Goal: Task Accomplishment & Management: Manage account settings

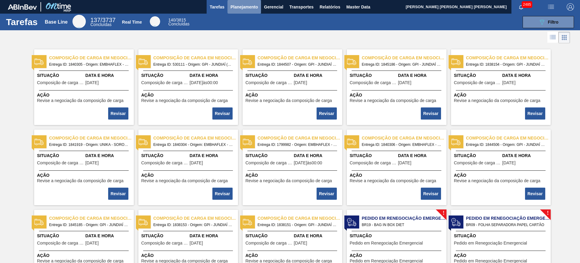
click at [241, 7] on span "Planejamento" at bounding box center [244, 6] width 27 height 7
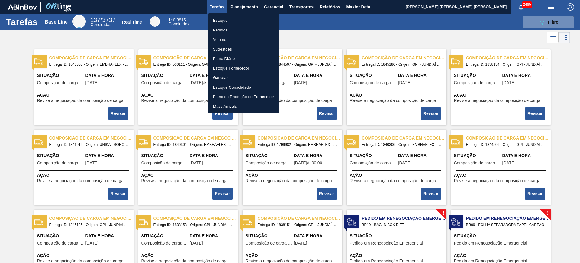
click at [233, 18] on li "Estoque" at bounding box center [243, 21] width 71 height 10
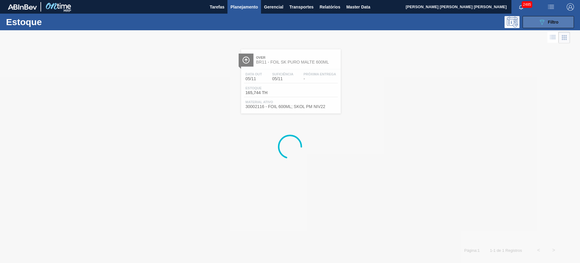
click at [533, 24] on button "089F7B8B-B2A5-4AFE-B5C0-19BA573D28AC Filtro" at bounding box center [548, 22] width 51 height 12
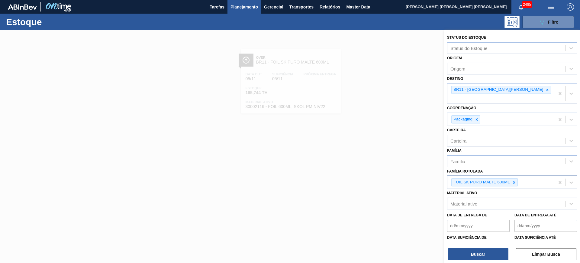
click at [512, 178] on div at bounding box center [514, 182] width 7 height 8
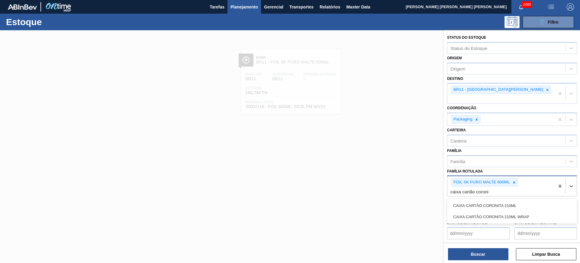
type Rotulada "caixa cartão coronit"
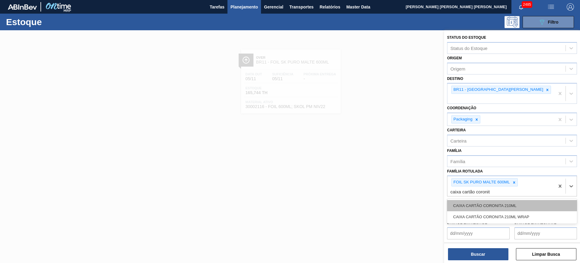
click at [512, 200] on div "CAIXA CARTÃO CORONITA 210ML" at bounding box center [512, 205] width 130 height 11
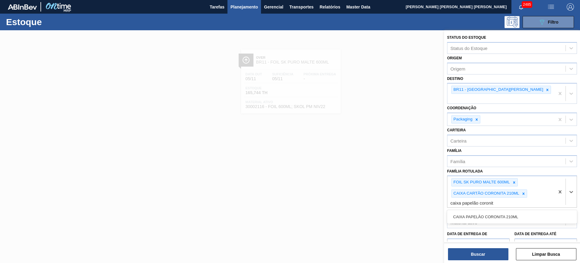
type Rotulada "caixa papelão coronita"
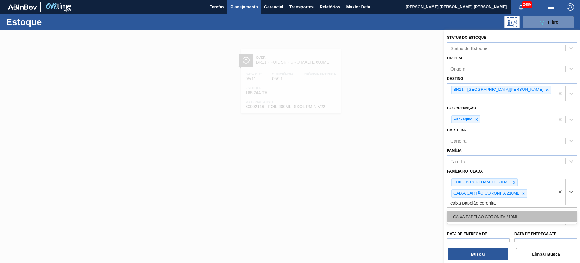
click at [517, 211] on div "CAIXA PAPELÃO CORONITA 210ML" at bounding box center [512, 216] width 130 height 11
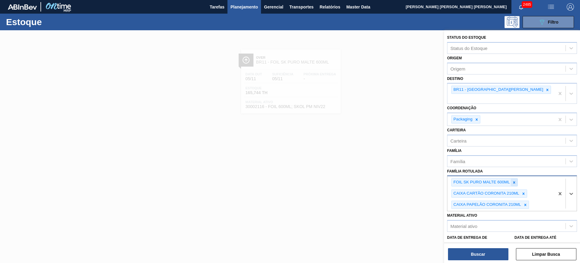
click at [513, 180] on icon at bounding box center [514, 182] width 4 height 4
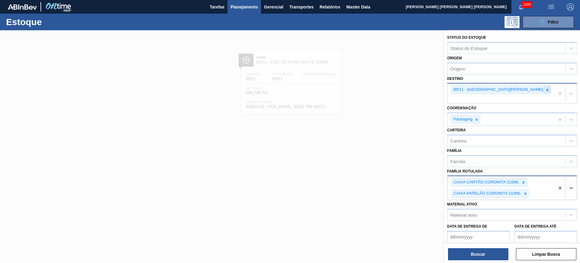
click at [545, 88] on icon at bounding box center [547, 90] width 4 height 4
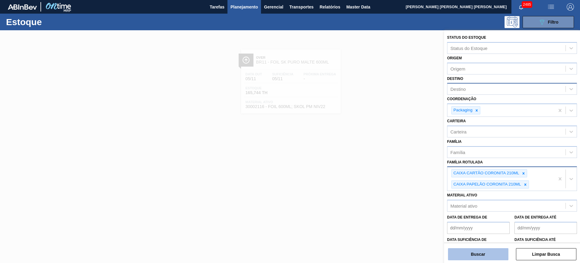
click at [499, 255] on button "Buscar" at bounding box center [478, 254] width 60 height 12
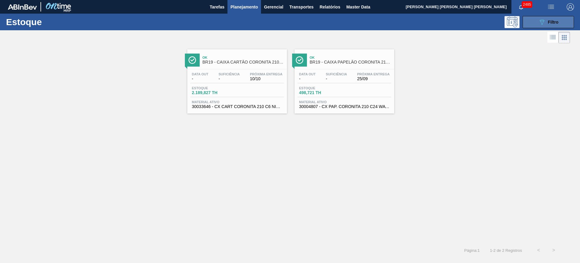
click at [535, 16] on button "089F7B8B-B2A5-4AFE-B5C0-19BA573D28AC Filtro" at bounding box center [548, 22] width 51 height 12
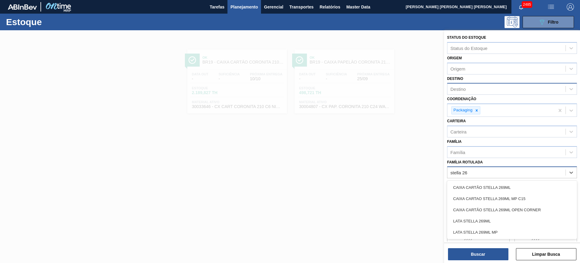
type Rotulada "stella 269"
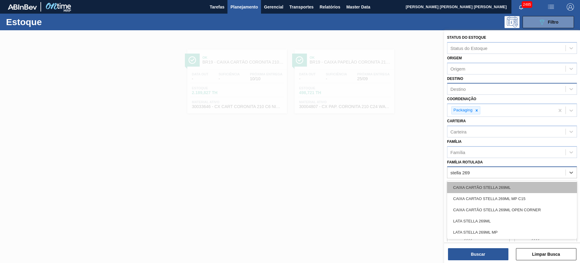
click at [517, 189] on div "CAIXA CARTÃO STELLA 269ML" at bounding box center [512, 187] width 130 height 11
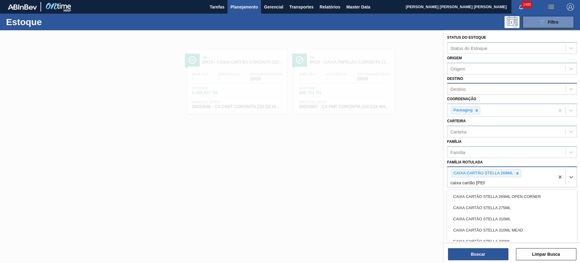
type Rotulada "caixa cartão stella"
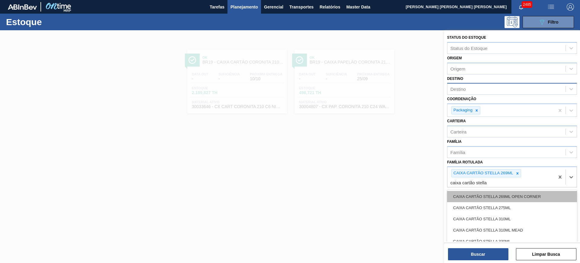
click at [510, 193] on div "CAIXA CARTÃO STELLA 269ML OPEN CORNER" at bounding box center [512, 196] width 130 height 11
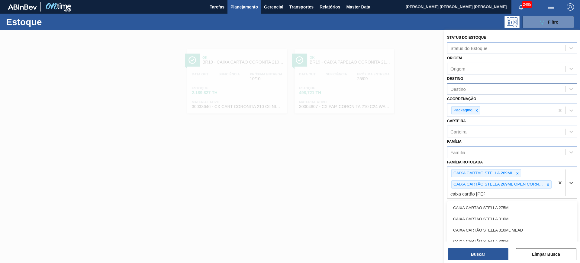
type Rotulada "caixa cartão stella"
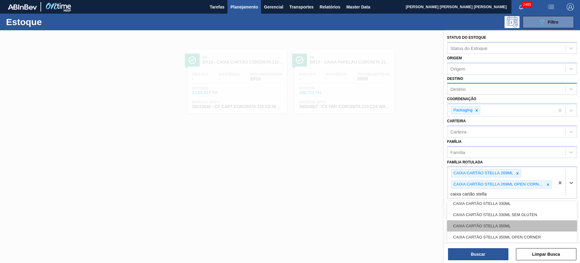
click at [539, 224] on div "CAIXA CARTÃO STELLA 350ML" at bounding box center [512, 225] width 130 height 11
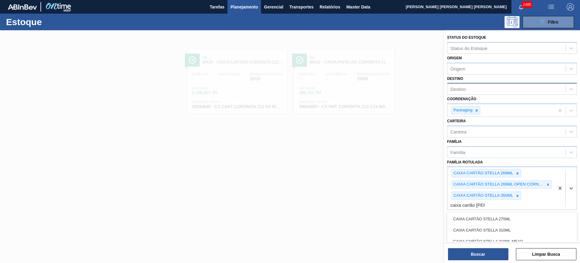
type Rotulada "caixa cartão stella"
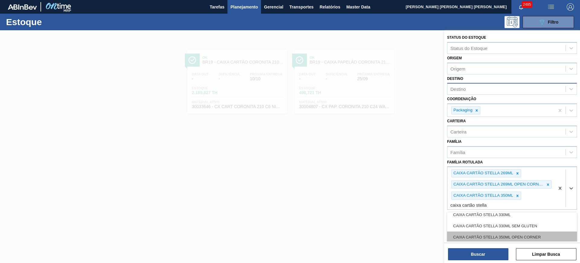
click at [543, 234] on div "CAIXA CARTÃO STELLA 350ML OPEN CORNER" at bounding box center [512, 236] width 130 height 11
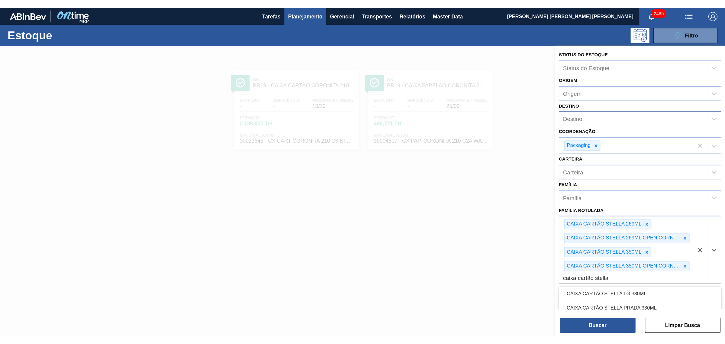
scroll to position [75, 0]
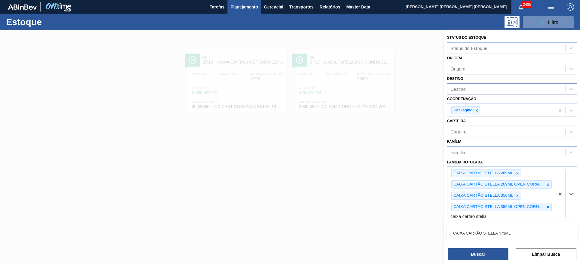
type Rotulada "caixa cartão stella"
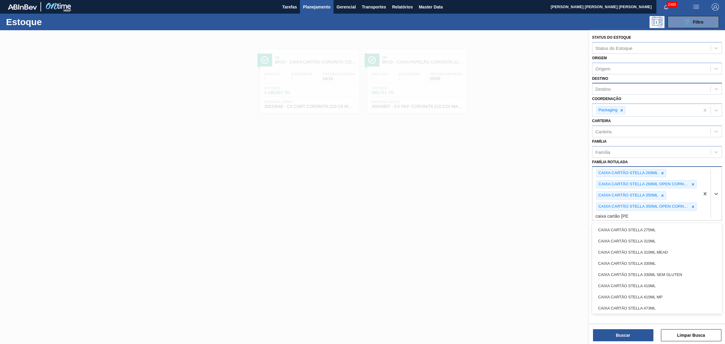
type Rotulada "caixa cartão stella"
click at [580, 262] on div "CAIXA CARTÃO STELLA 473ML" at bounding box center [657, 307] width 130 height 11
type Rotulada "caixa cartão stella"
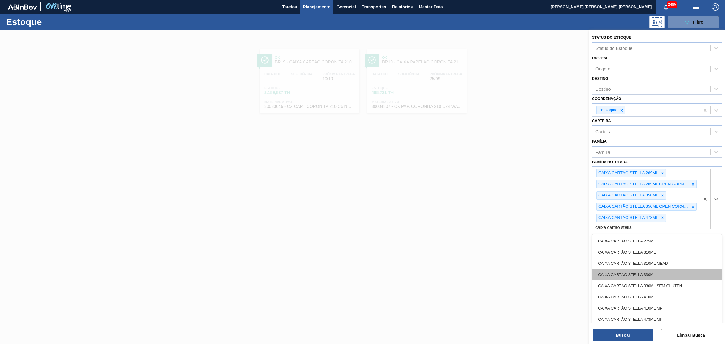
click at [580, 262] on div "CAIXA CARTÃO STELLA 330ML" at bounding box center [657, 274] width 130 height 11
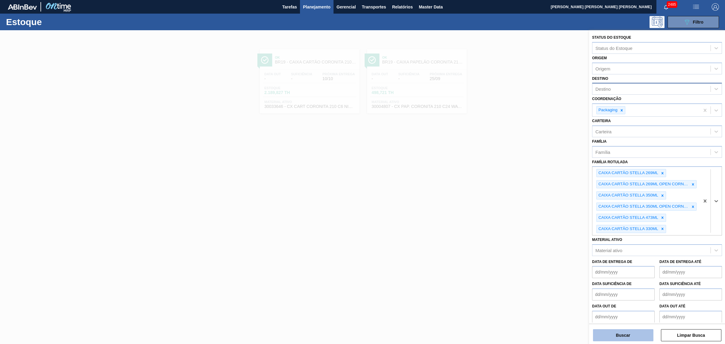
click at [580, 262] on button "Buscar" at bounding box center [623, 335] width 60 height 12
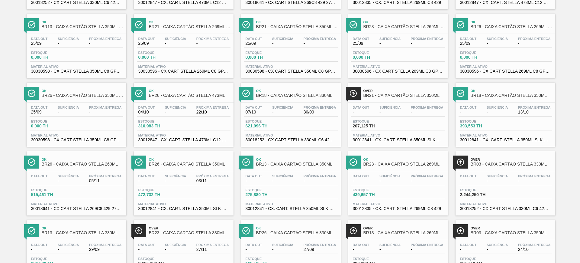
scroll to position [113, 0]
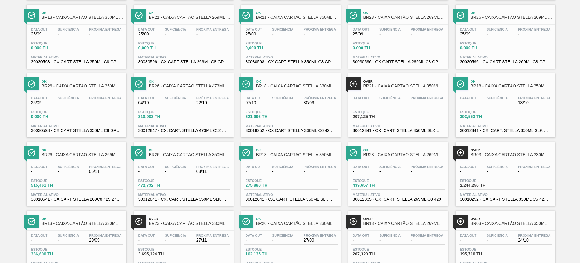
drag, startPoint x: 346, startPoint y: 118, endPoint x: 389, endPoint y: 102, distance: 46.3
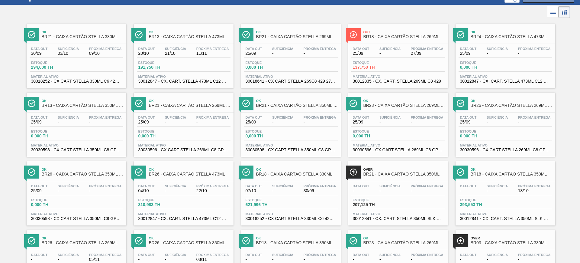
scroll to position [0, 0]
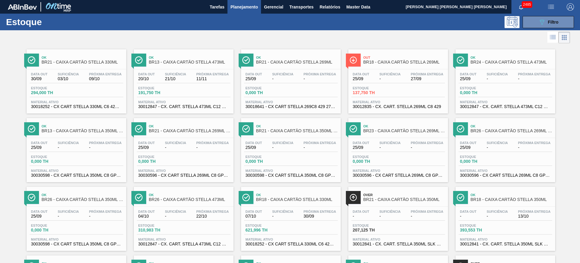
click at [538, 28] on div "Estoque 089F7B8B-B2A5-4AFE-B5C0-19BA573D28AC Filtro" at bounding box center [290, 22] width 580 height 17
click at [538, 23] on icon "089F7B8B-B2A5-4AFE-B5C0-19BA573D28AC" at bounding box center [541, 21] width 7 height 7
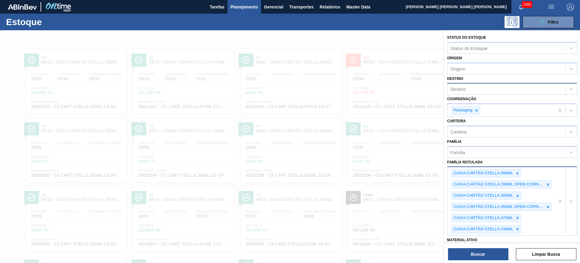
click at [529, 230] on div "CAIXA CARTÃO STELLA 269ML CAIXA CARTÃO STELLA 269ML OPEN CORNER CAIXA CARTÃO ST…" at bounding box center [501, 201] width 107 height 68
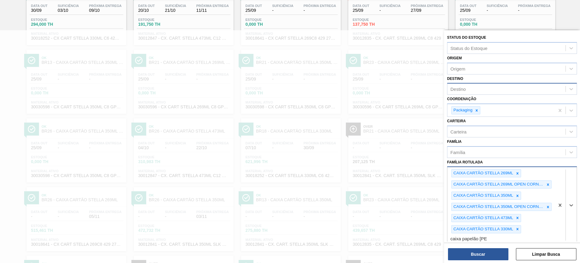
type Rotulada "caixa papelão stella"
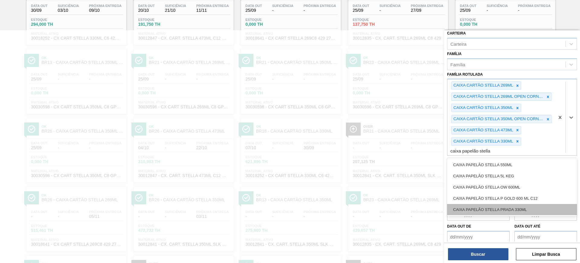
scroll to position [92, 0]
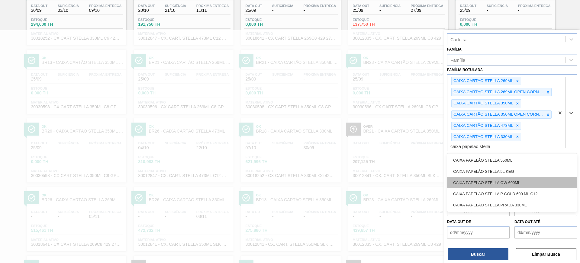
click at [537, 181] on div "CAIXA PAPELÃO STELLA OW 600ML" at bounding box center [512, 182] width 130 height 11
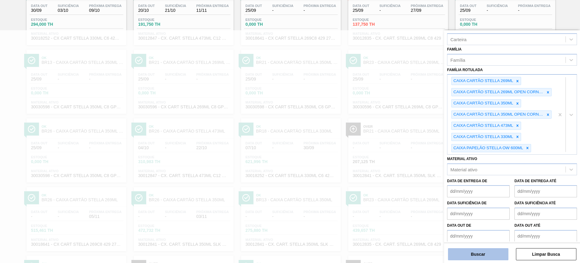
click at [495, 250] on button "Buscar" at bounding box center [478, 254] width 60 height 12
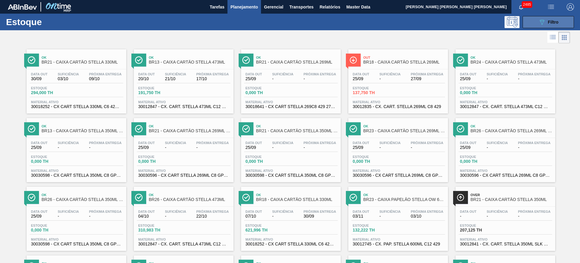
click at [535, 22] on button "089F7B8B-B2A5-4AFE-B5C0-19BA573D28AC Filtro" at bounding box center [548, 22] width 51 height 12
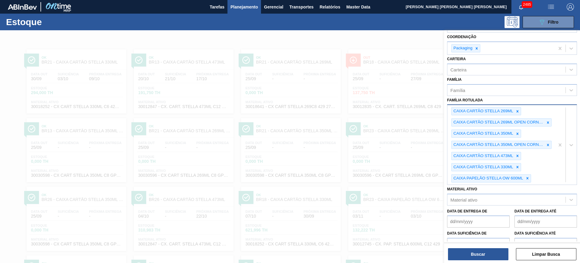
scroll to position [17, 0]
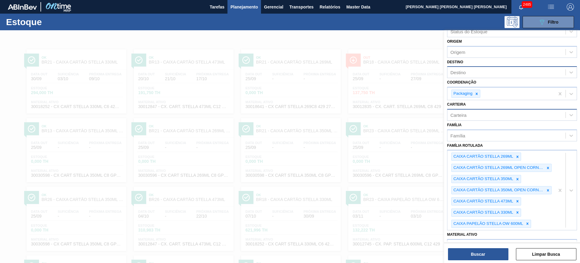
click at [486, 113] on div "Carteira" at bounding box center [507, 114] width 118 height 9
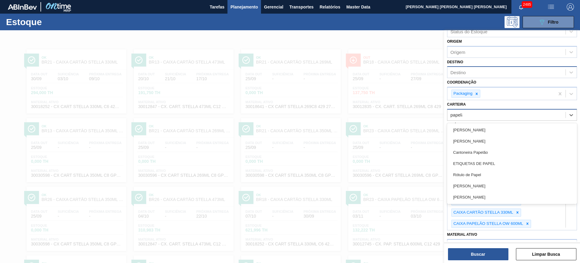
type input "papelão"
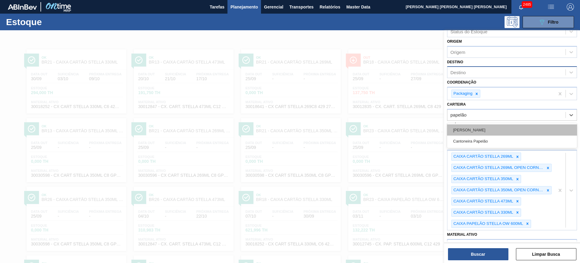
click at [495, 129] on div "Caixa Papelão" at bounding box center [512, 129] width 130 height 11
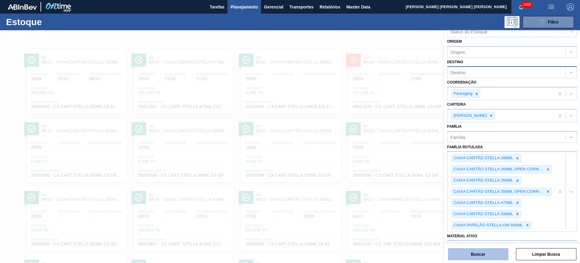
click at [486, 253] on button "Buscar" at bounding box center [478, 254] width 60 height 12
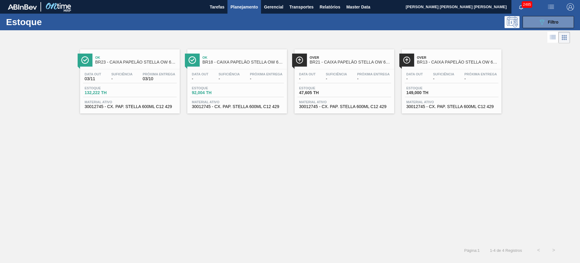
drag, startPoint x: 395, startPoint y: 83, endPoint x: 444, endPoint y: 75, distance: 49.8
click at [559, 21] on button "089F7B8B-B2A5-4AFE-B5C0-19BA573D28AC Filtro" at bounding box center [548, 22] width 51 height 12
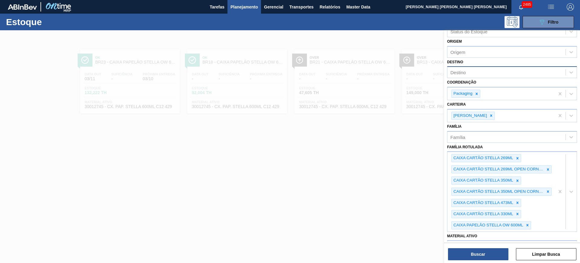
drag, startPoint x: 484, startPoint y: 118, endPoint x: 502, endPoint y: 127, distance: 20.1
click at [488, 117] on div at bounding box center [491, 116] width 7 height 8
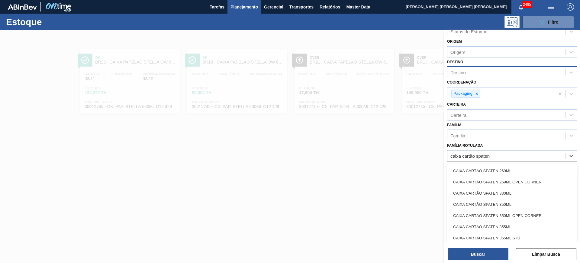
type Rotulada "caixa cartão spaten"
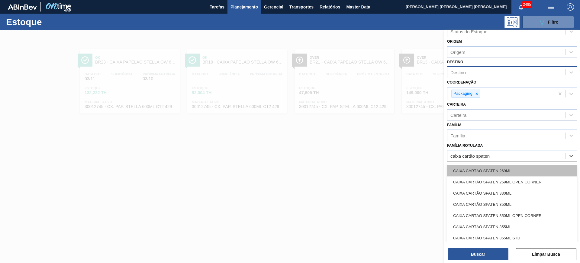
click at [506, 168] on div "CAIXA CARTÃO SPATEN 269ML" at bounding box center [512, 170] width 130 height 11
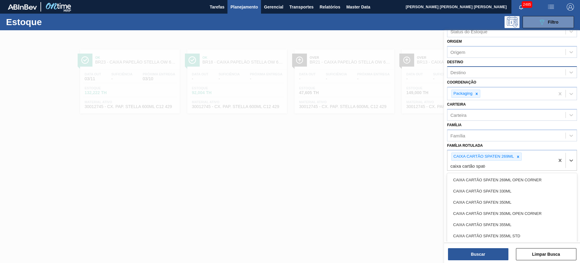
type Rotulada "caixa cartão spaten"
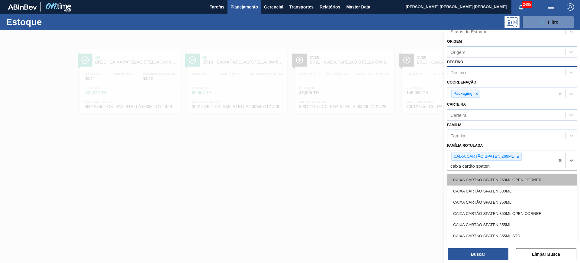
click at [515, 174] on div "CAIXA CARTÃO SPATEN 269ML OPEN CORNER" at bounding box center [512, 179] width 130 height 11
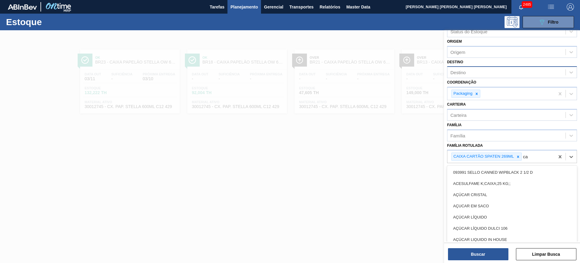
type Rotulada "c"
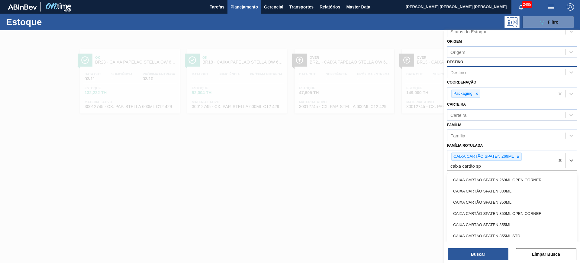
type Rotulada "caixa cartão spa"
click at [515, 174] on div "CAIXA CARTÃO SPATEN 269ML OPEN CORNER" at bounding box center [512, 179] width 130 height 11
type Rotulada "caixa cartão spaten"
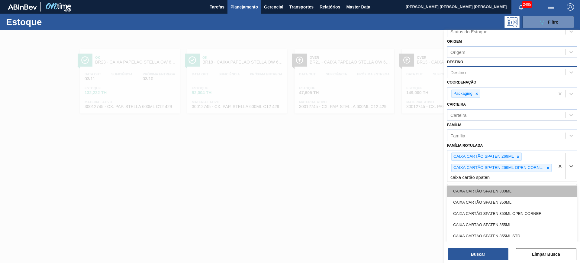
click at [520, 188] on div "CAIXA CARTÃO SPATEN 330ML" at bounding box center [512, 190] width 130 height 11
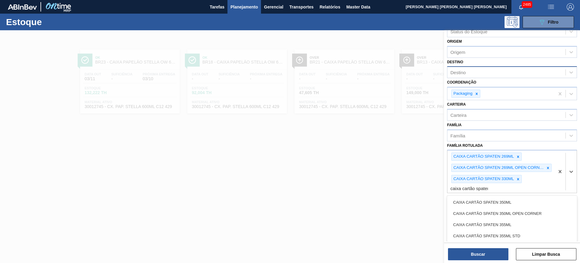
type Rotulada "caixa cartão spaten"
click at [526, 203] on div "CAIXA CARTÃO SPATEN 350ML" at bounding box center [512, 201] width 130 height 11
type Rotulada "caixa cartão spaten"
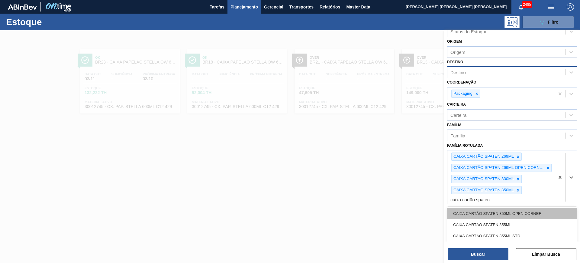
click at [530, 213] on div "CAIXA CARTÃO SPATEN 350ML OPEN CORNER" at bounding box center [512, 213] width 130 height 11
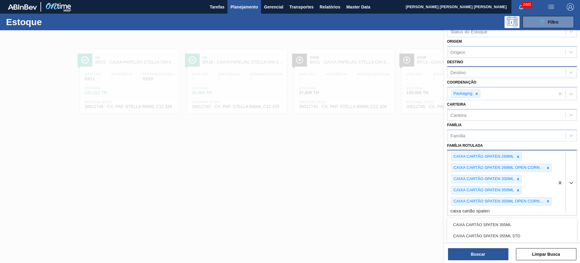
type Rotulada "caixa cartão spaten"
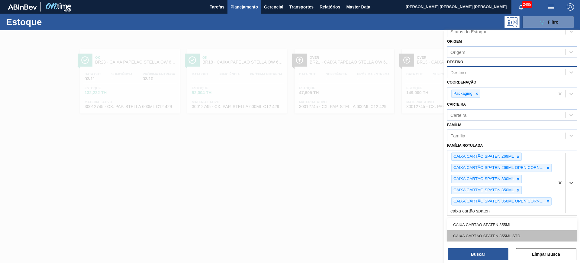
scroll to position [16, 0]
click at [523, 238] on div "CAIXA CARTÃO SPATEN 473ML" at bounding box center [512, 242] width 130 height 11
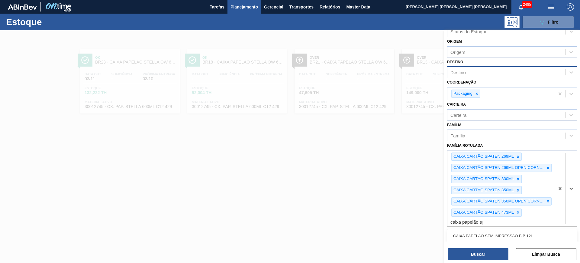
type Rotulada "caixa papelão spa"
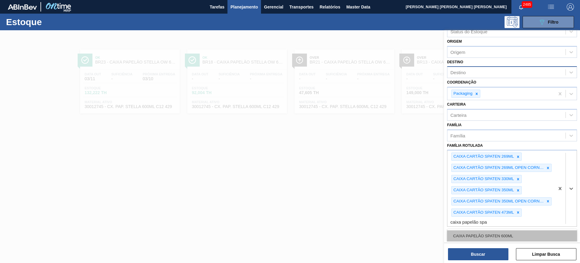
click at [516, 238] on div "CAIXA PAPELÃO SPATEN 600ML" at bounding box center [512, 235] width 130 height 11
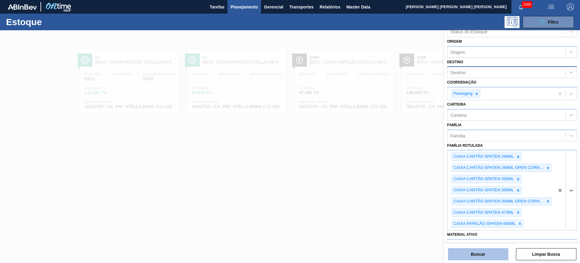
click at [492, 253] on button "Buscar" at bounding box center [478, 254] width 60 height 12
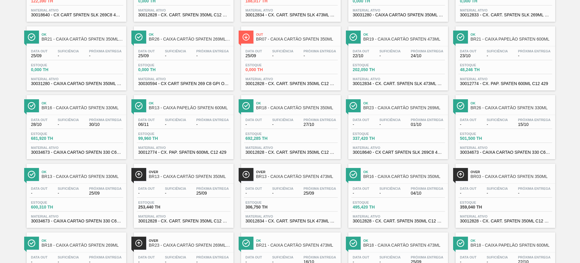
scroll to position [189, 0]
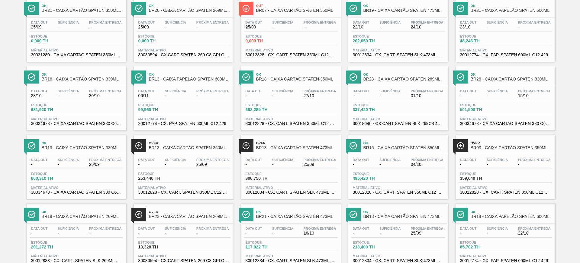
drag, startPoint x: 165, startPoint y: 36, endPoint x: 272, endPoint y: 36, distance: 107.0
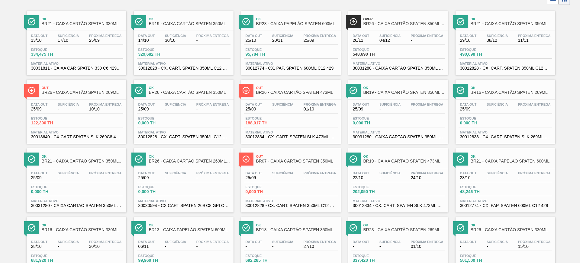
scroll to position [0, 0]
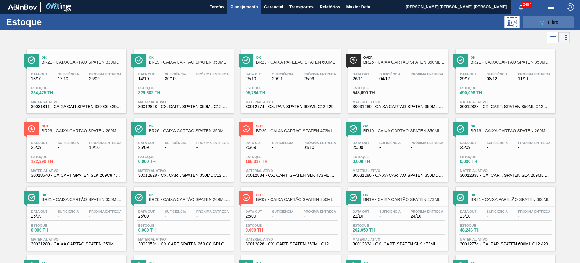
click at [541, 24] on icon "089F7B8B-B2A5-4AFE-B5C0-19BA573D28AC" at bounding box center [541, 21] width 7 height 7
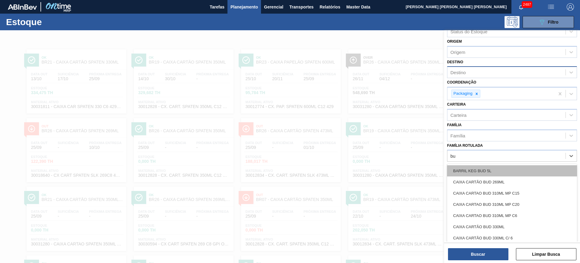
type Rotulada "b"
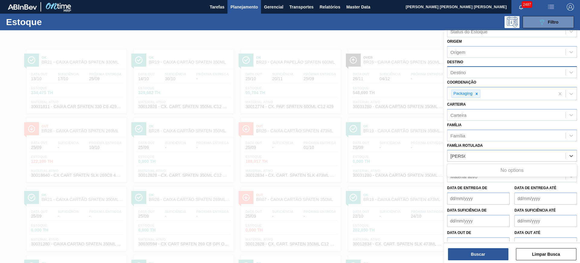
type Rotulada "michel"
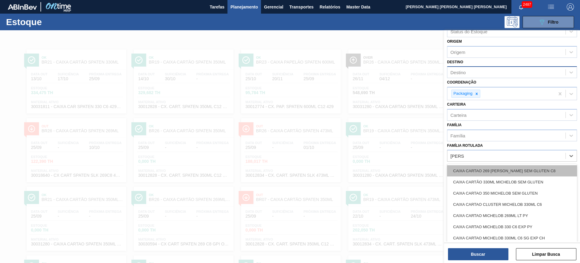
click at [510, 173] on div "CAIXA CARTAO 269 MICHELOB SEM GLUTEN C8" at bounding box center [512, 170] width 130 height 11
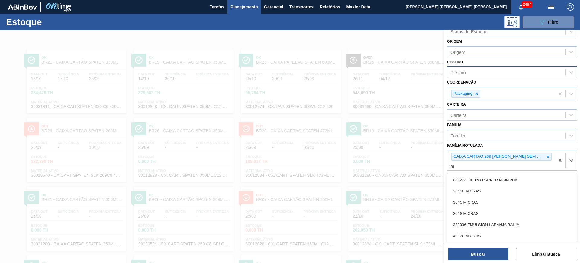
scroll to position [3, 0]
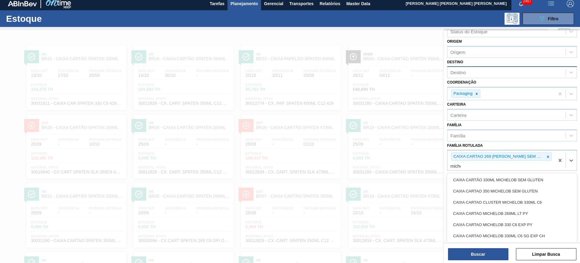
type Rotulada "michel"
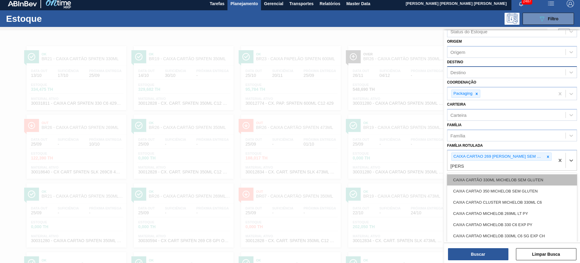
click at [551, 178] on div "CAIXA CARTÃO 330ML MICHELOB SEM GLUTEN" at bounding box center [512, 179] width 130 height 11
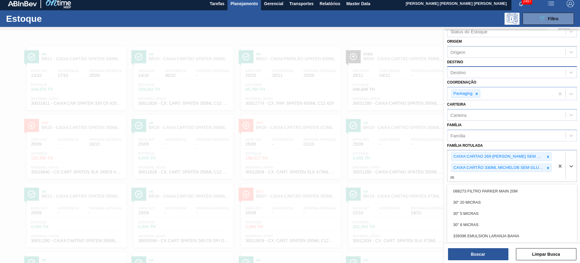
scroll to position [18, 0]
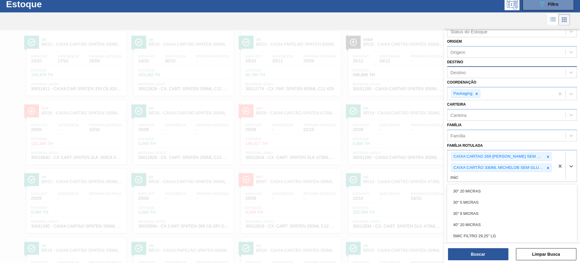
type Rotulada "miche"
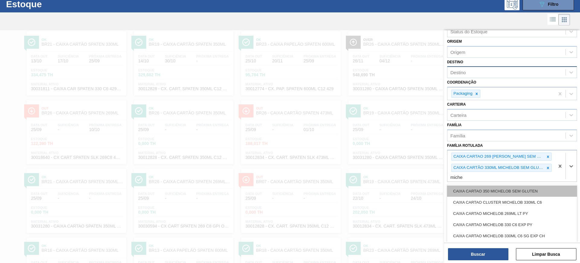
click at [547, 187] on div "CAIXA CARTAO 350 MICHELOB SEM GLUTEN" at bounding box center [512, 190] width 130 height 11
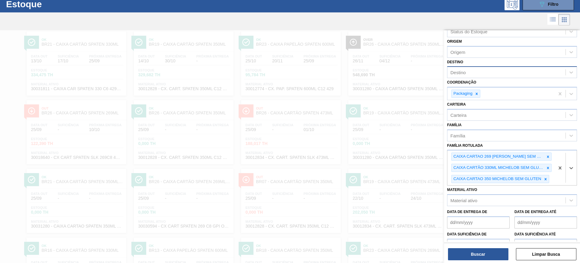
type Rotulada ","
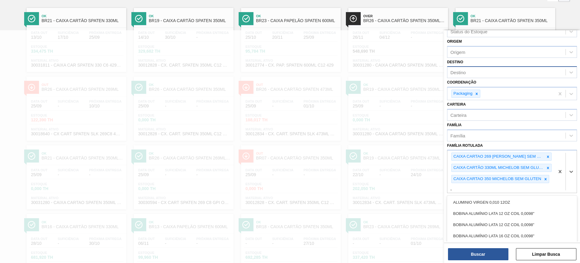
scroll to position [44, 0]
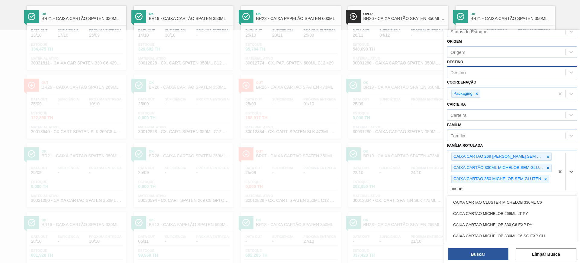
type Rotulada "michel"
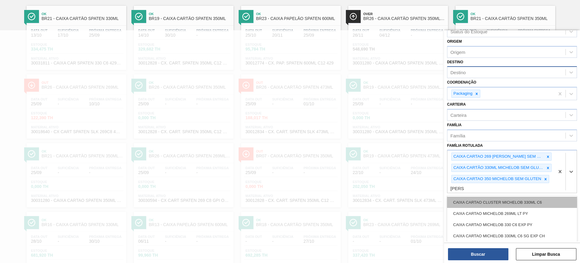
click at [544, 203] on div "CAIXA CARTAO CLUSTER MICHELOB 330ML C6" at bounding box center [512, 201] width 130 height 11
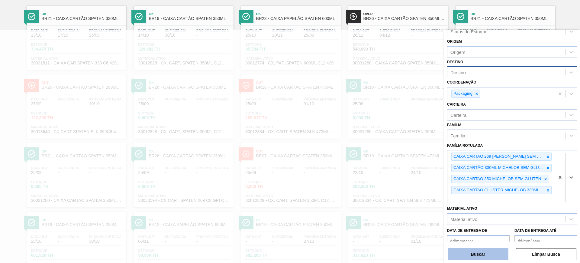
click at [494, 250] on button "Buscar" at bounding box center [478, 254] width 60 height 12
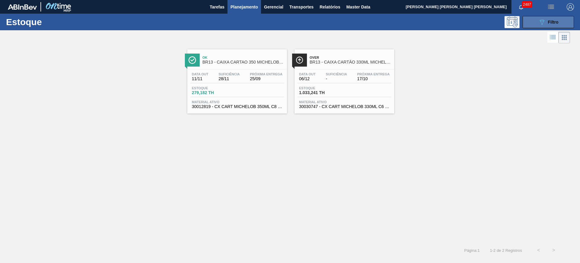
click at [548, 23] on span "Filtro" at bounding box center [553, 22] width 11 height 5
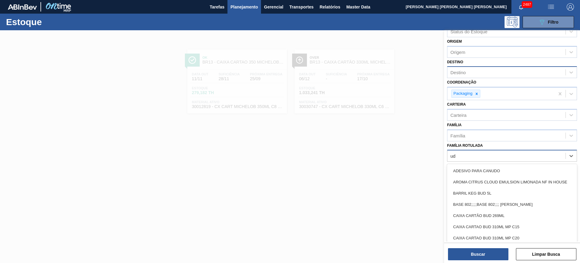
type Rotulada "u"
type Rotulada "bud"
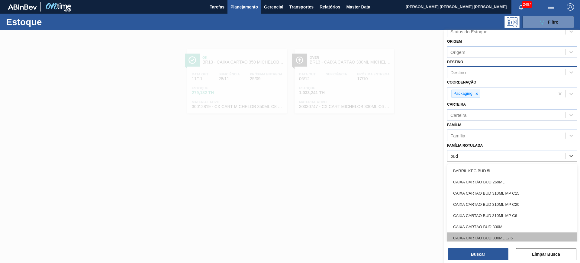
click at [520, 233] on div "CAIXA CARTÃO BUD 330ML C/ 6" at bounding box center [512, 237] width 130 height 11
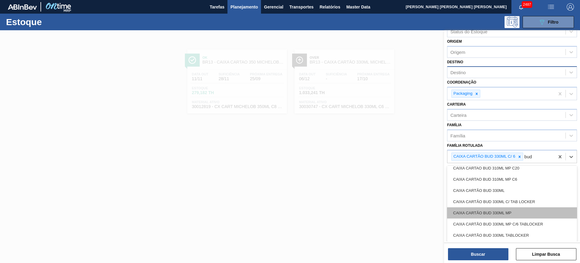
scroll to position [76, 0]
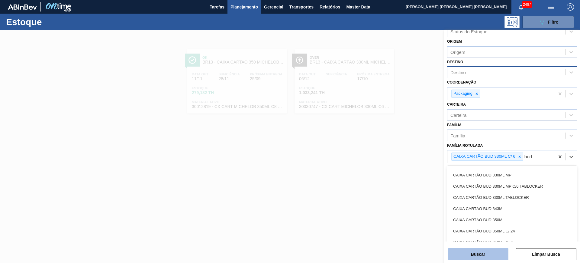
type Rotulada "bud"
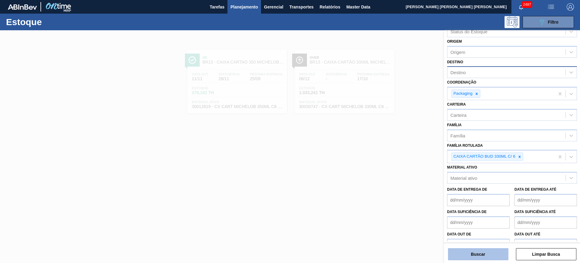
click at [491, 253] on button "Buscar" at bounding box center [478, 254] width 60 height 12
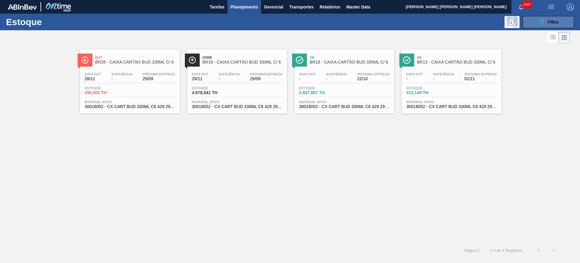
click at [534, 16] on button "089F7B8B-B2A5-4AFE-B5C0-19BA573D28AC Filtro" at bounding box center [548, 22] width 51 height 12
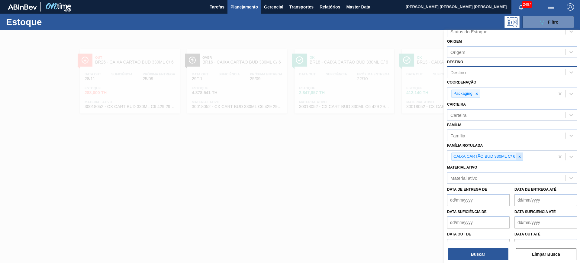
click at [520, 155] on icon at bounding box center [520, 156] width 4 height 4
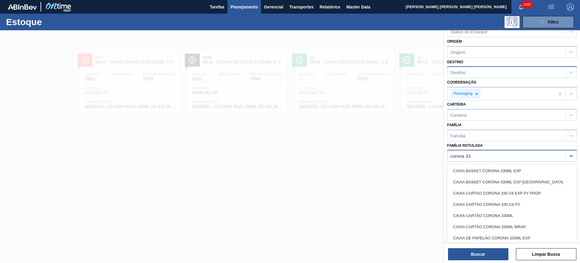
type Rotulada "corona 330"
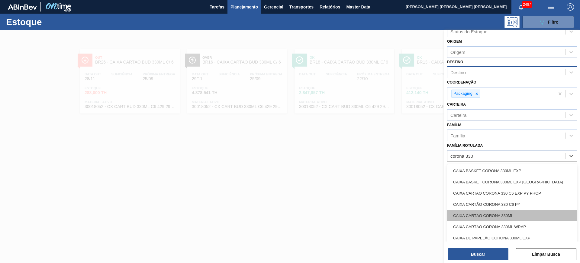
click at [539, 212] on div "CAIXA CARTÃO CORONA 330ML" at bounding box center [512, 215] width 130 height 11
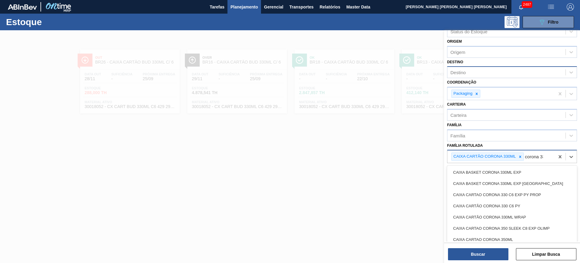
type Rotulada "corona 330"
click at [539, 238] on div "CAIXA PAPELÃO CORONA 330ML" at bounding box center [512, 239] width 130 height 11
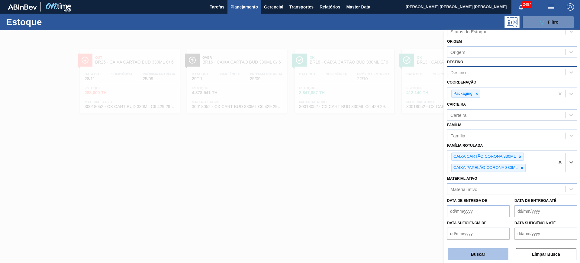
click at [486, 252] on button "Buscar" at bounding box center [478, 254] width 60 height 12
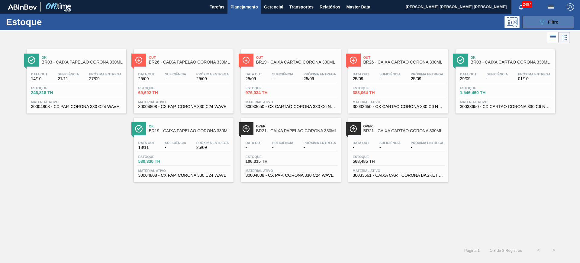
click at [541, 22] on icon at bounding box center [542, 22] width 5 height 5
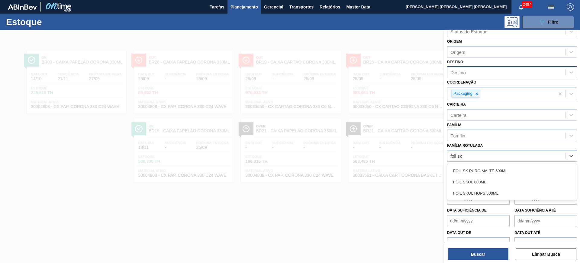
type Rotulada "foil sk"
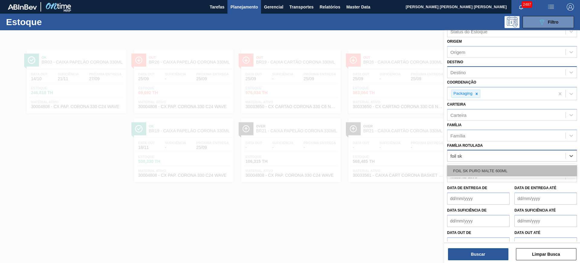
click at [524, 171] on div "FOIL SK PURO MALTE 600ML" at bounding box center [512, 170] width 130 height 11
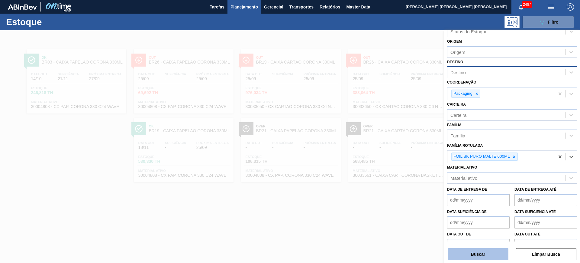
click at [497, 252] on button "Buscar" at bounding box center [478, 254] width 60 height 12
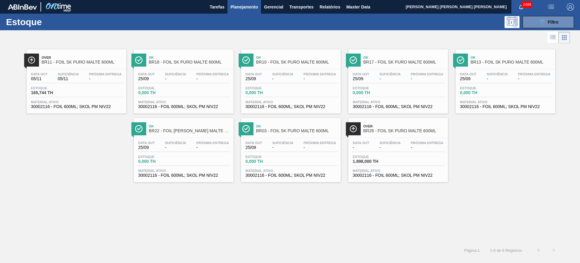
drag, startPoint x: 542, startPoint y: 24, endPoint x: 546, endPoint y: 32, distance: 8.8
click at [544, 24] on icon "089F7B8B-B2A5-4AFE-B5C0-19BA573D28AC" at bounding box center [541, 21] width 7 height 7
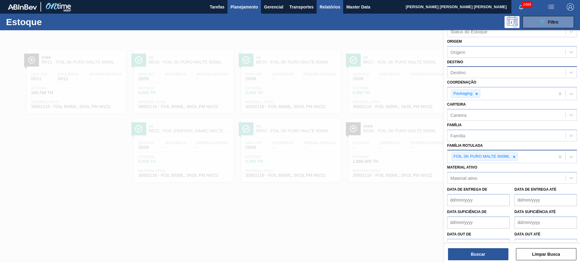
click at [326, 8] on span "Relatórios" at bounding box center [330, 6] width 21 height 7
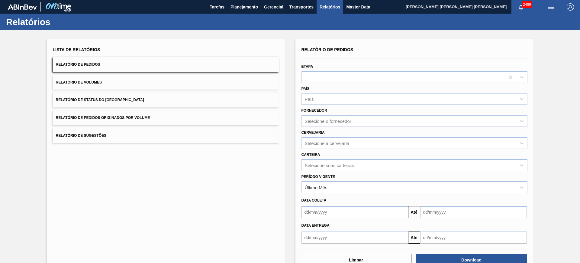
click at [129, 100] on button "Relatório de Status do Estoque" at bounding box center [166, 99] width 226 height 15
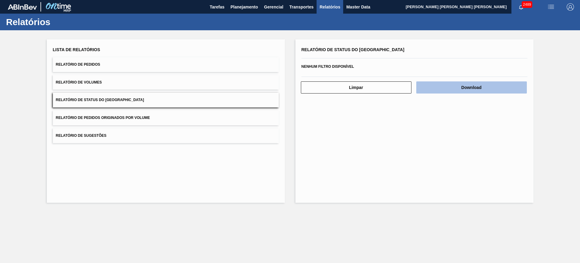
click at [465, 85] on button "Download" at bounding box center [471, 87] width 111 height 12
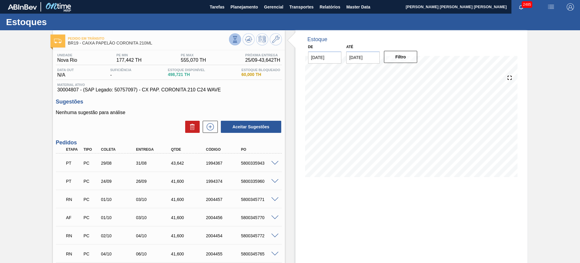
click at [237, 38] on icon at bounding box center [235, 39] width 7 height 7
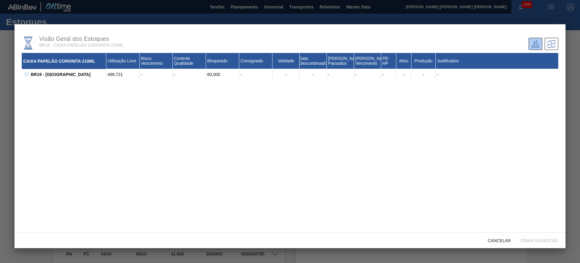
click at [27, 74] on icon at bounding box center [26, 74] width 5 height 5
click at [34, 85] on icon at bounding box center [34, 85] width 0 height 2
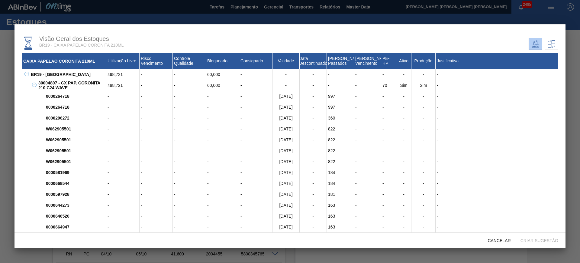
click at [34, 86] on icon at bounding box center [34, 84] width 5 height 5
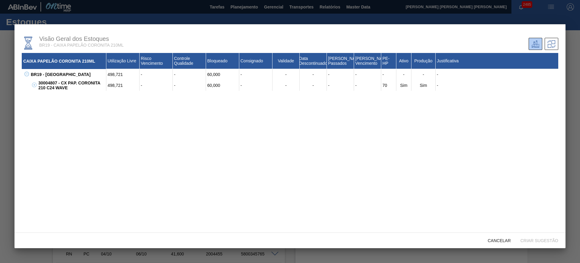
click at [25, 73] on icon at bounding box center [26, 74] width 5 height 5
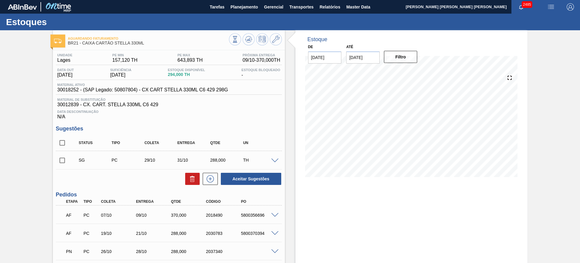
click at [278, 214] on span at bounding box center [274, 215] width 7 height 5
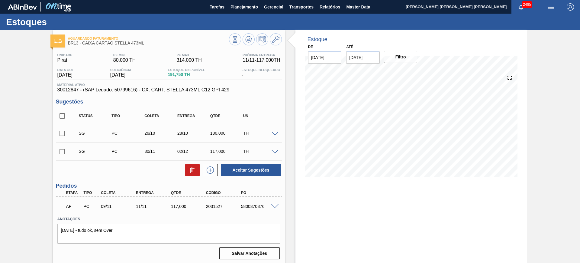
click at [273, 205] on span at bounding box center [274, 206] width 7 height 5
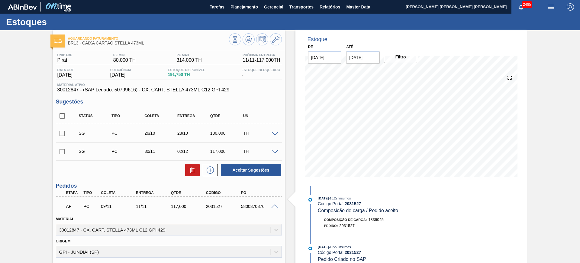
click at [273, 205] on span at bounding box center [274, 206] width 7 height 5
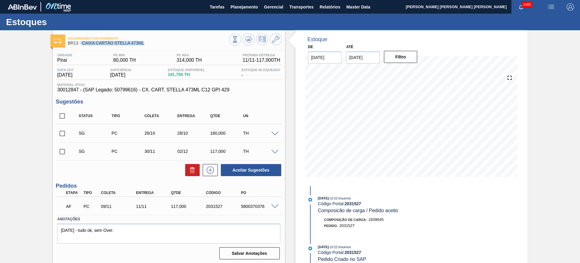
drag, startPoint x: 149, startPoint y: 44, endPoint x: 81, endPoint y: 42, distance: 67.7
click at [81, 42] on span "BR13 - CAIXA CARTÃO STELLA 473ML" at bounding box center [148, 43] width 161 height 5
copy span "CAIXA CARTÃO STELLA 473ML"
click at [276, 133] on span at bounding box center [274, 133] width 7 height 5
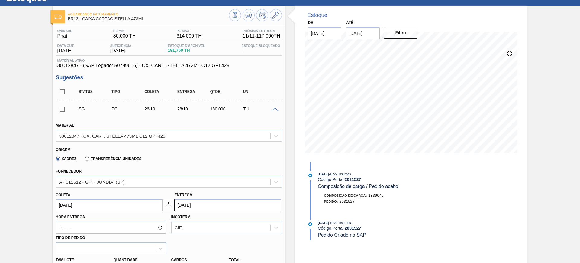
scroll to position [113, 0]
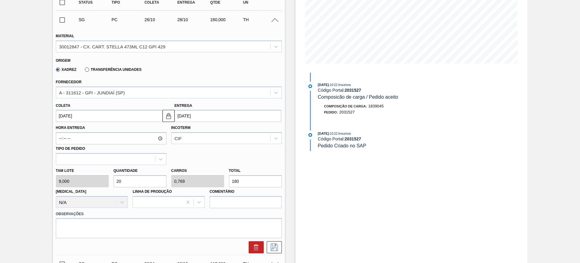
click at [195, 112] on input "28/10/2025" at bounding box center [228, 116] width 107 height 12
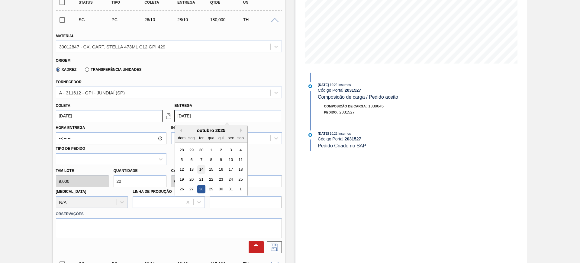
click at [202, 169] on div "14" at bounding box center [201, 169] width 8 height 8
type input "12/10/2025"
type input "14/10/2025"
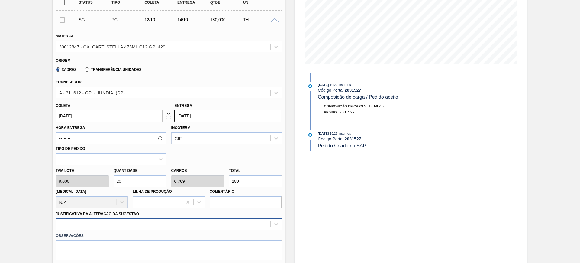
click at [166, 224] on div at bounding box center [169, 224] width 226 height 12
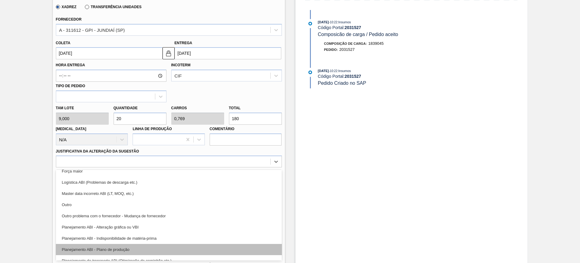
scroll to position [38, 0]
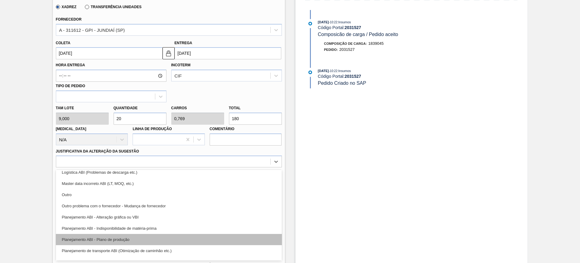
click at [165, 236] on div "Planejamento ABI - Plano de produção" at bounding box center [169, 239] width 226 height 11
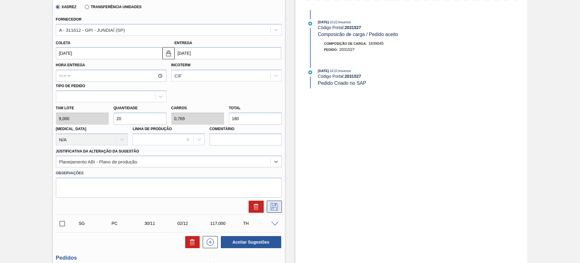
click at [276, 206] on icon at bounding box center [275, 206] width 10 height 7
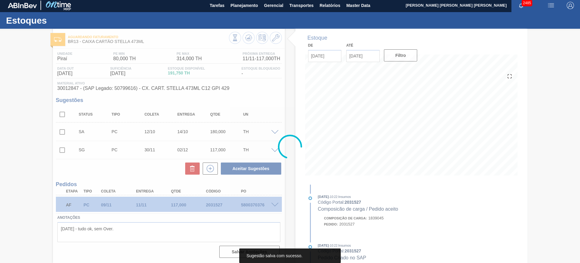
scroll to position [2, 0]
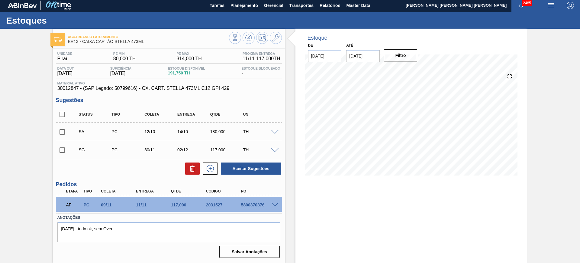
click at [274, 132] on span at bounding box center [274, 132] width 7 height 5
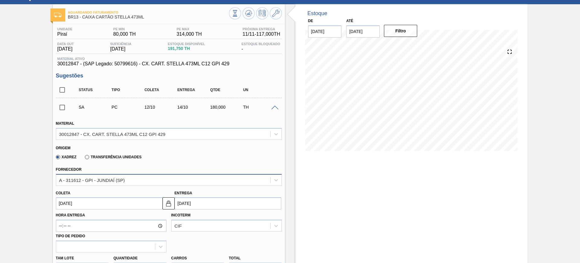
scroll to position [39, 0]
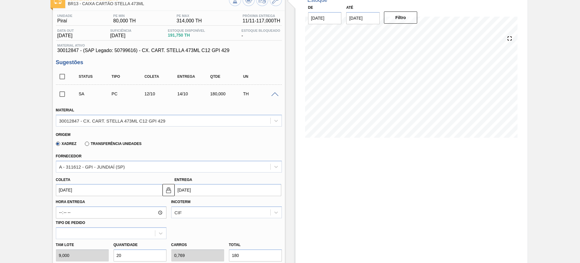
click at [220, 189] on input "14/10/2025" at bounding box center [228, 190] width 107 height 12
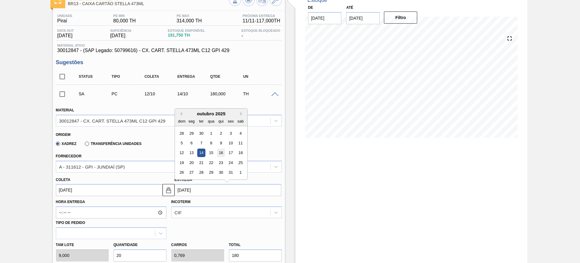
click at [218, 154] on div "16" at bounding box center [221, 153] width 8 height 8
type input "14/10/2025"
type input "16/10/2025"
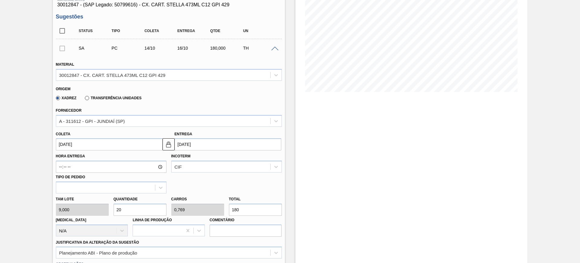
scroll to position [153, 0]
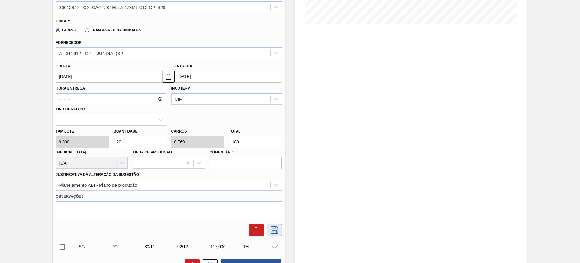
click at [273, 233] on icon at bounding box center [275, 229] width 10 height 7
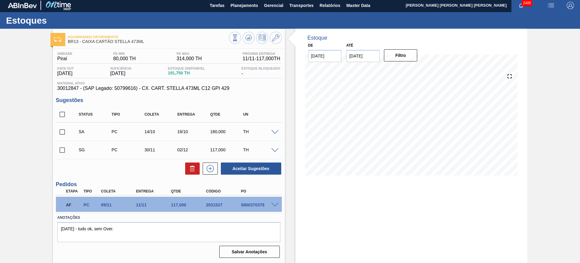
scroll to position [2, 0]
click at [274, 130] on span at bounding box center [274, 132] width 7 height 5
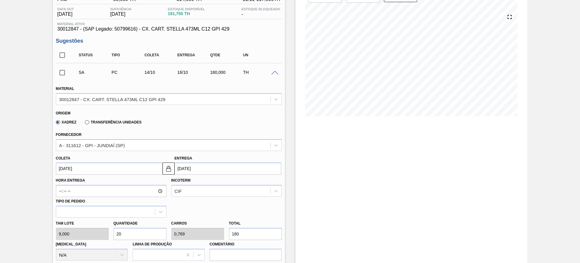
scroll to position [77, 0]
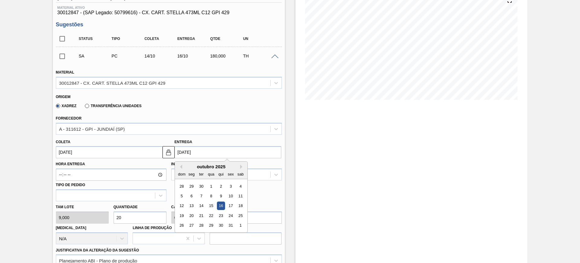
click at [214, 150] on input "16/10/2025" at bounding box center [228, 152] width 107 height 12
click at [231, 206] on div "17" at bounding box center [231, 206] width 8 height 8
type input "15/10/2025"
type input "17/10/2025"
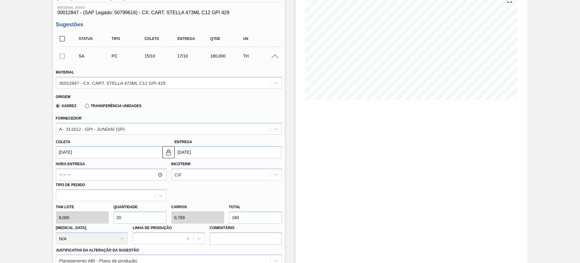
scroll to position [153, 0]
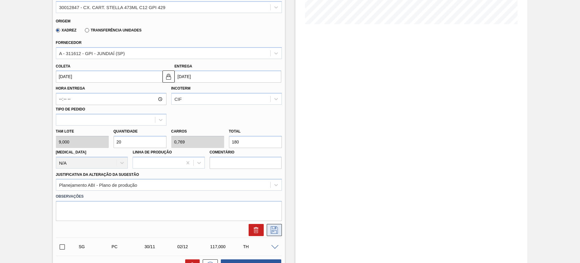
click at [274, 225] on button at bounding box center [274, 230] width 15 height 12
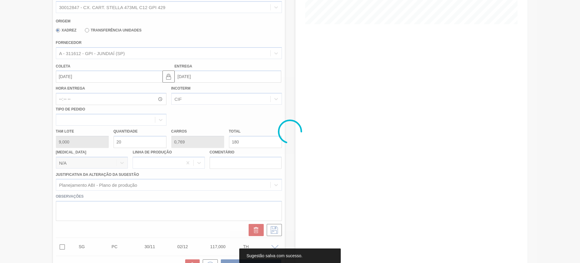
scroll to position [2, 0]
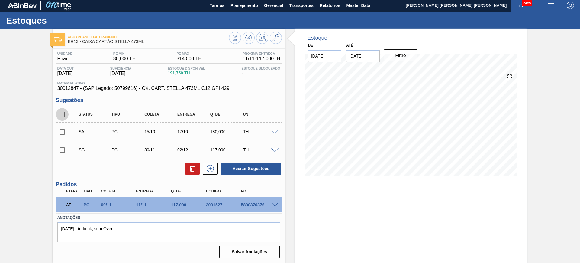
click at [63, 113] on input "checkbox" at bounding box center [62, 114] width 13 height 13
checkbox input "true"
click at [271, 167] on button "Aceitar Sugestões" at bounding box center [251, 168] width 60 height 12
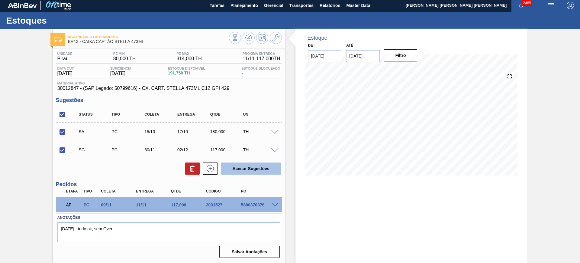
checkbox input "false"
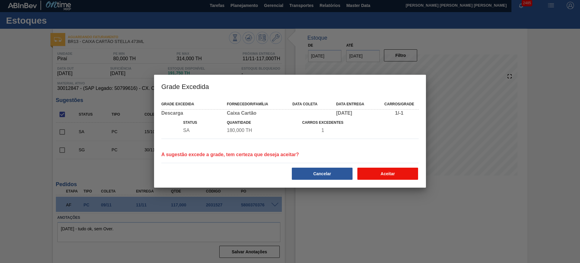
click at [394, 177] on button "Aceitar" at bounding box center [387, 173] width 61 height 12
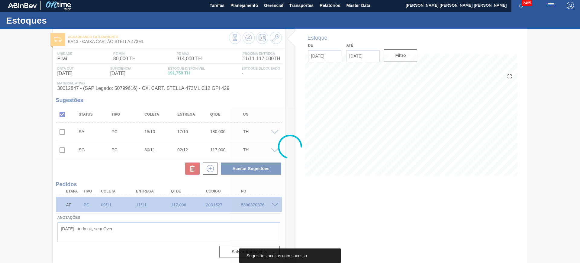
scroll to position [0, 0]
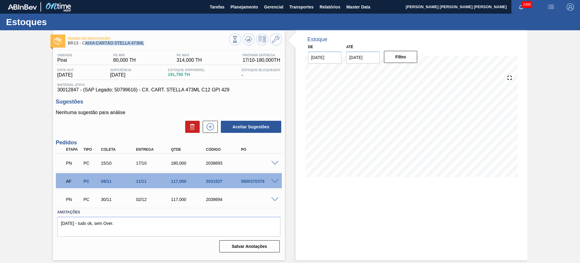
drag, startPoint x: 146, startPoint y: 47, endPoint x: 85, endPoint y: 46, distance: 61.3
click at [84, 45] on div "Pedido em Negociação BR13 - CAIXA CARTÃO STELLA 473ML" at bounding box center [148, 41] width 161 height 14
click at [212, 163] on div "2038693" at bounding box center [224, 162] width 39 height 5
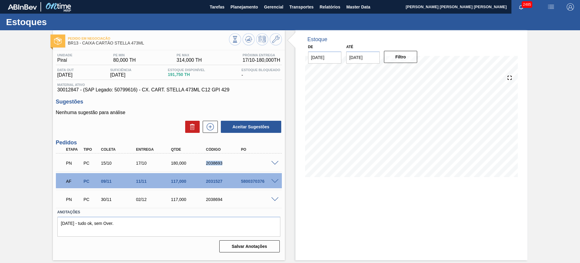
click at [212, 163] on div "2038693" at bounding box center [224, 162] width 39 height 5
copy div "2038693"
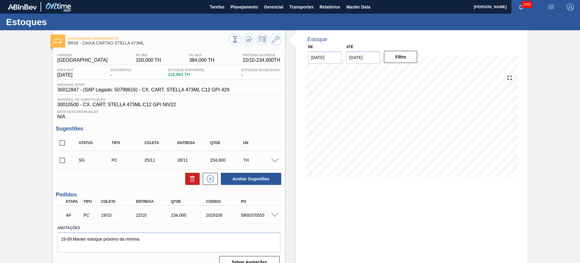
click at [274, 158] on span at bounding box center [274, 160] width 7 height 5
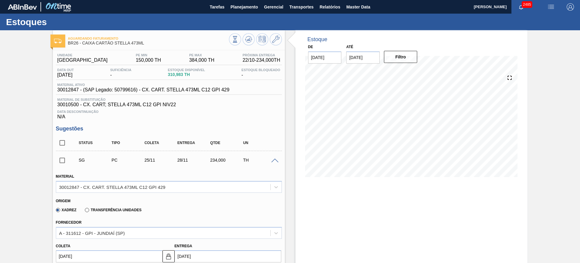
scroll to position [76, 0]
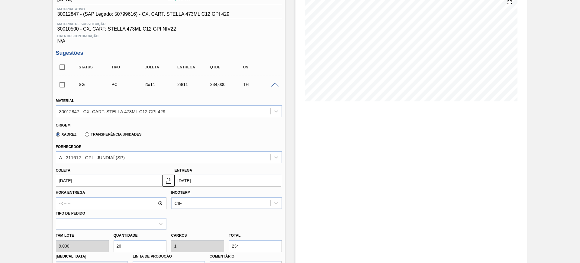
click at [210, 177] on input "28/11/2025" at bounding box center [228, 180] width 107 height 12
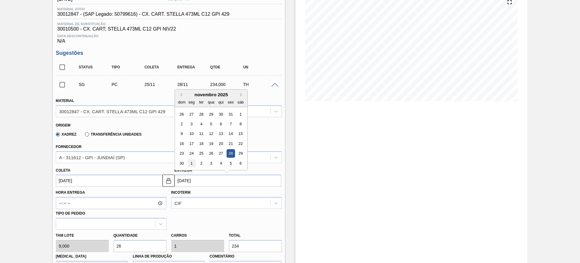
click at [192, 160] on div "1" at bounding box center [191, 163] width 8 height 8
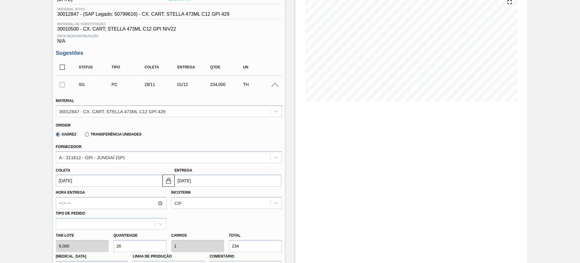
type input "28/11/2025"
type input "01/12/2025"
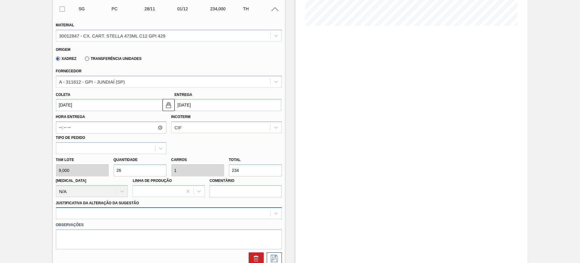
click at [243, 213] on div at bounding box center [169, 213] width 226 height 12
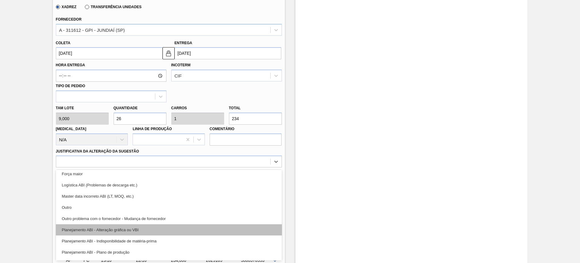
scroll to position [38, 0]
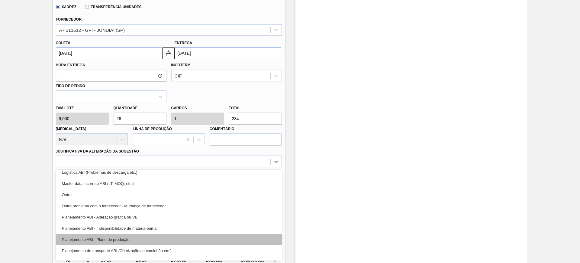
click at [167, 236] on div "Planejamento ABI - Plano de produção" at bounding box center [169, 239] width 226 height 11
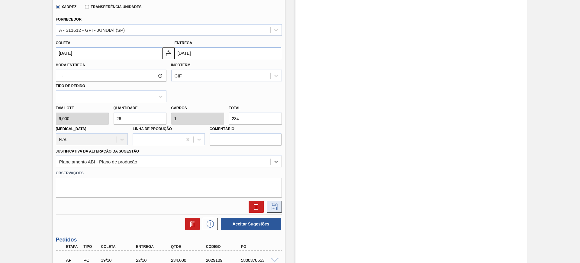
click at [279, 208] on button at bounding box center [274, 206] width 15 height 12
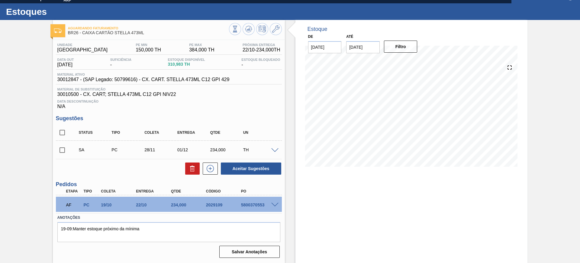
scroll to position [10, 0]
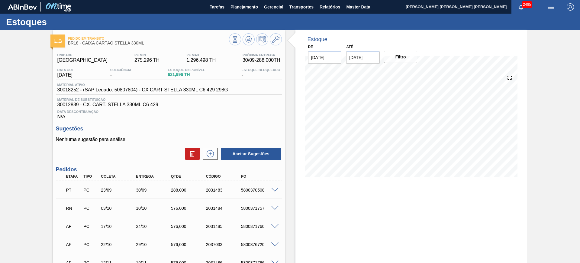
click at [274, 208] on span at bounding box center [274, 208] width 7 height 5
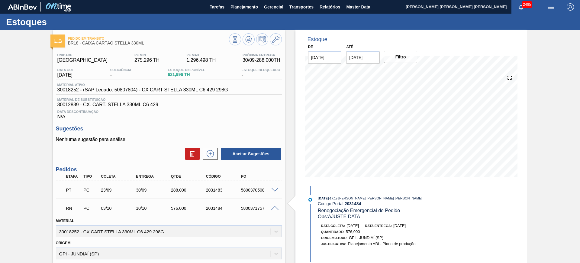
click at [274, 207] on span at bounding box center [274, 208] width 7 height 5
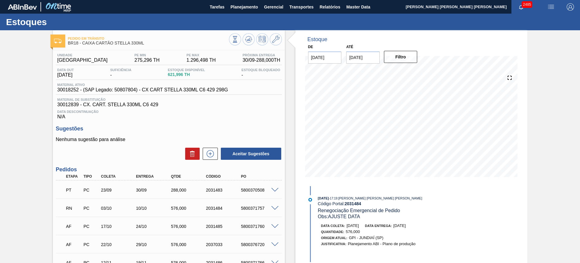
click at [216, 209] on div "2031484" at bounding box center [224, 207] width 39 height 5
copy div "2031484"
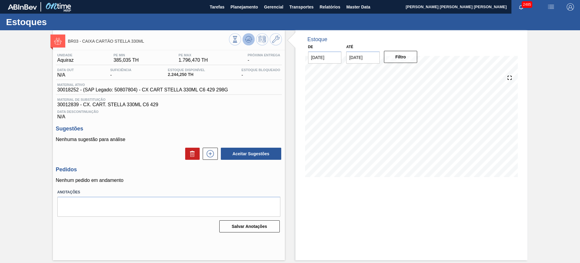
click at [251, 37] on icon at bounding box center [248, 39] width 7 height 7
click at [210, 158] on button at bounding box center [210, 153] width 15 height 12
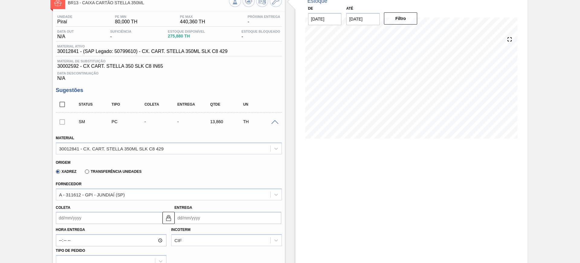
scroll to position [76, 0]
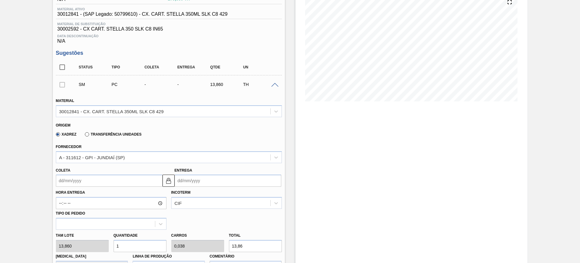
click at [196, 185] on input "Entrega" at bounding box center [228, 180] width 107 height 12
click at [243, 106] on button "Next Month" at bounding box center [242, 104] width 4 height 4
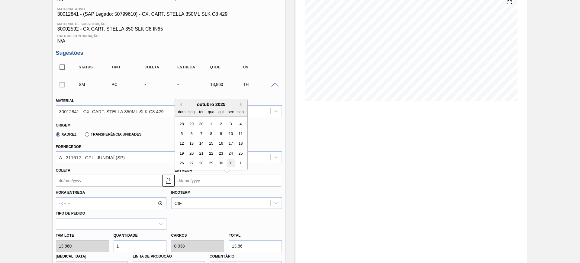
click at [234, 164] on div "31" at bounding box center [231, 163] width 8 height 8
type input "29/10/2025"
type input "31/10/2025"
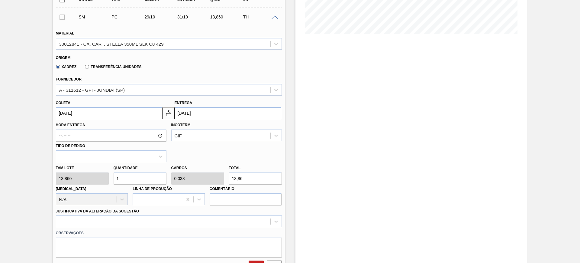
scroll to position [151, 0]
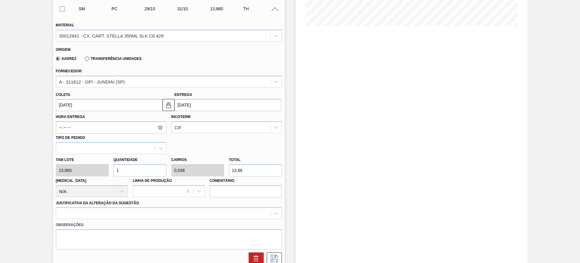
click at [153, 170] on input "1" at bounding box center [140, 170] width 53 height 12
type input "2"
type input "0,077"
type input "27,72"
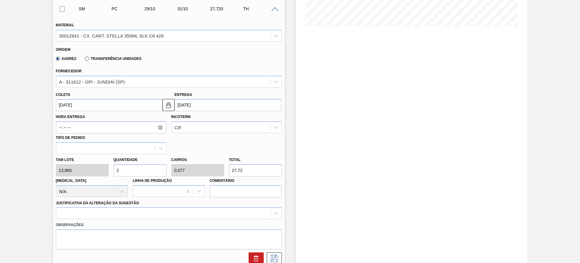
type input "20"
type input "0,769"
type input "277,2"
type input "2"
type input "0,077"
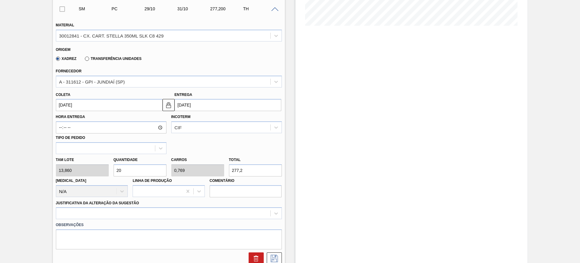
type input "27,72"
type input "26"
type input "1"
type input "360,36"
click at [168, 209] on div at bounding box center [169, 213] width 226 height 12
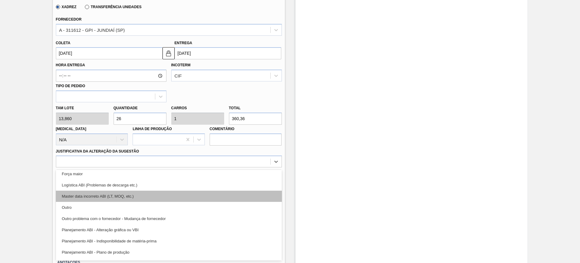
scroll to position [38, 0]
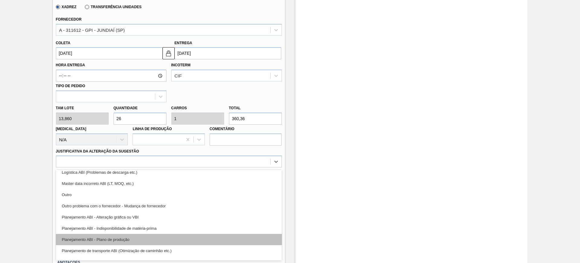
click at [163, 235] on div "Planejamento ABI - Plano de produção" at bounding box center [169, 239] width 226 height 11
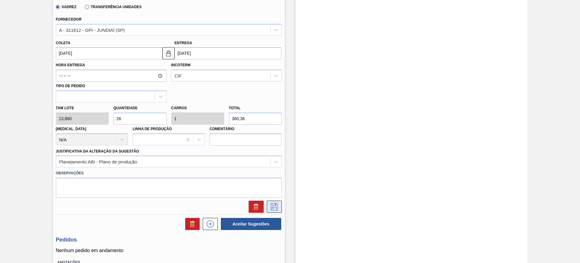
click at [275, 207] on icon at bounding box center [275, 206] width 10 height 7
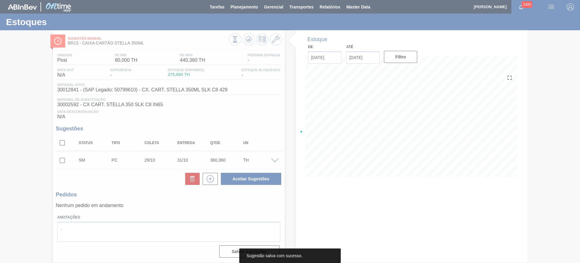
scroll to position [0, 0]
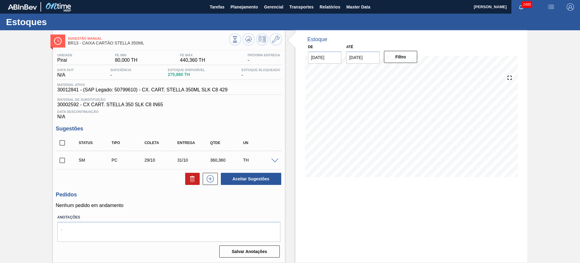
click at [277, 161] on span at bounding box center [274, 160] width 7 height 5
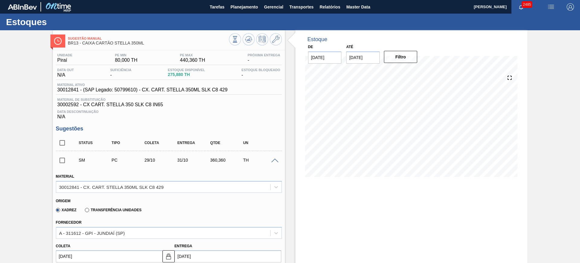
scroll to position [76, 0]
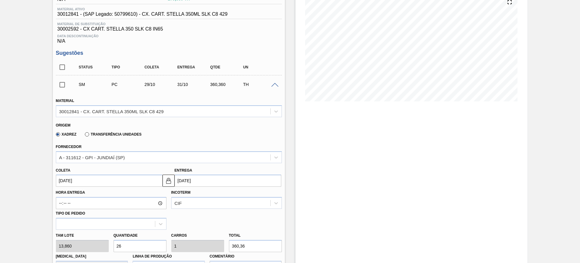
click at [144, 243] on input "26" at bounding box center [140, 246] width 53 height 12
type input "1"
type input "0,038"
type input "13,86"
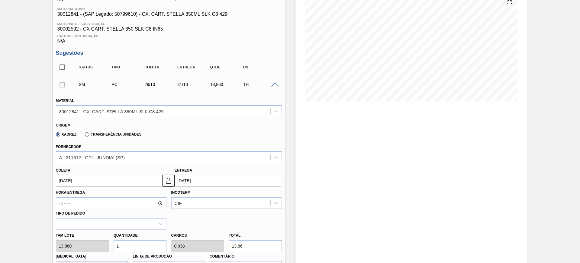
type input "13"
type input "0,5"
type input "180,18"
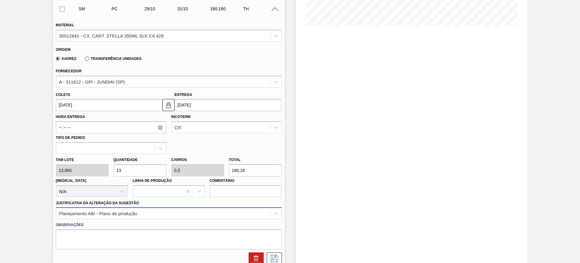
type input "13"
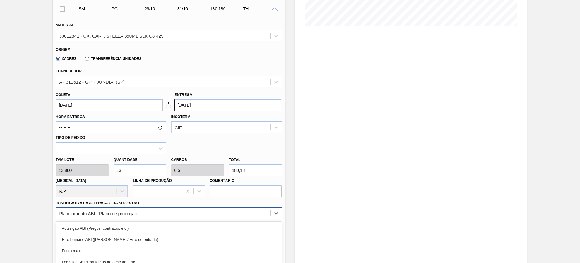
click at [200, 216] on div "option Planejamento ABI - Plano de produção, selected. option Master data incor…" at bounding box center [169, 213] width 226 height 12
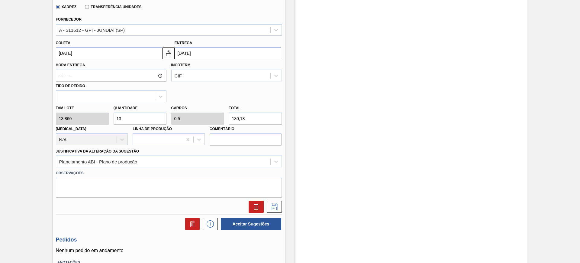
drag, startPoint x: 396, startPoint y: 192, endPoint x: 354, endPoint y: 206, distance: 44.8
click at [396, 192] on div "Estoque De 25/09/2025 Até 03/01/2026 Filtro" at bounding box center [412, 67] width 232 height 480
click at [273, 206] on icon at bounding box center [275, 206] width 10 height 7
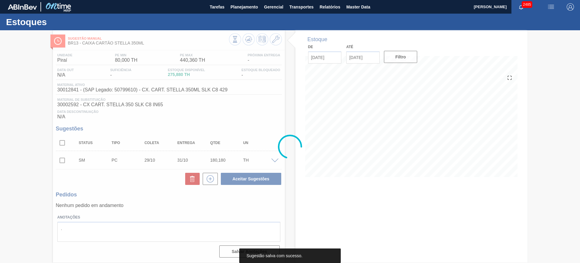
scroll to position [0, 0]
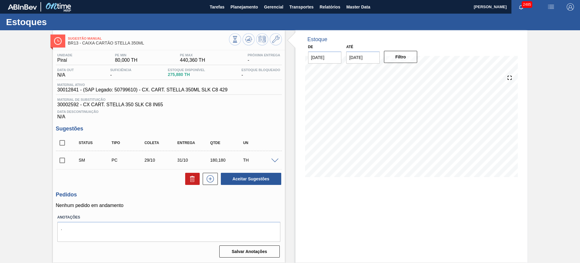
click at [65, 141] on input "checkbox" at bounding box center [62, 142] width 13 height 13
checkbox input "true"
click at [237, 179] on button "Aceitar Sugestões" at bounding box center [251, 179] width 60 height 12
checkbox input "false"
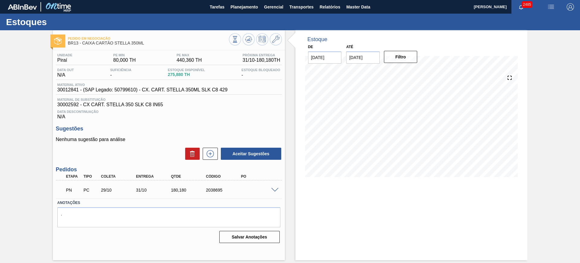
click at [219, 194] on div "PN PC 29/10 31/10 180,180 2038695" at bounding box center [167, 189] width 210 height 12
click at [215, 192] on div "PN PC 29/10 31/10 180,180 2038695" at bounding box center [167, 189] width 210 height 12
copy div "2038695"
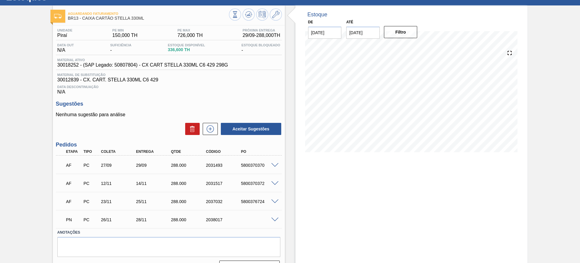
scroll to position [38, 0]
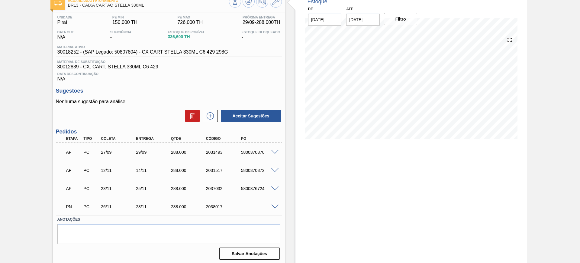
click at [276, 189] on span at bounding box center [274, 188] width 7 height 5
type input "28,8"
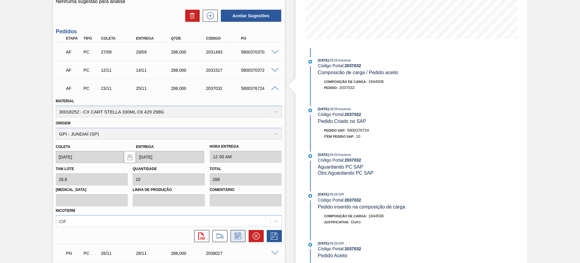
scroll to position [151, 0]
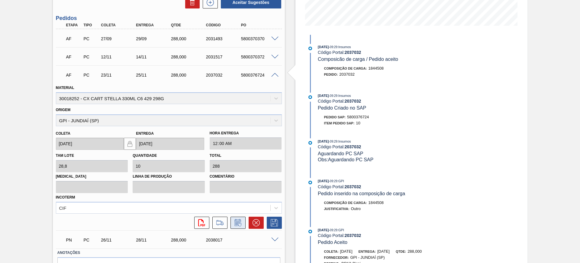
click at [237, 223] on icon at bounding box center [237, 223] width 5 height 4
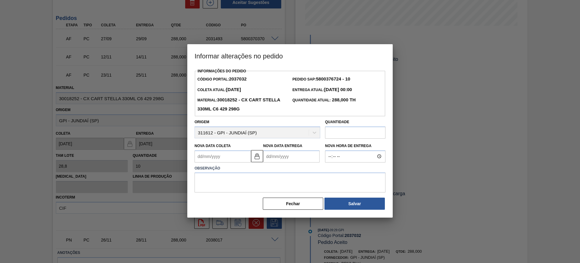
click at [281, 156] on Entrega2037032 "Nova Data Entrega" at bounding box center [291, 156] width 57 height 12
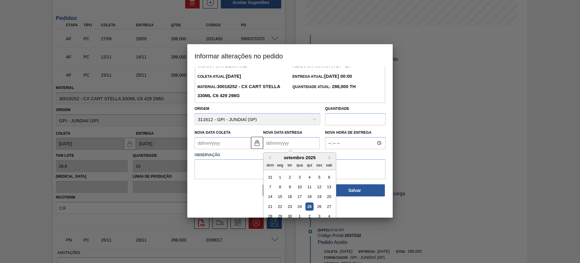
scroll to position [20, 0]
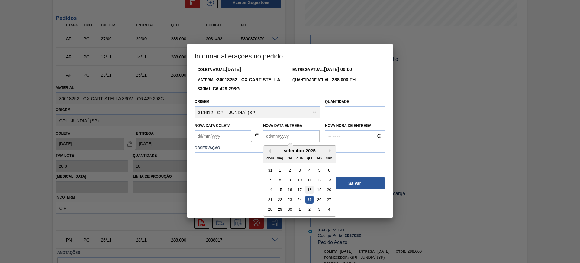
click at [309, 189] on div "18" at bounding box center [309, 189] width 8 height 8
type Coleta2037032 "16/09/2025"
type Entrega2037032 "18/09/2025"
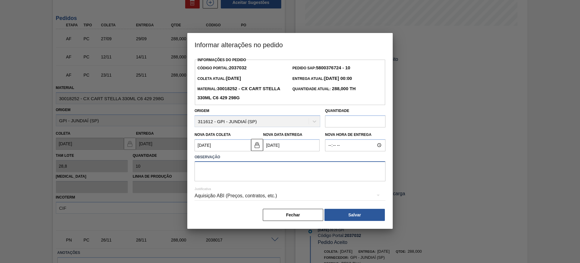
click at [266, 170] on textarea at bounding box center [290, 171] width 191 height 20
type textarea "AJUSTE DATA"
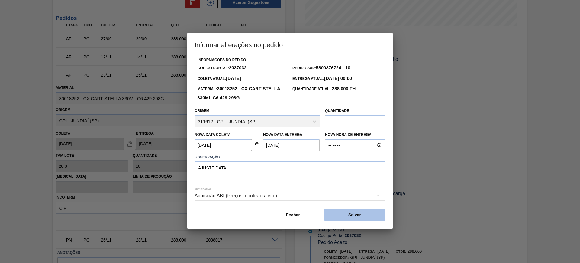
click at [341, 213] on button "Salvar" at bounding box center [355, 214] width 60 height 12
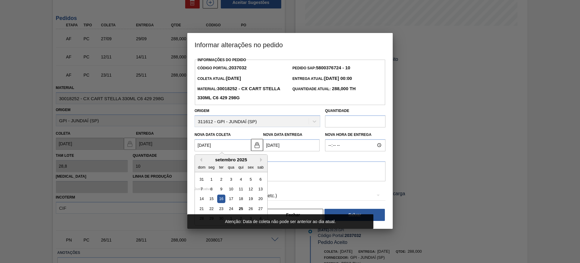
click at [240, 145] on Coleta2037032 "16/09/2025" at bounding box center [223, 145] width 57 height 12
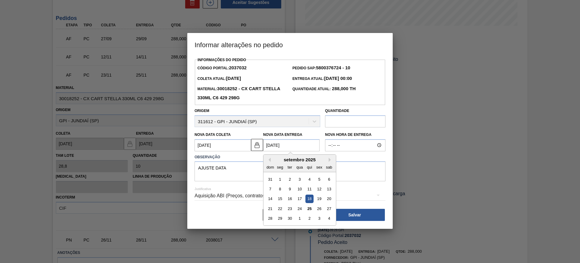
click at [280, 140] on Entrega2037032 "18/09/2025" at bounding box center [291, 145] width 57 height 12
click at [332, 161] on button "Next Month" at bounding box center [331, 159] width 4 height 4
click at [322, 202] on div "17" at bounding box center [319, 198] width 8 height 8
type Coleta2037032 "15/10/2025"
type Entrega2037032 "[DATE]"
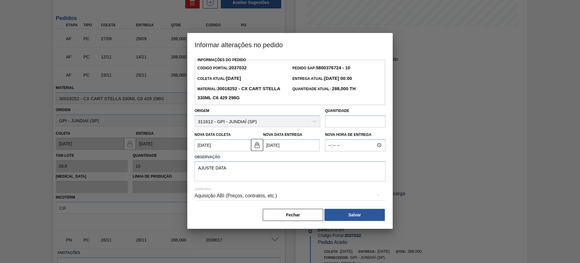
click at [316, 194] on div "Aquisição ABI (Preços, contratos, etc.)" at bounding box center [290, 195] width 191 height 17
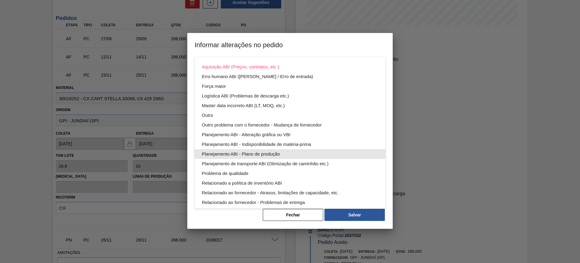
click at [293, 152] on div "Planejamento ABI - Plano de produção" at bounding box center [290, 154] width 176 height 10
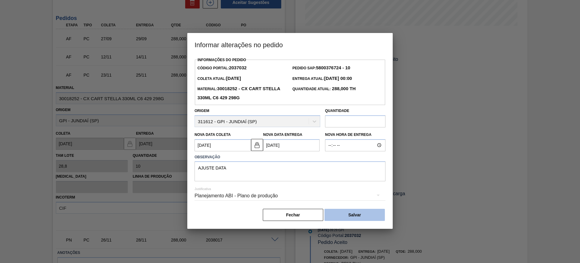
click at [357, 215] on button "Salvar" at bounding box center [355, 214] width 60 height 12
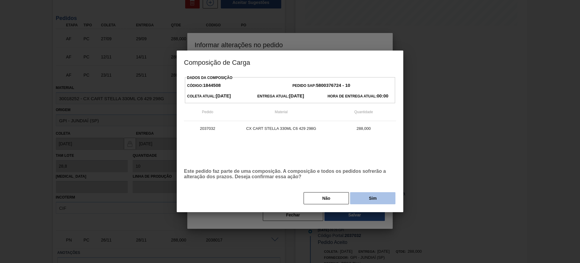
click at [373, 203] on button "Sim" at bounding box center [372, 198] width 45 height 12
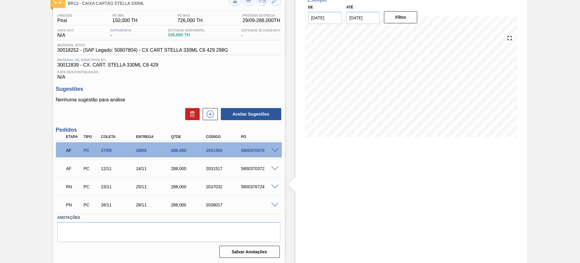
scroll to position [40, 0]
click at [276, 184] on span at bounding box center [274, 186] width 7 height 5
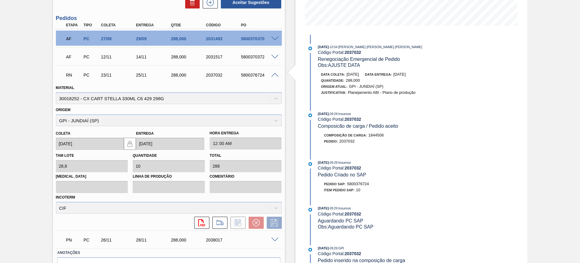
click at [275, 73] on span at bounding box center [274, 75] width 7 height 5
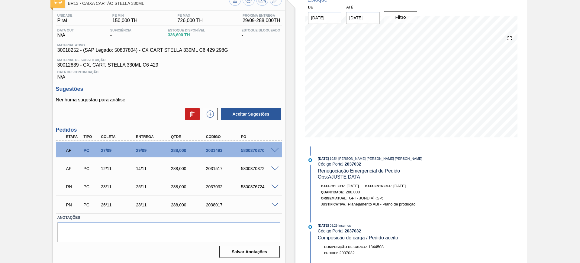
click at [217, 187] on div "2037032" at bounding box center [224, 186] width 39 height 5
copy div "2037032"
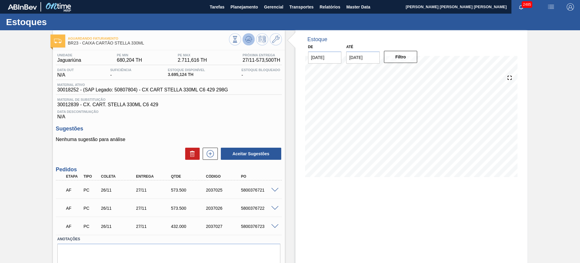
click at [251, 35] on button at bounding box center [249, 39] width 12 height 12
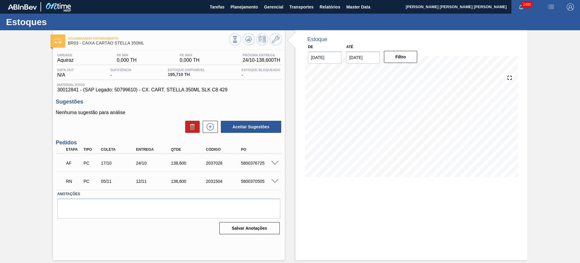
click at [276, 178] on div at bounding box center [276, 180] width 12 height 5
click at [276, 180] on span at bounding box center [274, 181] width 7 height 5
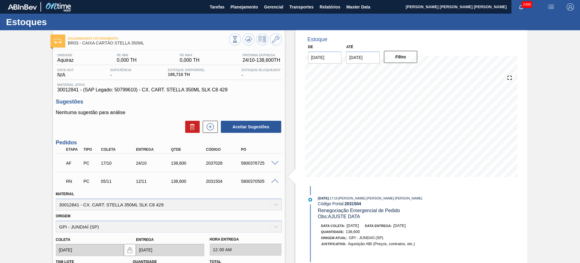
click at [277, 181] on span at bounding box center [274, 181] width 7 height 5
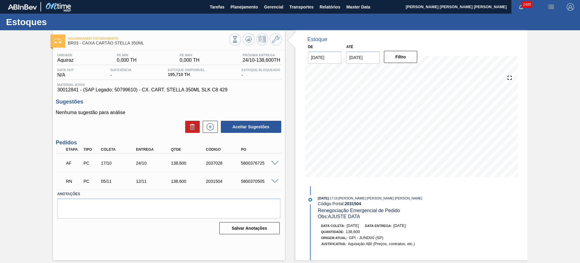
click at [277, 181] on span at bounding box center [274, 181] width 7 height 5
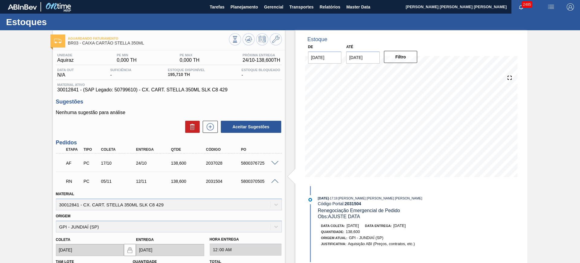
click at [277, 181] on span at bounding box center [274, 181] width 7 height 5
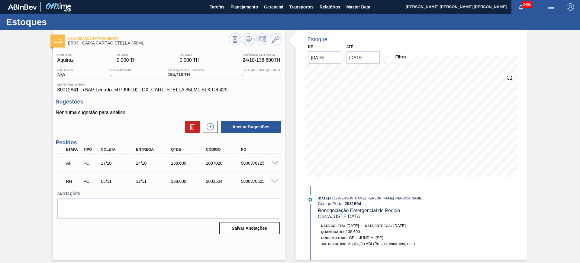
click at [274, 163] on span at bounding box center [274, 163] width 7 height 5
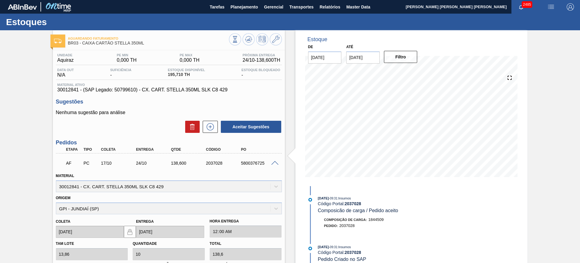
scroll to position [76, 0]
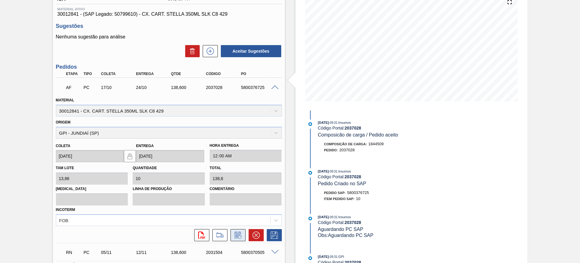
click at [235, 234] on icon at bounding box center [237, 236] width 5 height 4
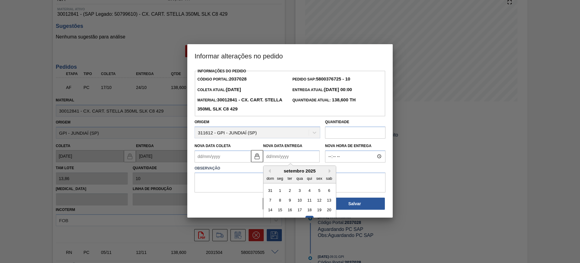
click at [280, 157] on Entrega2037028 "Nova Data Entrega" at bounding box center [291, 156] width 57 height 12
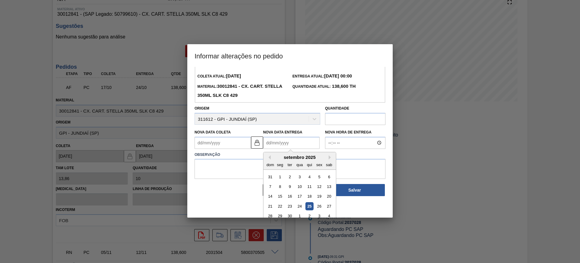
scroll to position [20, 0]
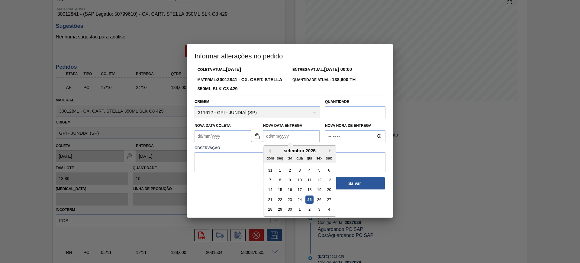
click at [330, 151] on button "Next Month" at bounding box center [331, 150] width 4 height 4
click at [320, 191] on div "17" at bounding box center [319, 189] width 8 height 8
type Coleta2037028 "[DATE]"
type Entrega2037028 "[DATE]"
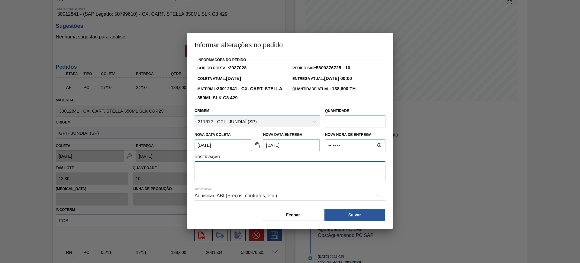
click at [303, 176] on textarea at bounding box center [290, 171] width 191 height 20
type textarea "AJUSTE DATA"
click at [276, 195] on div "Aquisição ABI (Preços, contratos, etc.)" at bounding box center [290, 195] width 191 height 17
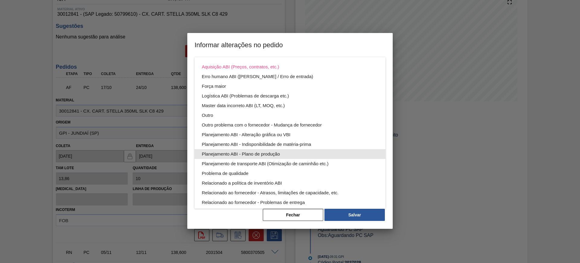
click at [291, 153] on div "Planejamento ABI - Plano de produção" at bounding box center [290, 154] width 176 height 10
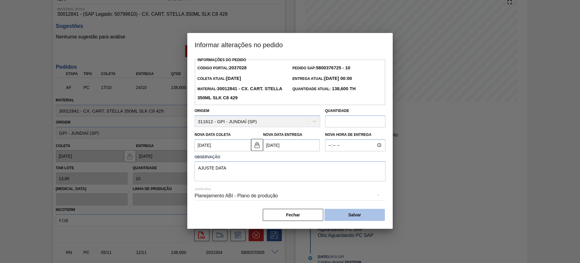
click at [356, 214] on button "Salvar" at bounding box center [355, 214] width 60 height 12
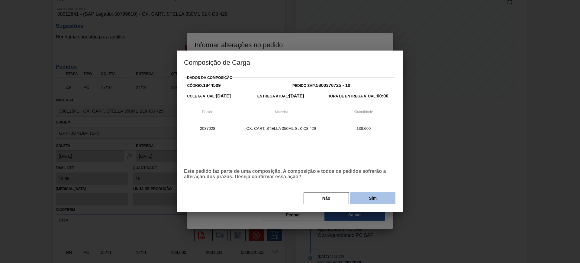
click at [371, 197] on button "Sim" at bounding box center [372, 198] width 45 height 12
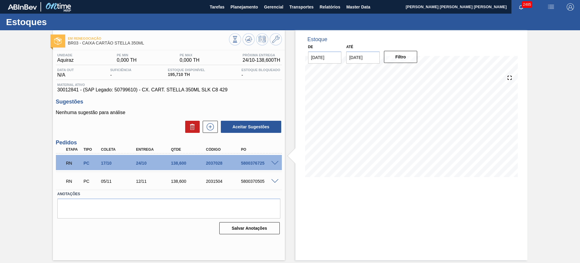
click at [216, 162] on div "2037028" at bounding box center [224, 162] width 39 height 5
copy div "2037028"
click at [214, 179] on div "2031504" at bounding box center [224, 181] width 39 height 5
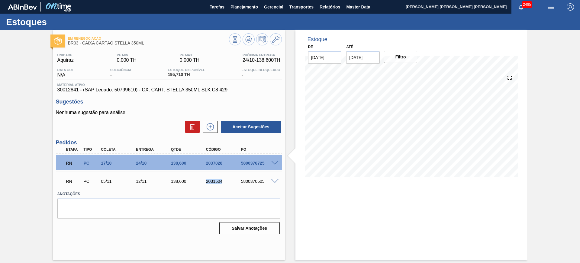
click at [214, 179] on div "2031504" at bounding box center [224, 181] width 39 height 5
copy div "2031504"
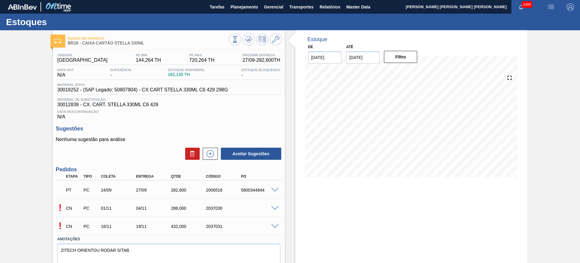
click at [273, 207] on span at bounding box center [274, 208] width 7 height 5
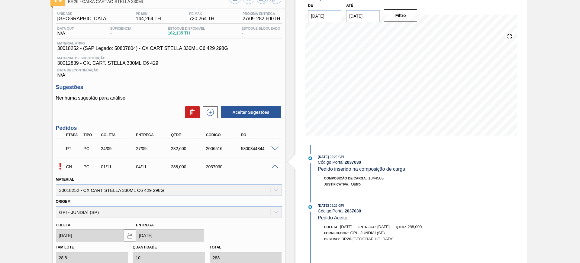
scroll to position [76, 0]
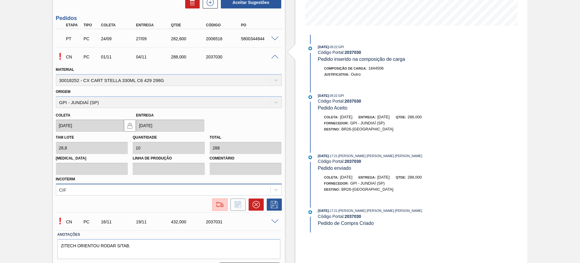
click at [167, 191] on div "CIF" at bounding box center [169, 189] width 226 height 12
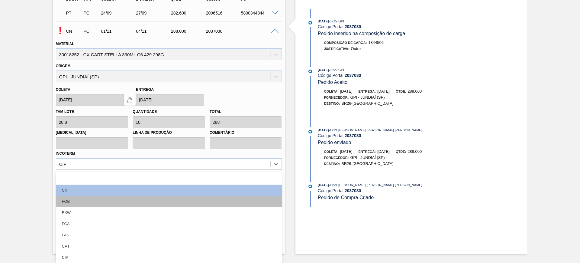
click at [131, 197] on div "FOB" at bounding box center [169, 201] width 226 height 11
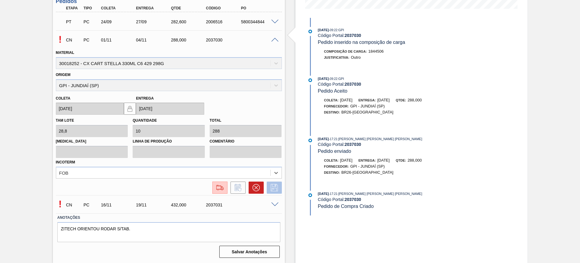
click at [274, 188] on icon at bounding box center [275, 187] width 10 height 7
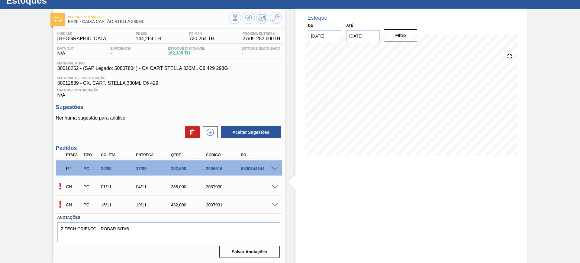
scroll to position [21, 0]
click at [273, 205] on span at bounding box center [274, 204] width 7 height 5
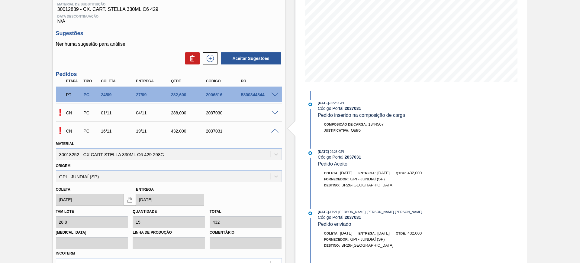
scroll to position [135, 0]
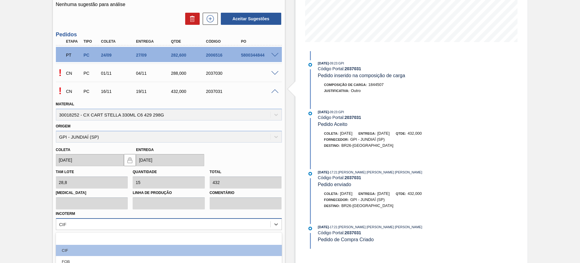
click at [193, 221] on div "option FCA focused, 5 of 12. 12 results available. Use Up and Down to choose op…" at bounding box center [169, 224] width 226 height 12
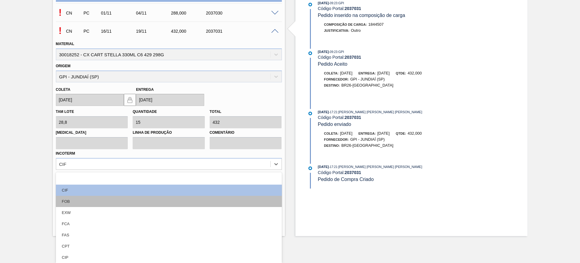
click at [105, 200] on div "FOB" at bounding box center [169, 201] width 226 height 11
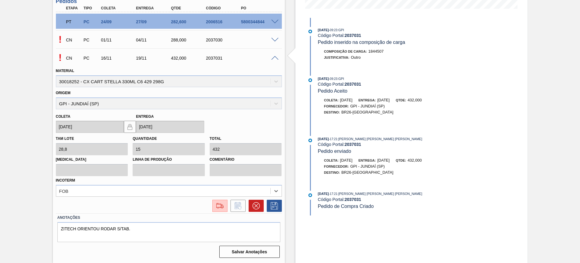
scroll to position [168, 0]
click at [272, 205] on icon at bounding box center [275, 205] width 10 height 7
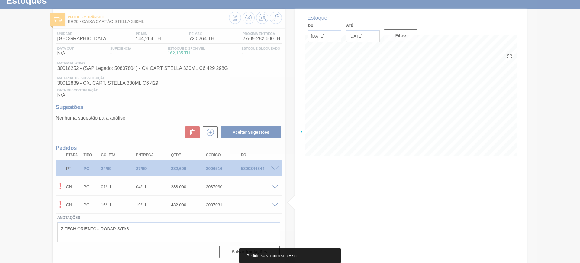
scroll to position [21, 0]
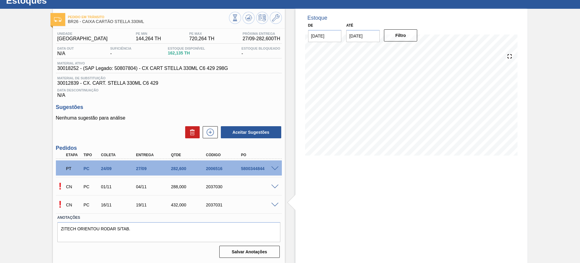
click at [275, 187] on span at bounding box center [274, 186] width 7 height 5
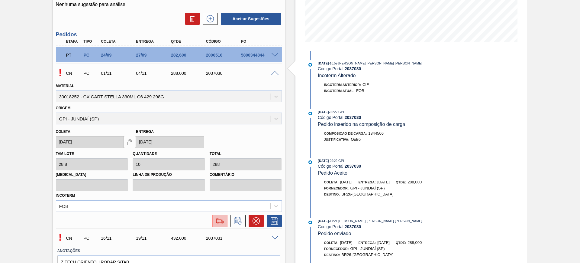
click at [213, 219] on button at bounding box center [219, 221] width 15 height 12
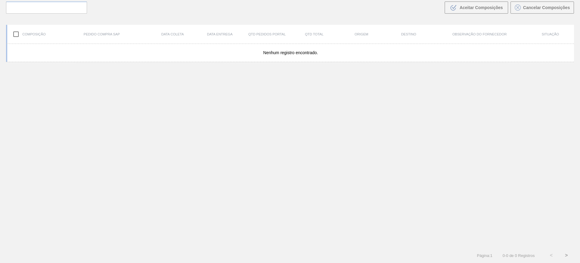
scroll to position [44, 0]
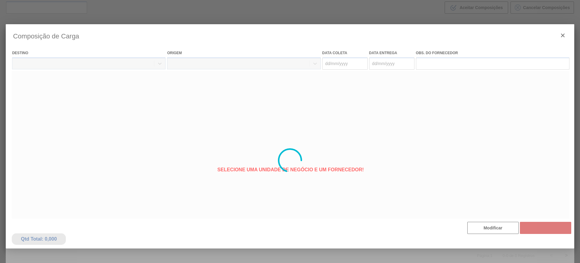
type coleta "[DATE]"
type entrega "[DATE]"
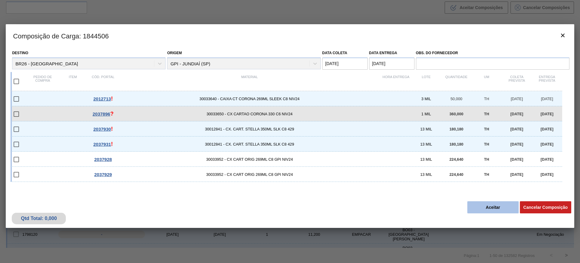
click at [494, 206] on button "Aceitar" at bounding box center [492, 207] width 51 height 12
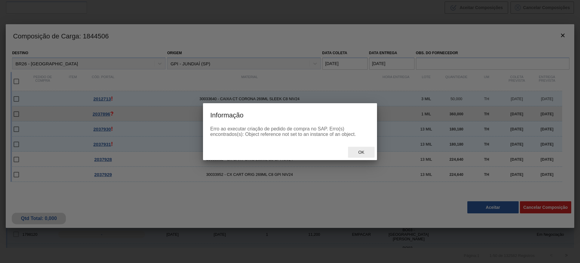
click at [358, 152] on span "Ok" at bounding box center [362, 152] width 16 height 5
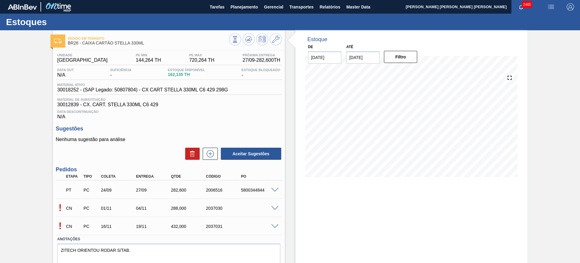
click at [274, 227] on span at bounding box center [274, 226] width 7 height 5
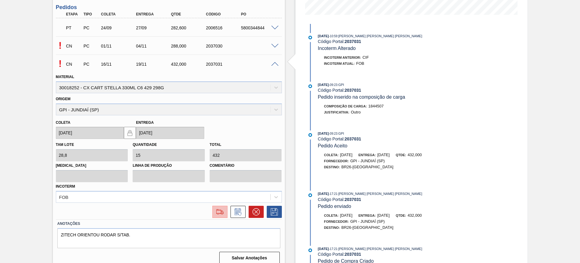
scroll to position [168, 0]
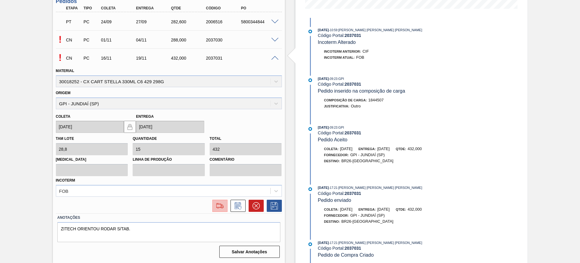
click at [215, 209] on button at bounding box center [219, 205] width 15 height 12
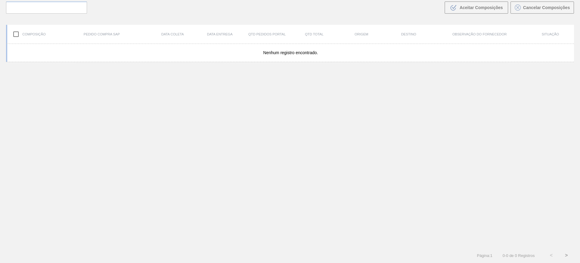
scroll to position [44, 0]
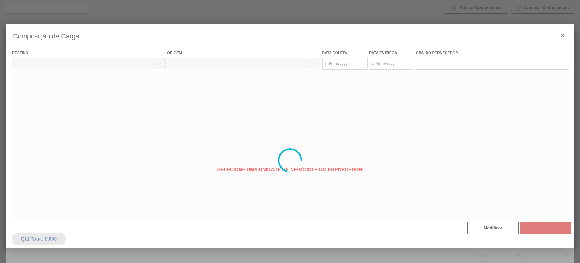
type coleta "16/11/2025"
type entrega "19/11/2025"
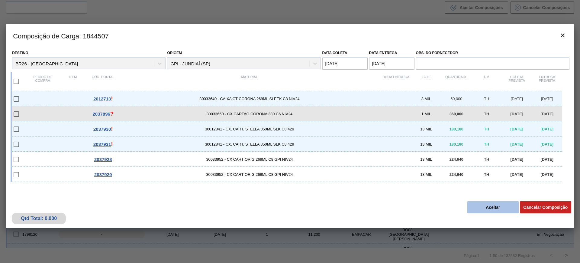
click at [475, 204] on button "Aceitar" at bounding box center [492, 207] width 51 height 12
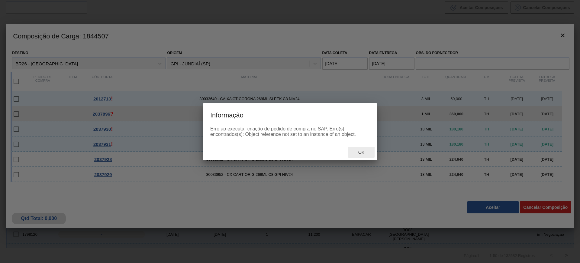
click at [360, 153] on span "Ok" at bounding box center [362, 152] width 16 height 5
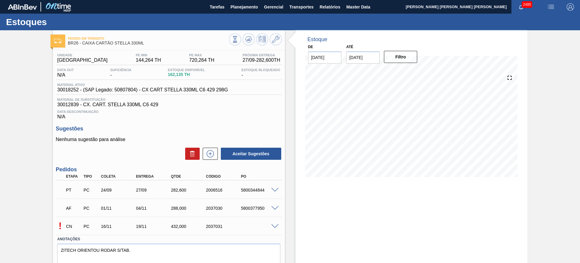
click at [276, 225] on span at bounding box center [274, 226] width 7 height 5
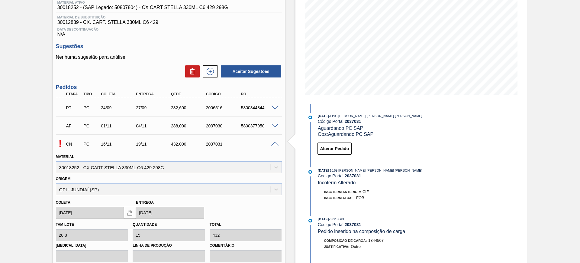
scroll to position [113, 0]
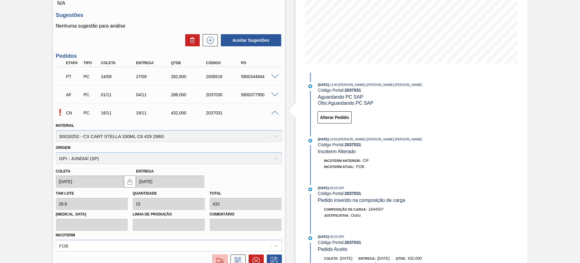
click at [223, 260] on img at bounding box center [220, 260] width 10 height 7
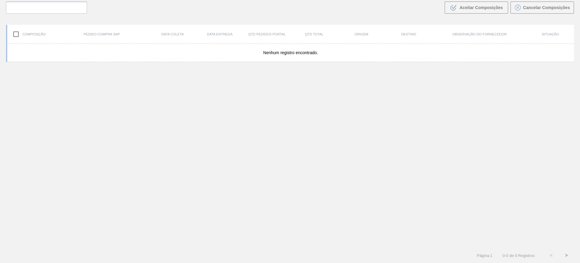
scroll to position [44, 0]
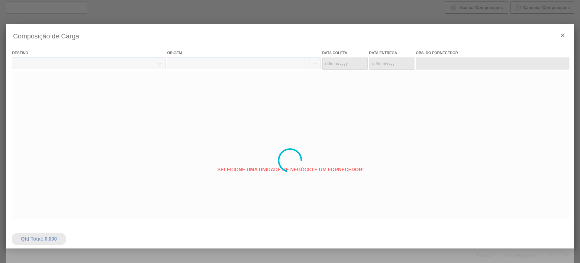
type coleta "16/11/2025"
type entrega "[DATE]"
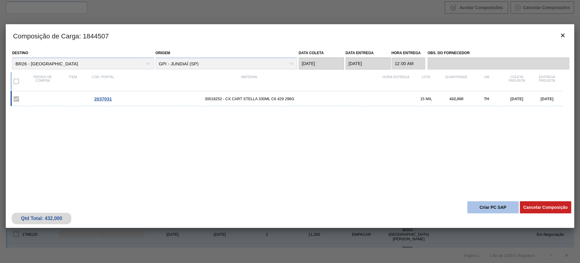
click at [493, 205] on button "Criar PC SAP" at bounding box center [492, 207] width 51 height 12
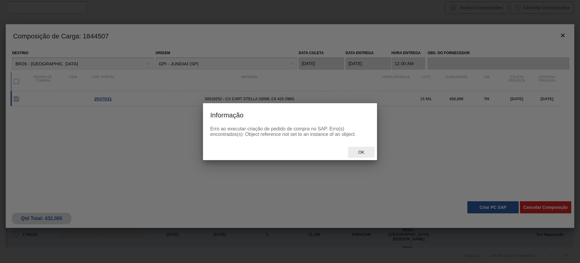
click at [366, 153] on span "Ok" at bounding box center [362, 152] width 16 height 5
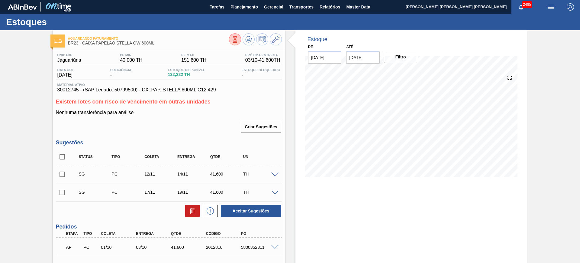
click at [63, 156] on input "checkbox" at bounding box center [62, 156] width 13 height 13
checkbox input "true"
click at [245, 211] on button "Aceitar Sugestões" at bounding box center [251, 211] width 60 height 12
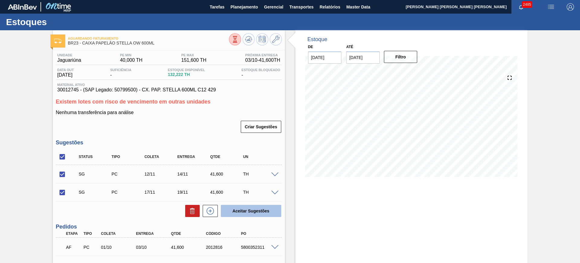
checkbox input "false"
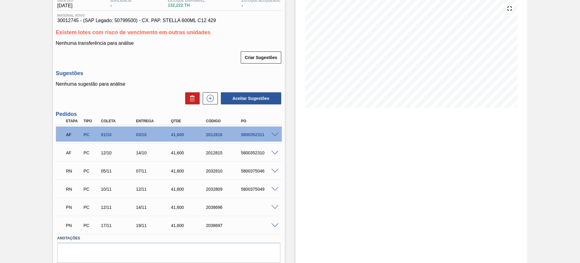
scroll to position [52, 0]
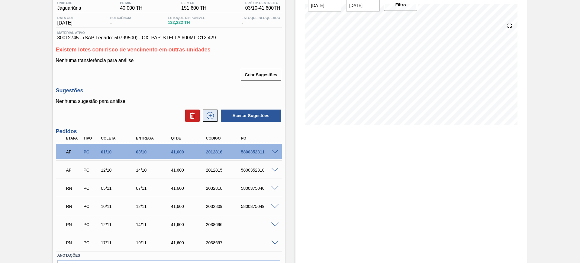
click at [204, 116] on button at bounding box center [210, 115] width 15 height 12
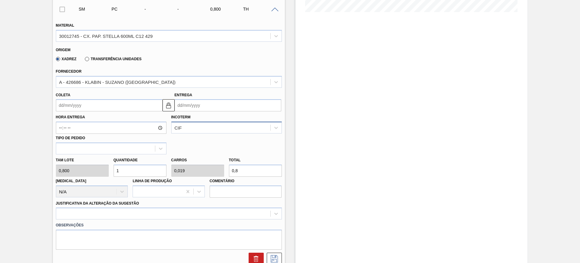
scroll to position [165, 0]
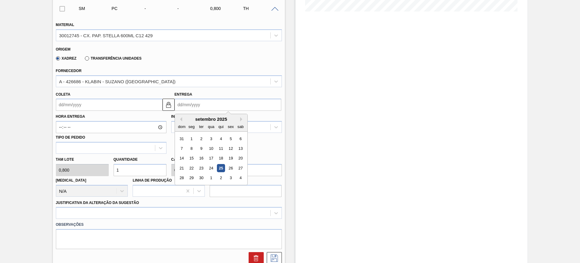
click at [198, 105] on input "Entrega" at bounding box center [228, 105] width 107 height 12
click at [242, 118] on button "Next Month" at bounding box center [242, 119] width 4 height 4
click at [229, 177] on div "31" at bounding box center [231, 178] width 8 height 8
type input "29/10/2025"
type input "31/10/2025"
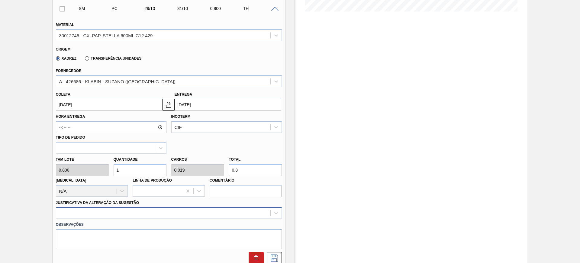
click at [168, 215] on div at bounding box center [169, 213] width 226 height 12
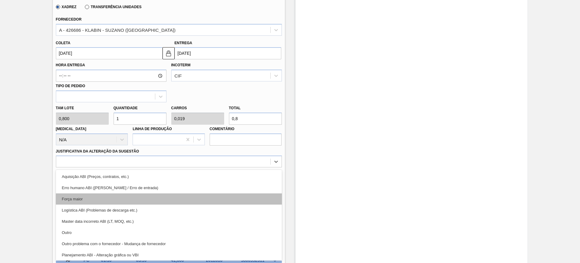
scroll to position [38, 0]
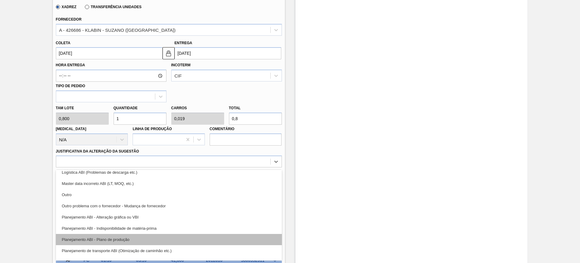
click at [169, 241] on div "Planejamento ABI - Plano de produção" at bounding box center [169, 239] width 226 height 11
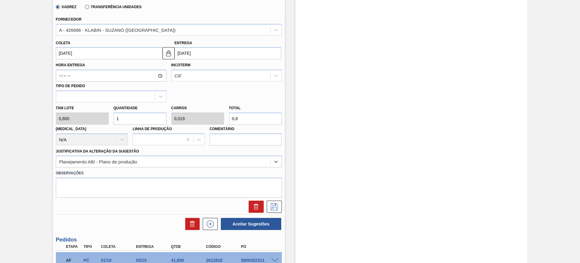
click at [222, 55] on input "[DATE]" at bounding box center [228, 53] width 107 height 12
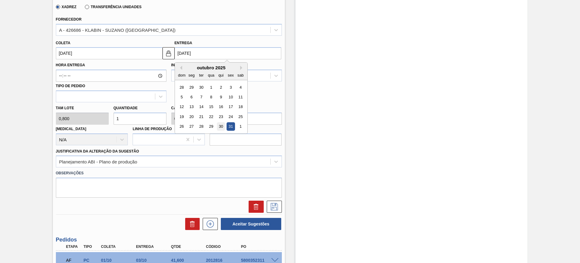
click at [218, 128] on div "30" at bounding box center [221, 126] width 8 height 8
type input "28/10/2025"
type input "30/10/2025"
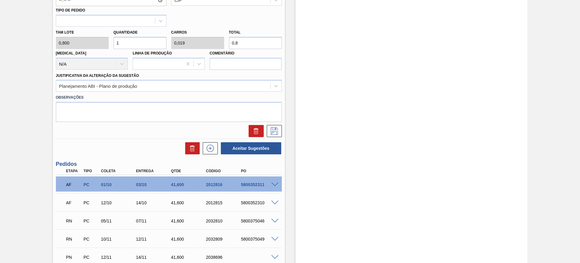
scroll to position [217, 0]
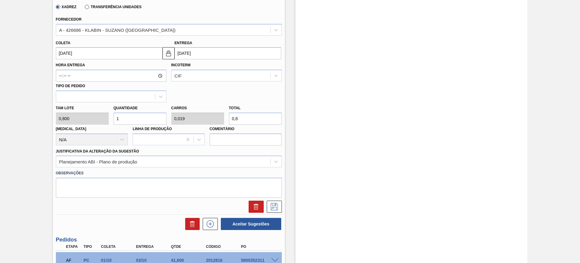
click at [248, 118] on input "0,8" at bounding box center [255, 118] width 53 height 12
type input "5"
type input "0,096"
type input "4"
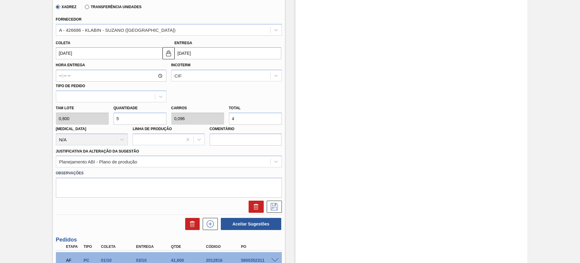
type input "51,25"
type input "0,986"
type input "41,"
type input "52"
type input "1"
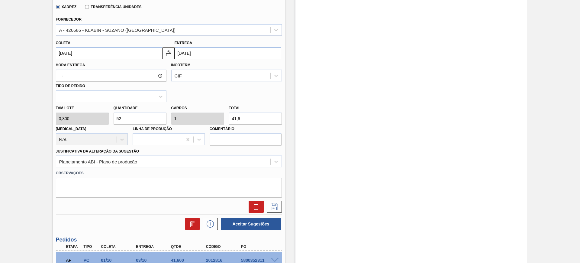
type input "41,6"
click at [158, 154] on div "Justificativa da Alteração da Sugestão Planejamento ABI - Plano de produção" at bounding box center [169, 157] width 226 height 21
click at [275, 205] on icon at bounding box center [275, 206] width 10 height 7
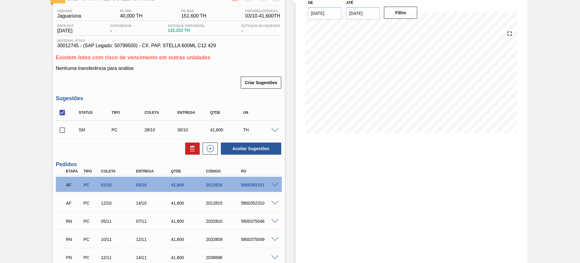
scroll to position [39, 0]
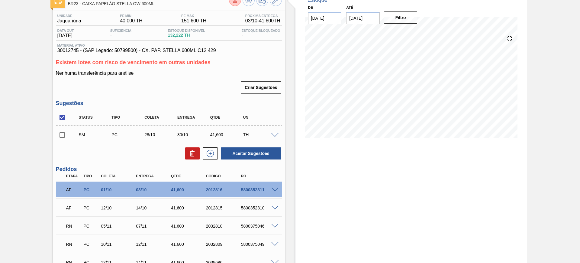
click at [65, 114] on input "checkbox" at bounding box center [62, 117] width 13 height 13
checkbox input "true"
click at [265, 152] on button "Aceitar Sugestões" at bounding box center [251, 153] width 60 height 12
checkbox input "false"
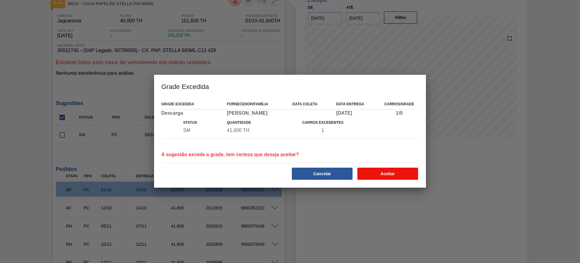
click at [399, 169] on button "Aceitar" at bounding box center [387, 173] width 61 height 12
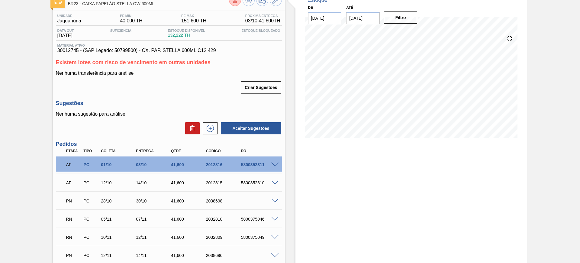
click at [272, 200] on span at bounding box center [274, 201] width 7 height 5
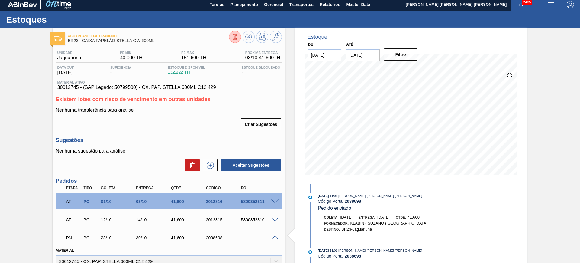
scroll to position [2, 0]
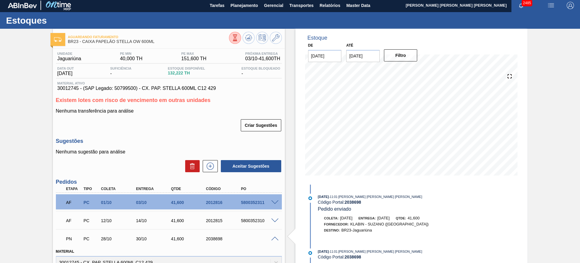
click at [277, 238] on span at bounding box center [274, 238] width 7 height 5
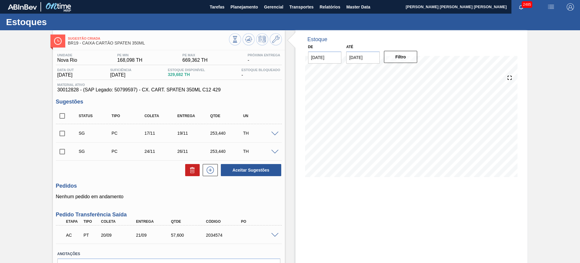
scroll to position [36, 0]
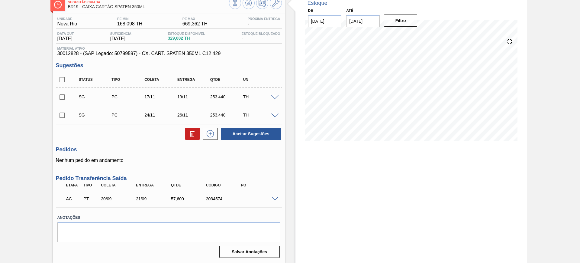
click at [276, 197] on span at bounding box center [274, 198] width 7 height 5
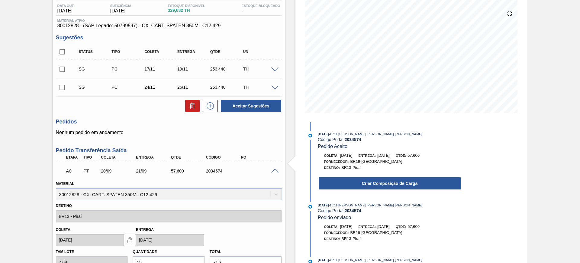
scroll to position [64, 0]
click at [275, 169] on span at bounding box center [274, 170] width 7 height 5
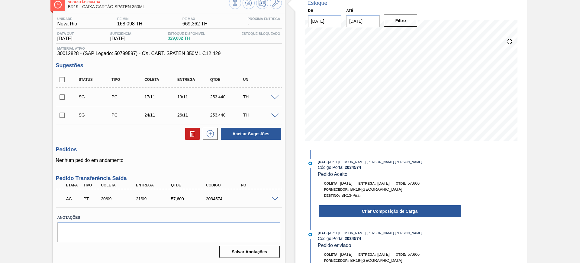
click at [275, 197] on span at bounding box center [274, 198] width 7 height 5
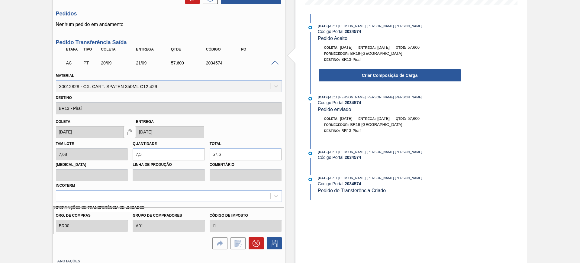
scroll to position [178, 0]
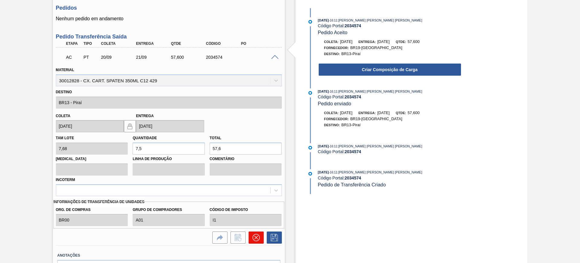
click at [257, 239] on icon at bounding box center [256, 237] width 7 height 7
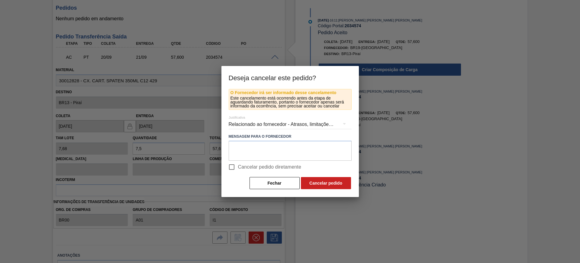
drag, startPoint x: 251, startPoint y: 160, endPoint x: 257, endPoint y: 168, distance: 10.1
click at [251, 161] on label "Cancelar pedido diretamente" at bounding box center [263, 166] width 76 height 13
click at [238, 161] on input "Cancelar pedido diretamente" at bounding box center [231, 166] width 13 height 13
click at [257, 168] on span "Cancelar pedido diretamente" at bounding box center [269, 166] width 63 height 7
click at [238, 168] on input "Cancelar pedido diretamente" at bounding box center [231, 166] width 13 height 13
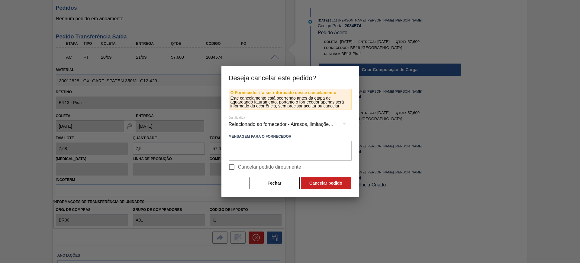
click at [262, 168] on span "Cancelar pedido diretamente" at bounding box center [269, 166] width 63 height 7
click at [238, 168] on input "Cancelar pedido diretamente" at bounding box center [231, 166] width 13 height 13
checkbox input "true"
click at [308, 181] on button "Cancelar pedido" at bounding box center [326, 183] width 50 height 12
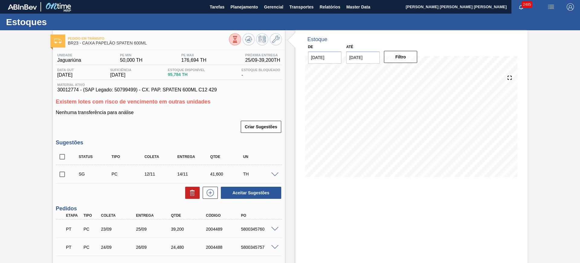
click at [62, 157] on input "checkbox" at bounding box center [62, 156] width 13 height 13
checkbox input "true"
click at [242, 193] on button "Aceitar Sugestões" at bounding box center [251, 192] width 60 height 12
checkbox input "false"
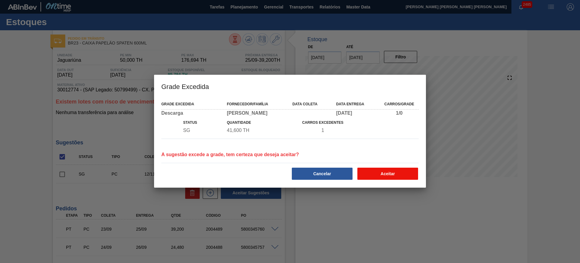
click at [383, 177] on button "Aceitar" at bounding box center [387, 173] width 61 height 12
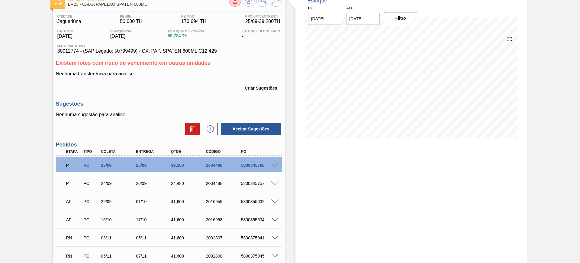
scroll to position [76, 0]
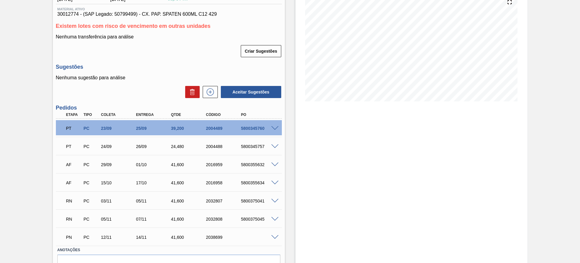
click at [275, 216] on div at bounding box center [276, 218] width 12 height 5
click at [275, 217] on span at bounding box center [274, 219] width 7 height 5
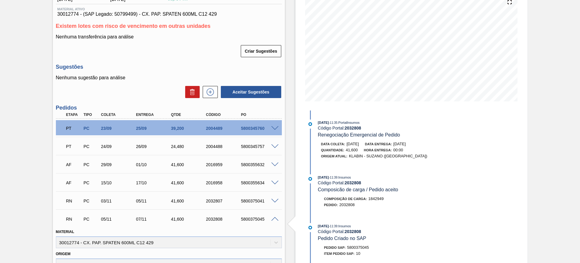
scroll to position [113, 0]
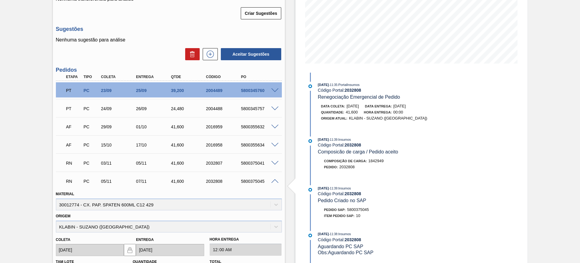
click at [277, 181] on span at bounding box center [274, 181] width 7 height 5
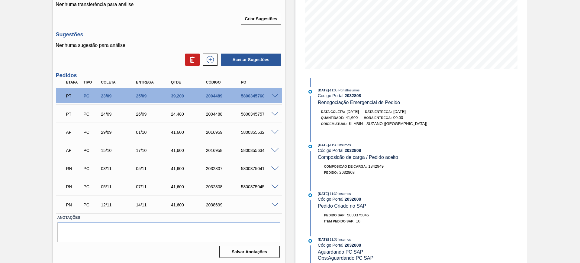
scroll to position [70, 0]
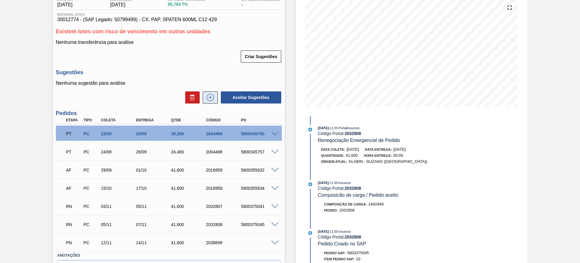
click at [208, 100] on icon at bounding box center [210, 97] width 7 height 7
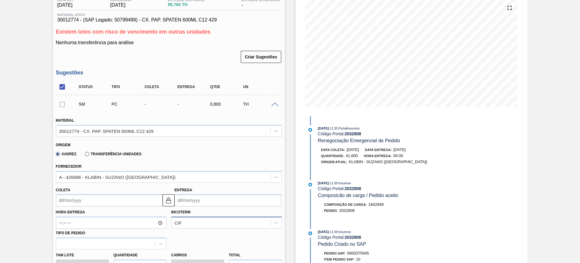
scroll to position [108, 0]
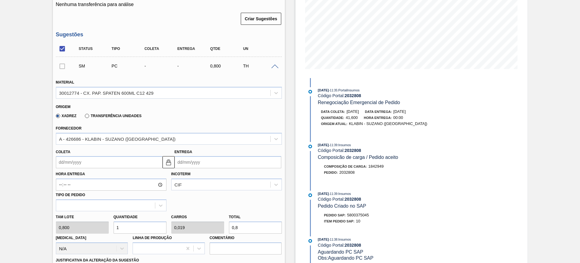
click at [189, 162] on input "Entrega" at bounding box center [228, 162] width 107 height 12
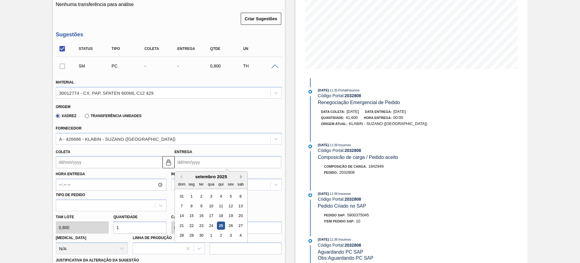
click at [241, 176] on button "Next Month" at bounding box center [242, 176] width 4 height 4
click at [231, 228] on div "24" at bounding box center [231, 225] width 8 height 8
type input "[DATE]"
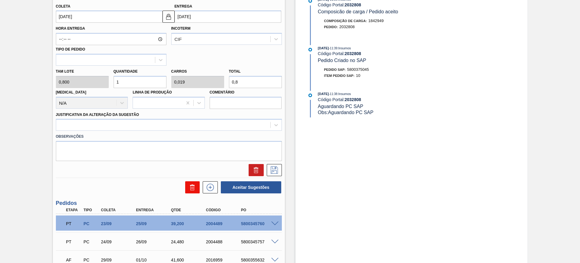
scroll to position [297, 0]
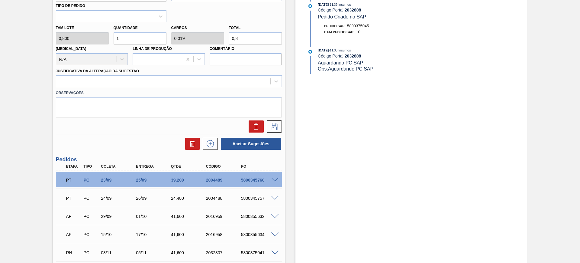
click at [255, 38] on input "0,8" at bounding box center [255, 38] width 53 height 12
type input "5"
type input "0,096"
type input "4"
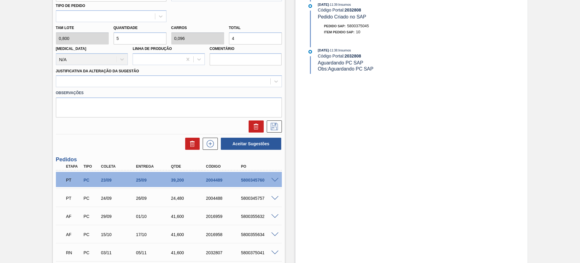
type input "51,25"
type input "0,986"
type input "41,"
type input "52"
type input "1"
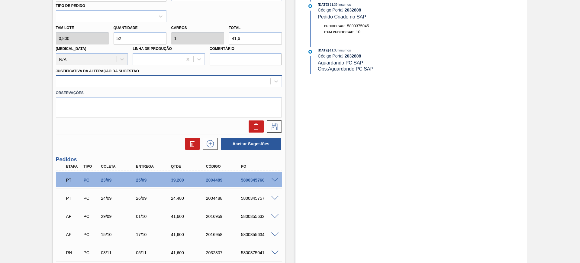
type input "41,6"
click at [185, 77] on div at bounding box center [163, 81] width 214 height 9
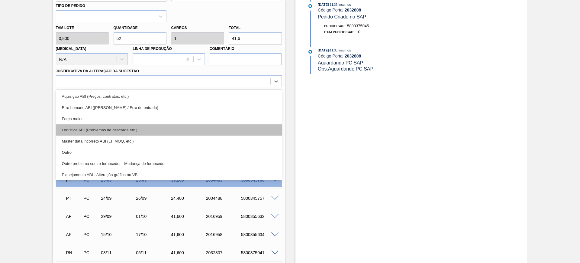
scroll to position [38, 0]
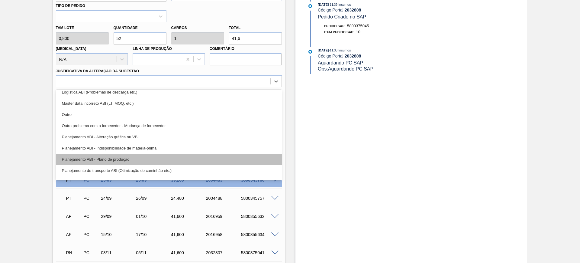
click at [173, 160] on div "Planejamento ABI - Plano de produção" at bounding box center [169, 159] width 226 height 11
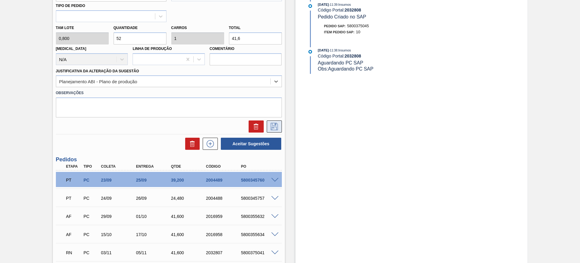
click at [274, 124] on icon at bounding box center [275, 126] width 10 height 7
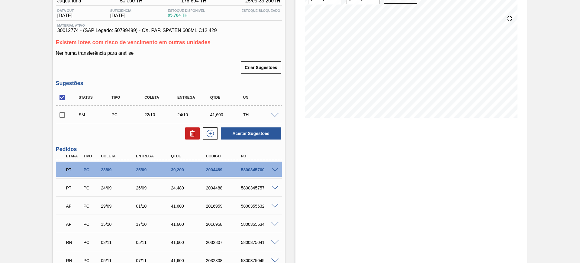
scroll to position [57, 0]
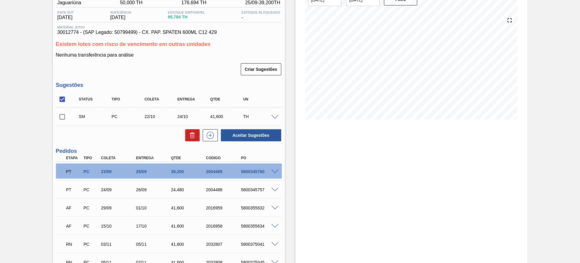
click at [60, 98] on input "checkbox" at bounding box center [62, 99] width 13 height 13
checkbox input "true"
click at [252, 134] on button "Aceitar Sugestões" at bounding box center [251, 135] width 60 height 12
checkbox input "false"
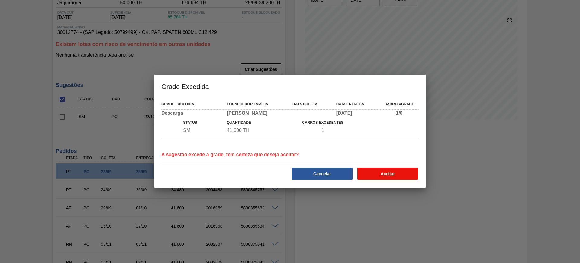
click at [386, 176] on button "Aceitar" at bounding box center [387, 173] width 61 height 12
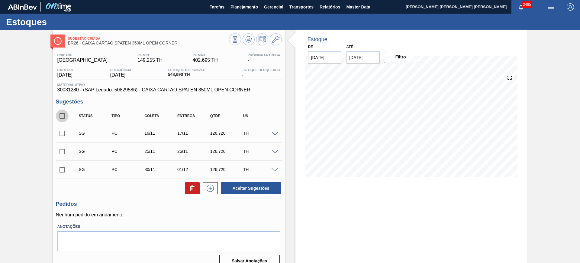
click at [59, 113] on input "checkbox" at bounding box center [62, 115] width 13 height 13
checkbox input "true"
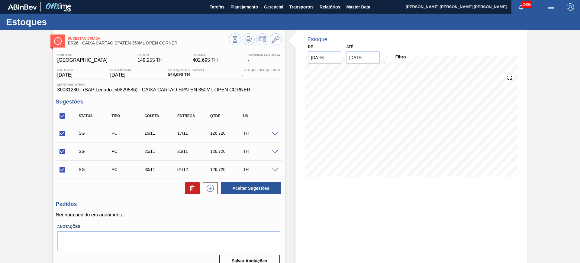
click at [67, 148] on input "checkbox" at bounding box center [62, 151] width 13 height 13
checkbox input "false"
click at [62, 168] on input "checkbox" at bounding box center [62, 169] width 13 height 13
checkbox input "false"
click at [232, 186] on button "Aceitar Sugestões" at bounding box center [251, 188] width 60 height 12
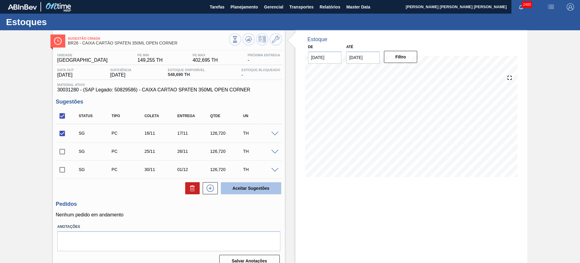
checkbox input "false"
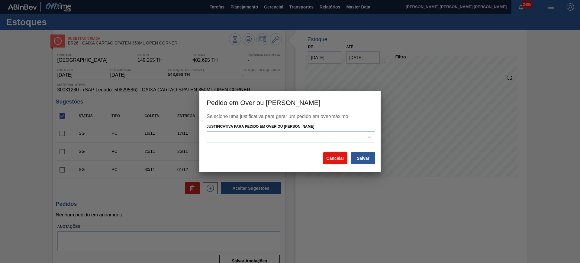
click at [333, 156] on button "Cancelar" at bounding box center [335, 158] width 24 height 12
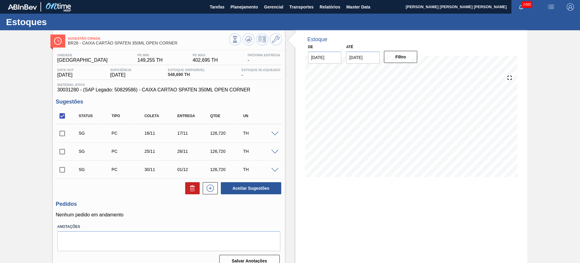
click at [274, 130] on div "SG PC 16/11 17/11 126,720 TH" at bounding box center [169, 132] width 226 height 15
click at [274, 134] on span at bounding box center [274, 133] width 7 height 5
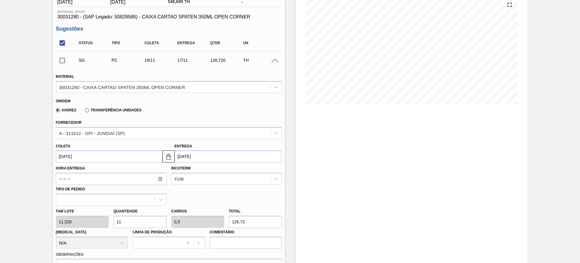
scroll to position [76, 0]
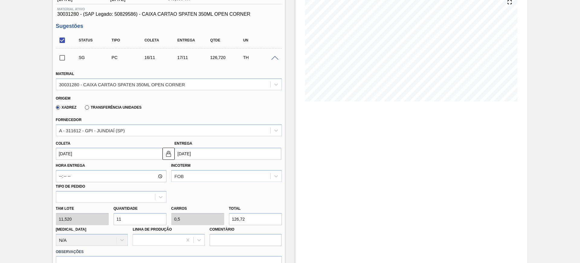
click at [237, 149] on input "[DATE]" at bounding box center [228, 153] width 107 height 12
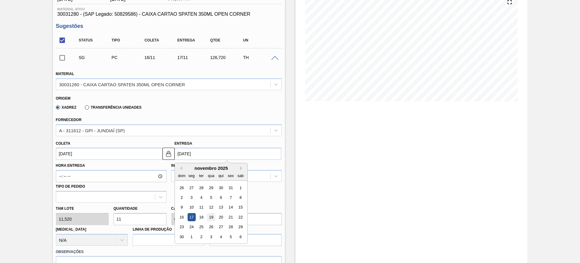
click at [210, 218] on div "19" at bounding box center [211, 217] width 8 height 8
type input "[DATE]"
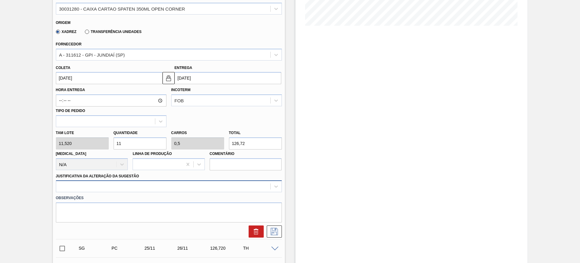
click at [192, 184] on div at bounding box center [169, 186] width 226 height 12
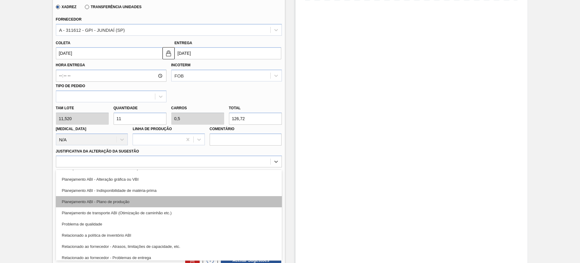
click at [169, 204] on div "Planejamento ABI - Plano de produção" at bounding box center [169, 201] width 226 height 11
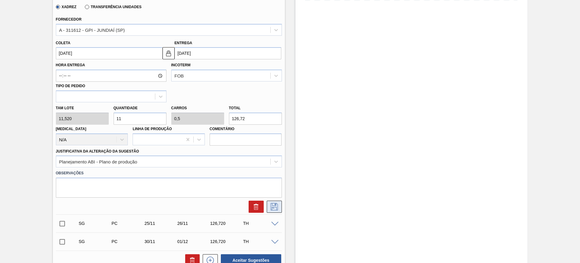
click at [267, 204] on button at bounding box center [274, 206] width 15 height 12
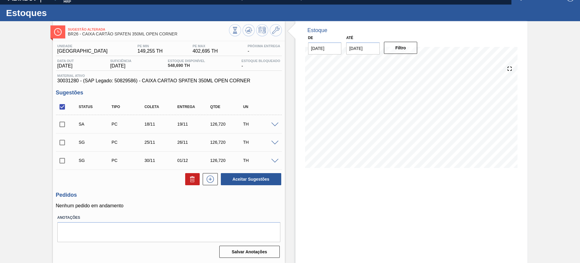
scroll to position [9, 0]
click at [63, 104] on input "checkbox" at bounding box center [62, 106] width 13 height 13
checkbox input "true"
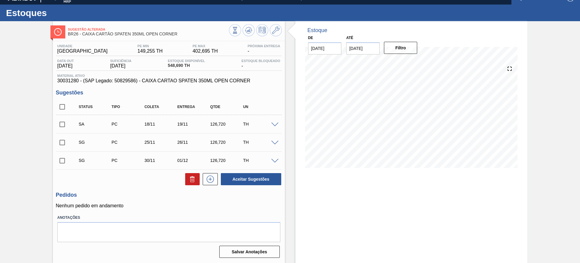
checkbox input "true"
click at [62, 158] on input "checkbox" at bounding box center [62, 160] width 13 height 13
checkbox input "false"
click at [246, 175] on button "Aceitar Sugestões" at bounding box center [251, 179] width 60 height 12
checkbox input "false"
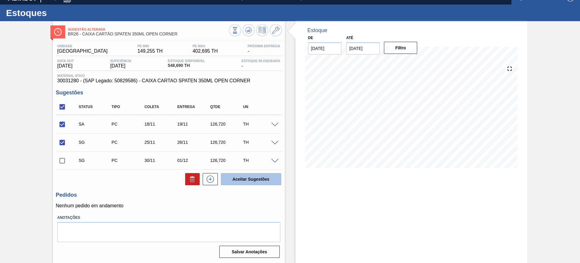
checkbox input "false"
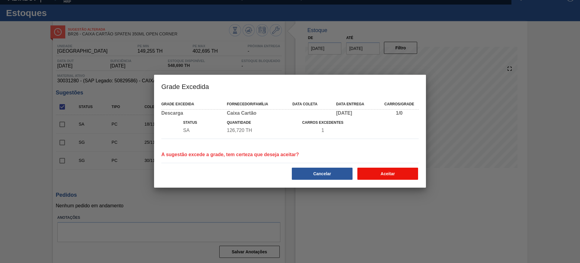
click at [394, 171] on button "Aceitar" at bounding box center [387, 173] width 61 height 12
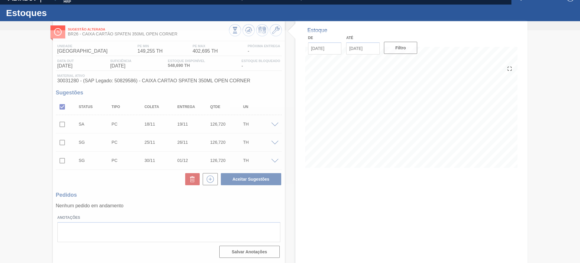
scroll to position [2, 0]
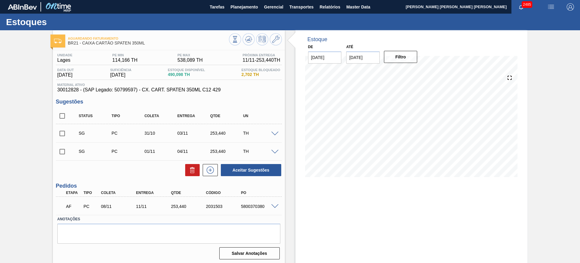
click at [273, 134] on span at bounding box center [274, 133] width 7 height 5
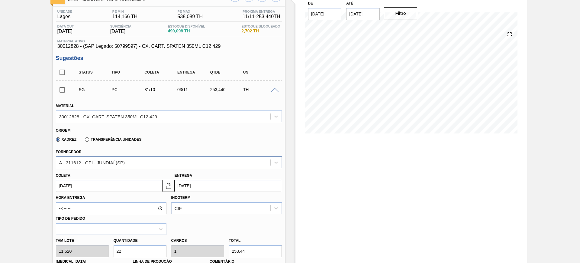
scroll to position [113, 0]
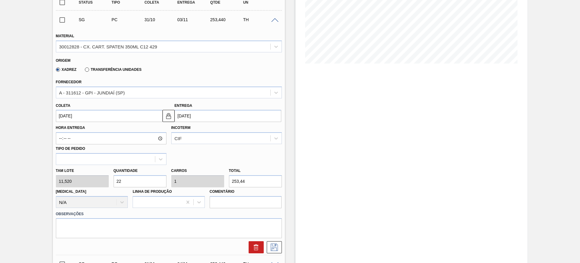
click at [201, 114] on input "[DATE]" at bounding box center [228, 116] width 107 height 12
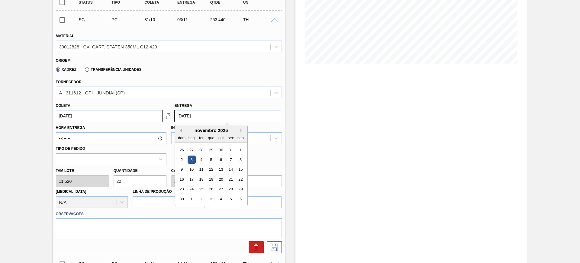
click at [180, 130] on button "Previous Month" at bounding box center [180, 130] width 4 height 4
click at [188, 187] on div "27" at bounding box center [191, 189] width 8 height 8
type input "[DATE]"
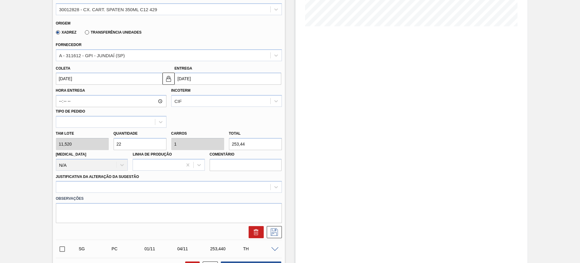
scroll to position [189, 0]
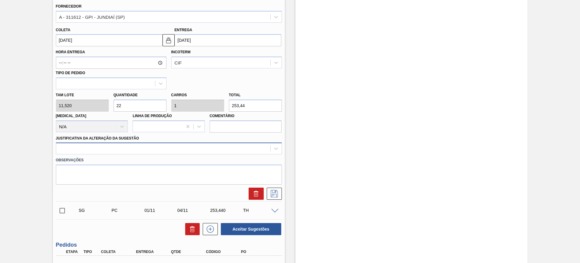
click at [166, 147] on div at bounding box center [163, 148] width 214 height 9
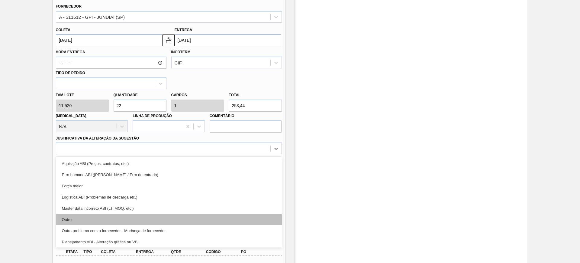
scroll to position [38, 0]
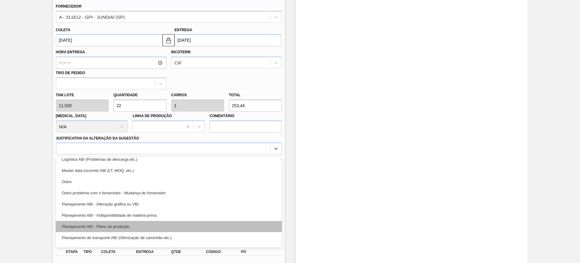
click at [169, 224] on div "Planejamento ABI - Plano de produção" at bounding box center [169, 226] width 226 height 11
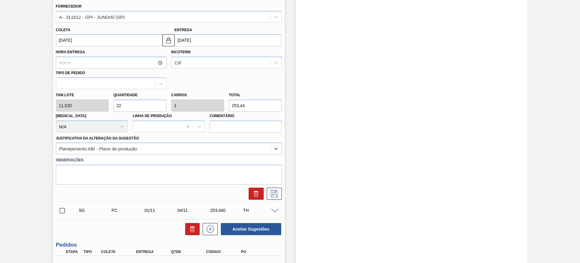
scroll to position [151, 0]
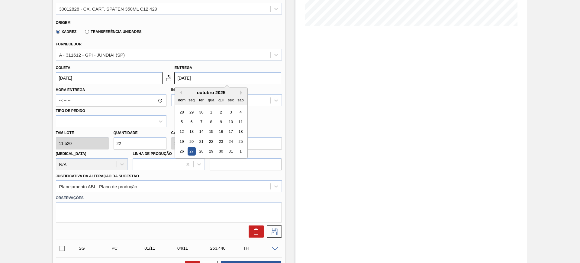
click at [212, 73] on input "[DATE]" at bounding box center [228, 78] width 107 height 12
click at [228, 141] on div "24" at bounding box center [231, 141] width 8 height 8
type input "[DATE]"
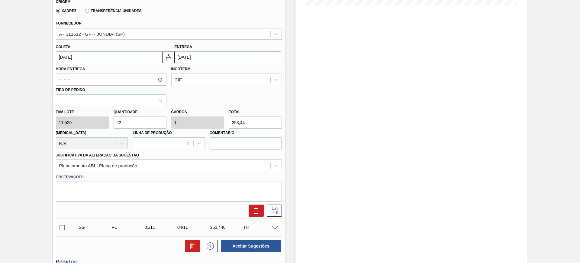
scroll to position [189, 0]
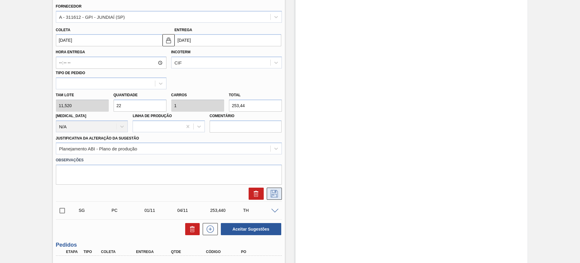
click at [274, 194] on icon at bounding box center [275, 193] width 10 height 7
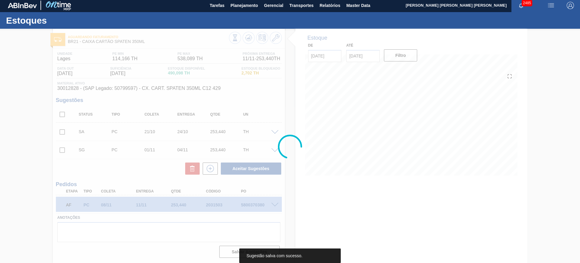
scroll to position [2, 0]
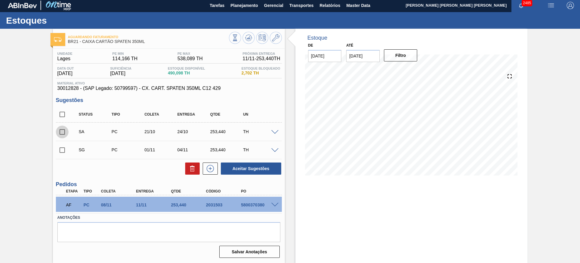
click at [60, 134] on input "checkbox" at bounding box center [62, 131] width 13 height 13
click at [266, 170] on button "Aceitar Sugestões" at bounding box center [251, 168] width 60 height 12
checkbox input "false"
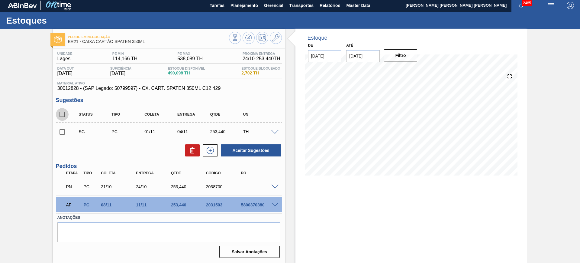
click at [60, 116] on input "checkbox" at bounding box center [62, 114] width 13 height 13
checkbox input "true"
click at [188, 152] on button at bounding box center [192, 150] width 15 height 12
checkbox input "false"
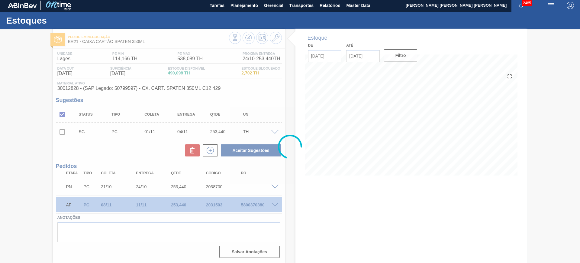
scroll to position [0, 0]
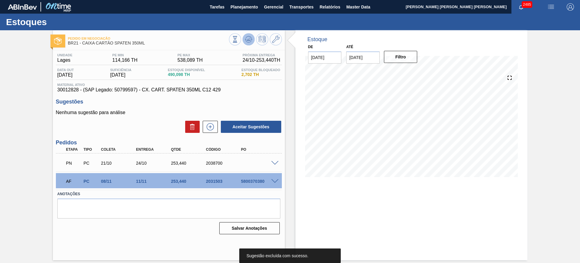
click at [247, 40] on icon at bounding box center [248, 39] width 7 height 7
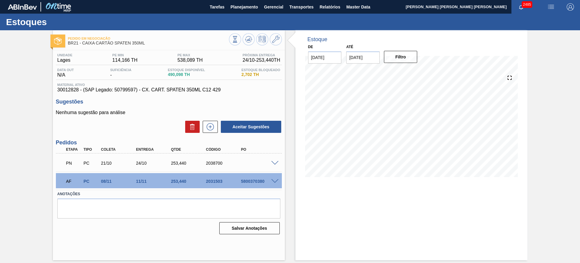
click at [212, 161] on div "2038700" at bounding box center [224, 162] width 39 height 5
copy div "2038700"
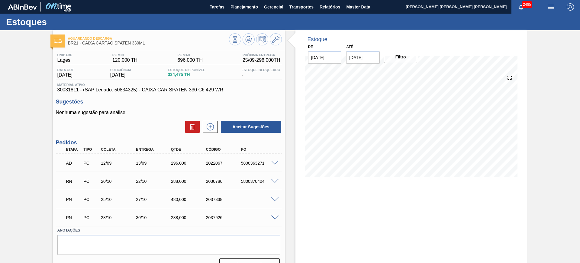
click at [275, 180] on span at bounding box center [274, 181] width 7 height 5
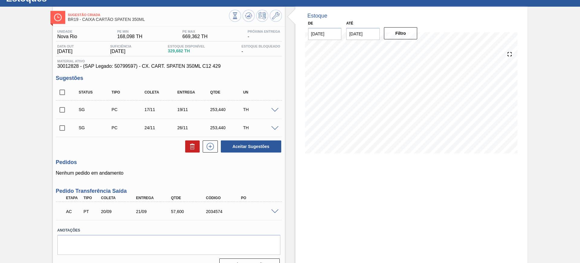
scroll to position [36, 0]
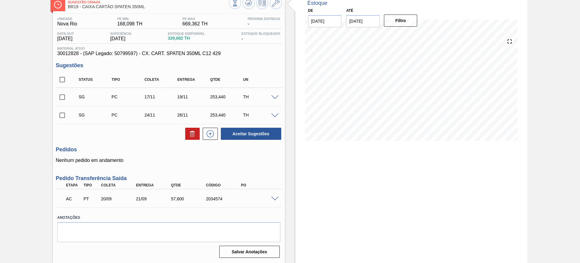
click at [273, 197] on span at bounding box center [274, 198] width 7 height 5
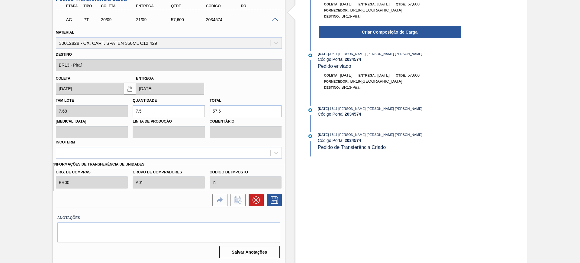
scroll to position [215, 0]
click at [254, 197] on icon at bounding box center [256, 199] width 7 height 7
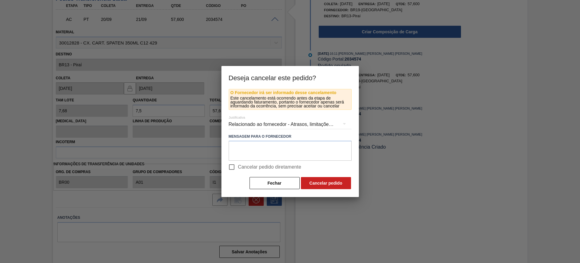
click at [262, 169] on span "Cancelar pedido diretamente" at bounding box center [269, 166] width 63 height 7
click at [238, 169] on input "Cancelar pedido diretamente" at bounding box center [231, 166] width 13 height 13
checkbox input "true"
click at [326, 179] on button "Cancelar pedido" at bounding box center [326, 183] width 50 height 12
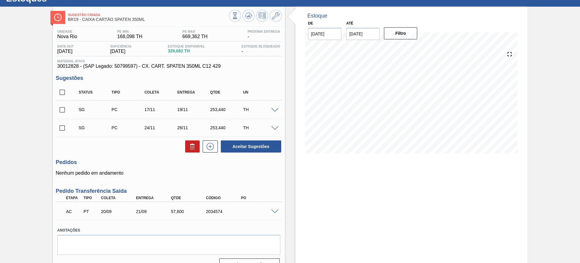
scroll to position [36, 0]
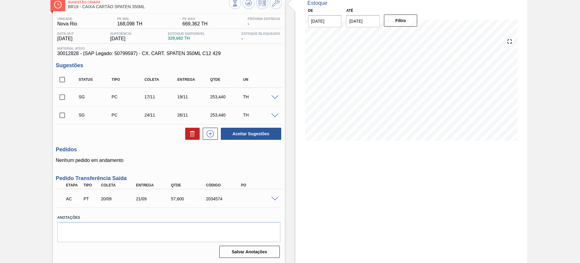
click at [274, 98] on span at bounding box center [274, 97] width 7 height 5
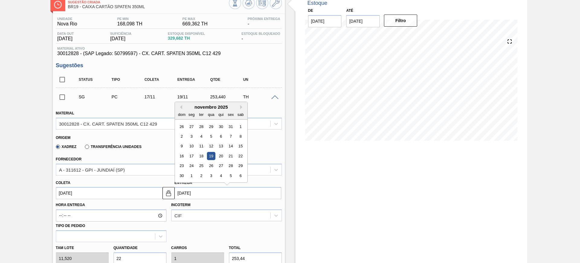
click at [194, 194] on input "19/11/2025" at bounding box center [228, 193] width 107 height 12
click at [182, 106] on button "Previous Month" at bounding box center [180, 107] width 4 height 4
click at [232, 134] on div "10" at bounding box center [231, 136] width 8 height 8
type input "08/10/2025"
type input "10/10/2025"
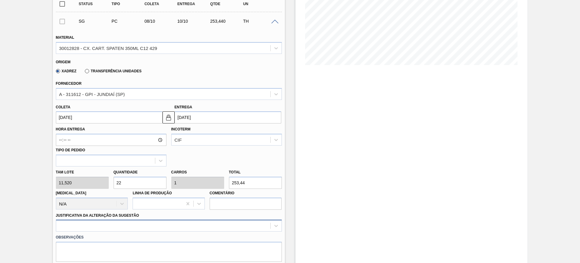
click at [175, 224] on div at bounding box center [169, 225] width 226 height 12
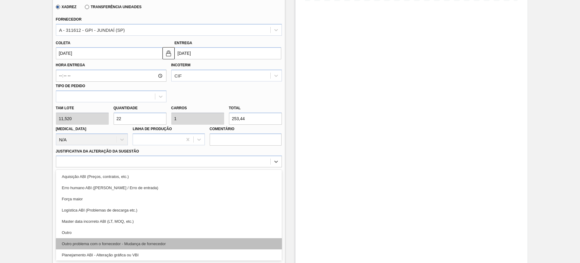
scroll to position [38, 0]
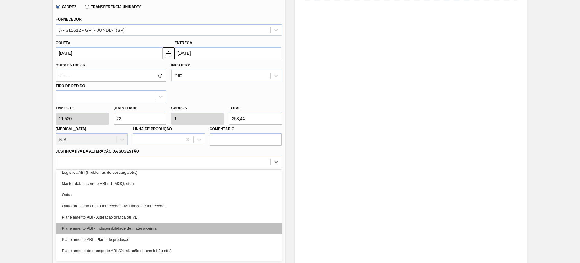
click at [173, 227] on div "Planejamento ABI - Indisponibilidade de matéria-prima" at bounding box center [169, 227] width 226 height 11
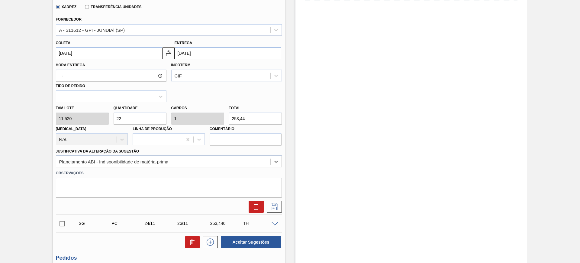
click at [196, 160] on div "Planejamento ABI - Indisponibilidade de matéria-prima" at bounding box center [163, 161] width 214 height 9
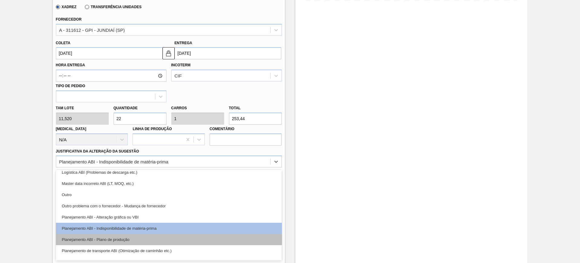
click at [164, 238] on div "Planejamento ABI - Plano de produção" at bounding box center [169, 239] width 226 height 11
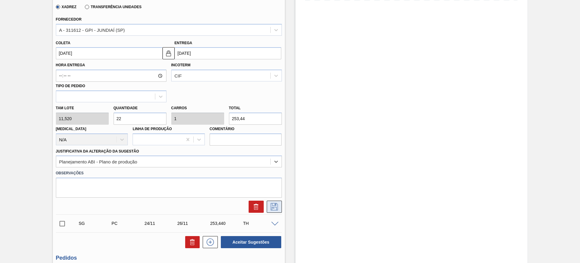
click at [275, 203] on icon at bounding box center [274, 205] width 3 height 5
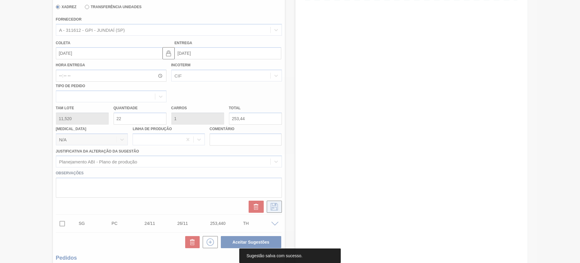
scroll to position [36, 0]
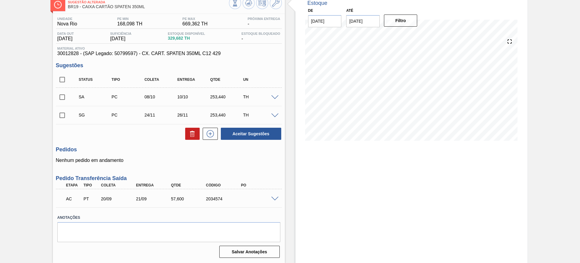
click at [273, 117] on div "SG PC 24/11 26/11 253,440 TH" at bounding box center [169, 114] width 226 height 15
click at [273, 116] on span at bounding box center [274, 115] width 7 height 5
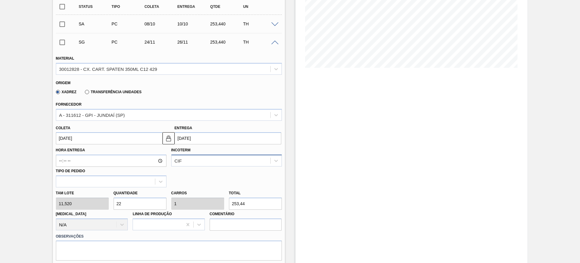
scroll to position [112, 0]
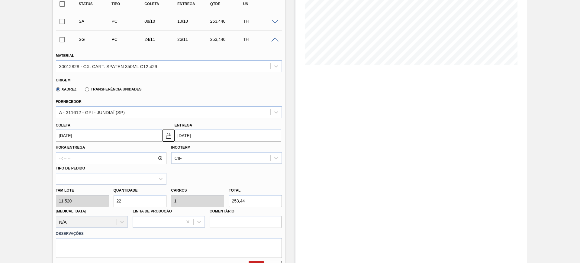
click at [202, 140] on input "26/11/2025" at bounding box center [228, 135] width 107 height 12
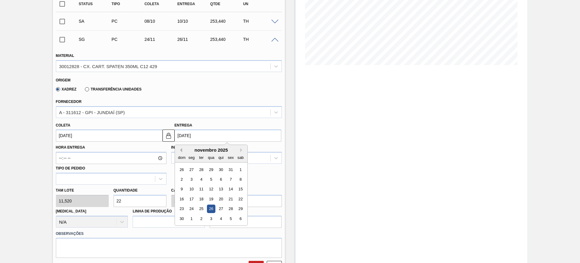
click at [181, 151] on button "Previous Month" at bounding box center [180, 150] width 4 height 4
click at [230, 199] on div "24" at bounding box center [231, 199] width 8 height 8
type input "[DATE]"
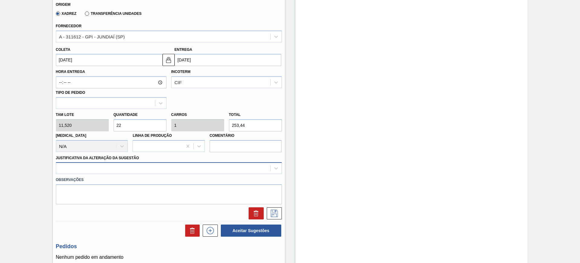
scroll to position [194, 0]
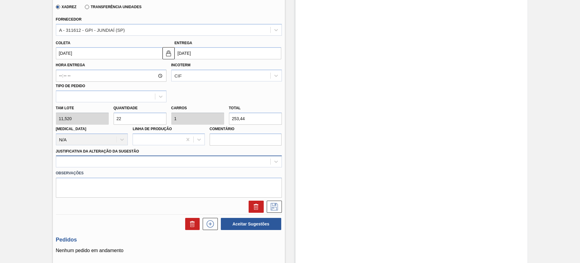
click at [169, 168] on div "Material 30012828 - CX. CART. SPATEN 350ML C12 429 Origem Xadrez Transferência …" at bounding box center [169, 89] width 226 height 248
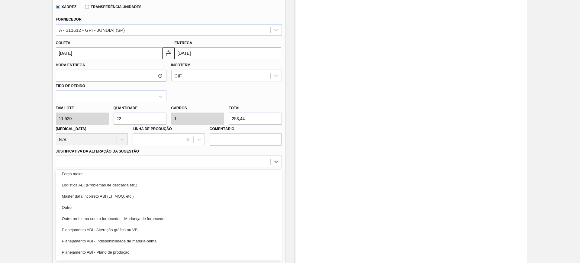
scroll to position [38, 0]
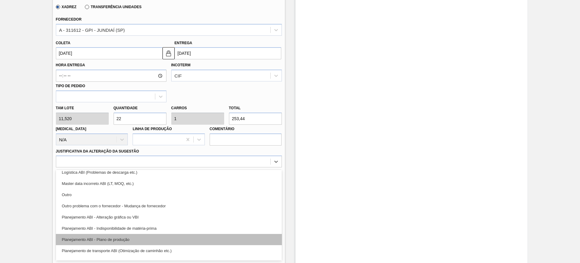
click at [161, 236] on div "Planejamento ABI - Plano de produção" at bounding box center [169, 239] width 226 height 11
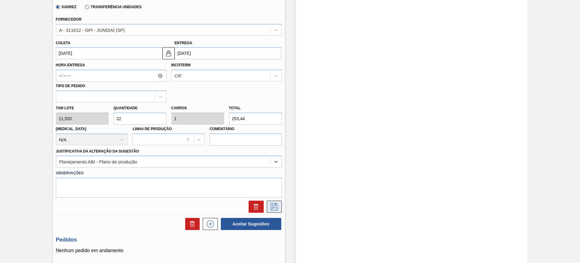
click at [274, 204] on icon at bounding box center [275, 206] width 10 height 7
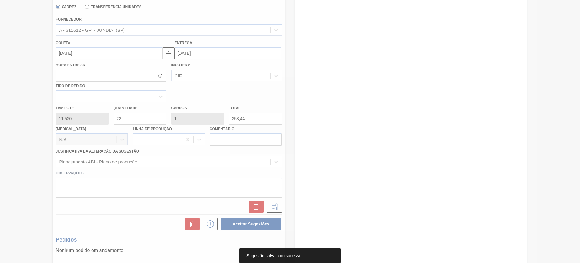
scroll to position [36, 0]
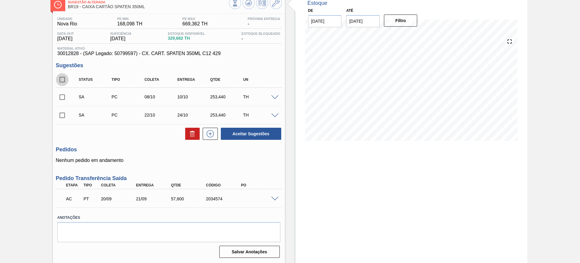
click at [60, 78] on input "checkbox" at bounding box center [62, 79] width 13 height 13
checkbox input "true"
click at [258, 136] on button "Aceitar Sugestões" at bounding box center [251, 134] width 60 height 12
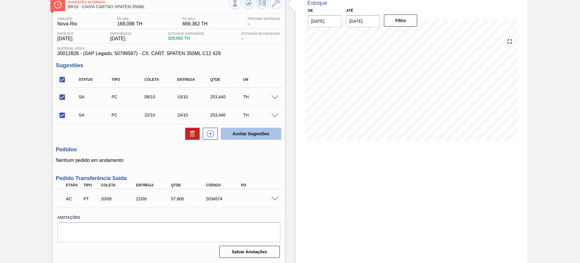
checkbox input "false"
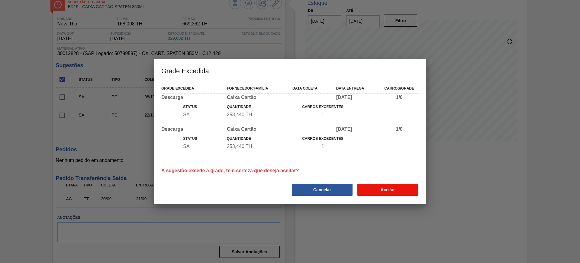
click at [382, 189] on button "Aceitar" at bounding box center [387, 189] width 61 height 12
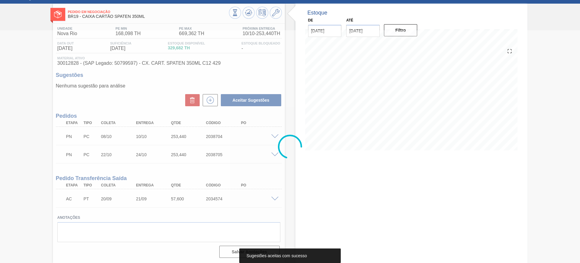
scroll to position [27, 0]
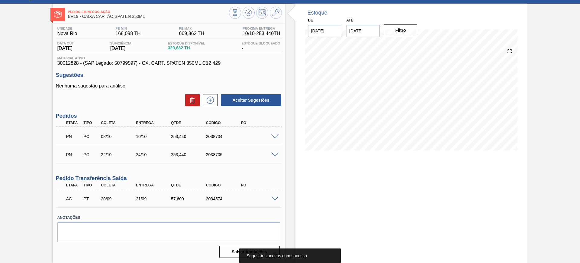
click at [276, 198] on span at bounding box center [274, 198] width 7 height 5
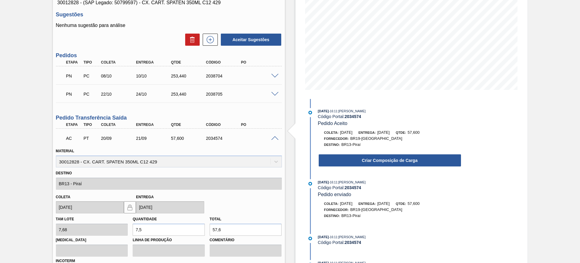
scroll to position [150, 0]
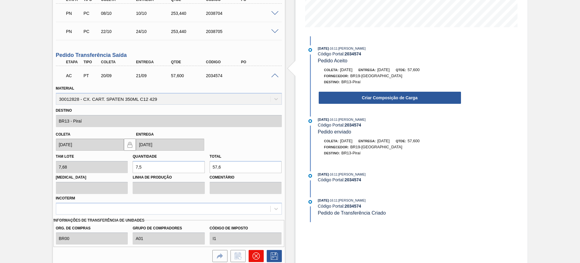
click at [256, 254] on icon at bounding box center [256, 255] width 7 height 7
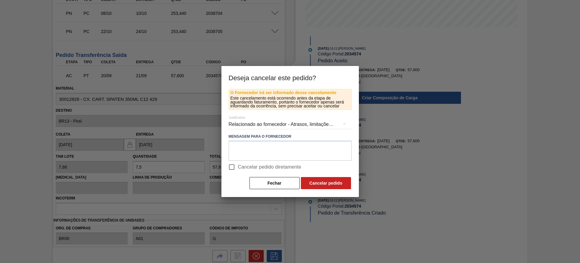
click at [262, 166] on span "Cancelar pedido diretamente" at bounding box center [269, 166] width 63 height 7
click at [238, 166] on input "Cancelar pedido diretamente" at bounding box center [231, 166] width 13 height 13
checkbox input "true"
click at [322, 184] on button "Cancelar pedido" at bounding box center [326, 183] width 50 height 12
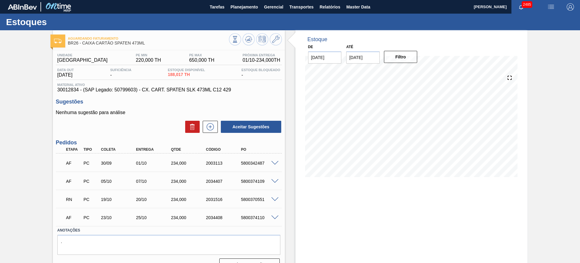
click at [273, 198] on span at bounding box center [274, 199] width 7 height 5
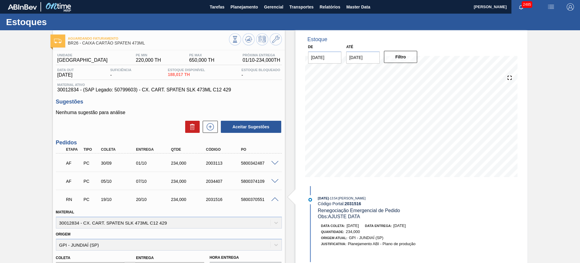
click at [275, 198] on span at bounding box center [274, 199] width 7 height 5
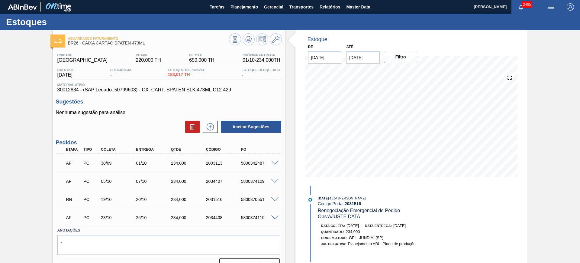
click at [212, 199] on div "2031516" at bounding box center [224, 199] width 39 height 5
copy div "2031516"
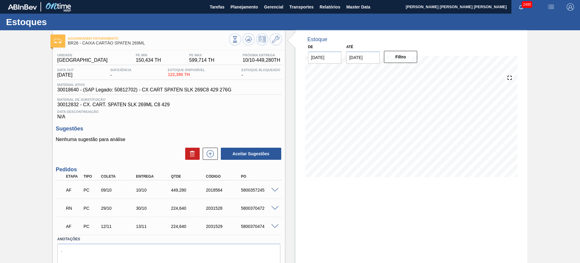
click at [274, 207] on span at bounding box center [274, 208] width 7 height 5
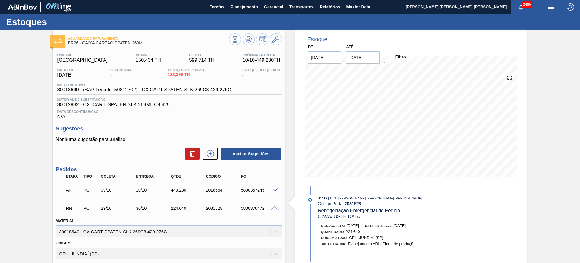
click at [274, 207] on span at bounding box center [274, 208] width 7 height 5
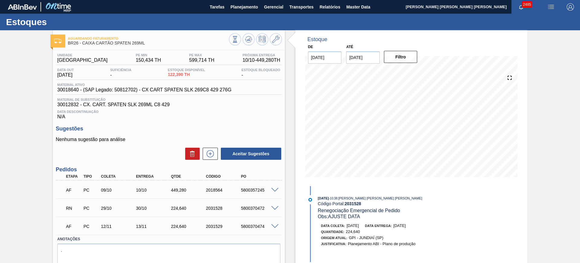
click at [218, 204] on div "RN PC 29/10 30/10 224,640 2031528 5800370472" at bounding box center [167, 207] width 210 height 12
copy div "2031528"
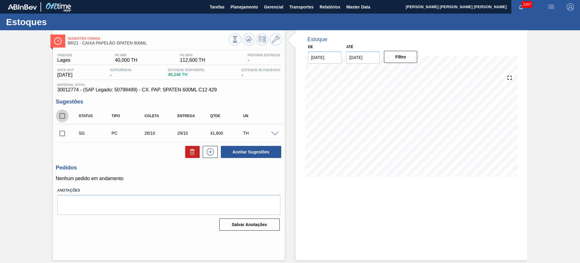
click at [63, 115] on input "checkbox" at bounding box center [62, 115] width 13 height 13
checkbox input "true"
click at [263, 149] on button "Aceitar Sugestões" at bounding box center [251, 152] width 60 height 12
checkbox input "false"
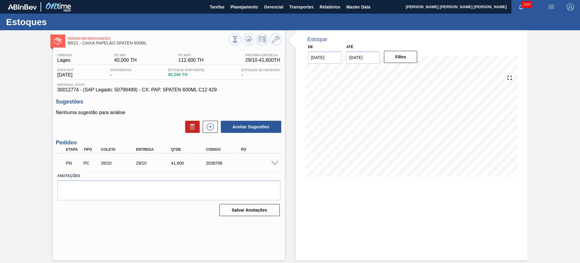
click at [210, 162] on div "2038706" at bounding box center [224, 162] width 39 height 5
copy div "2038706"
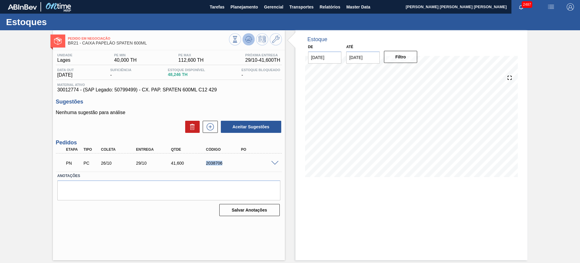
click at [245, 42] on icon at bounding box center [248, 39] width 7 height 7
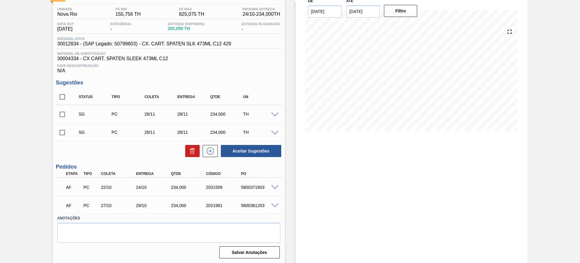
scroll to position [47, 0]
click at [275, 184] on span at bounding box center [274, 186] width 7 height 5
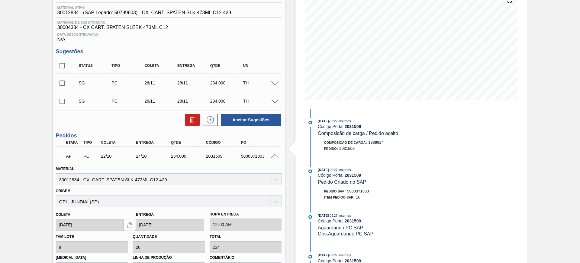
scroll to position [122, 0]
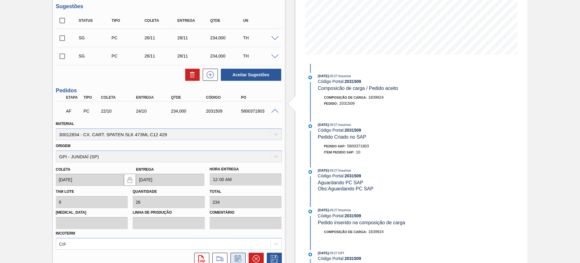
click at [236, 255] on icon at bounding box center [237, 258] width 6 height 7
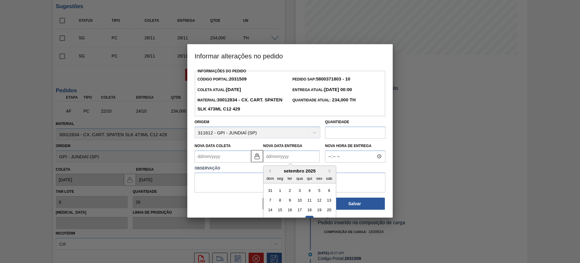
click at [279, 161] on Entrega2031509 "Nova Data Entrega" at bounding box center [291, 156] width 57 height 12
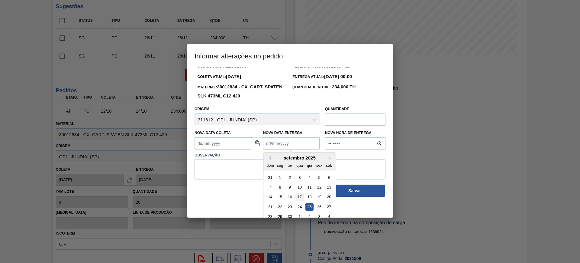
scroll to position [20, 0]
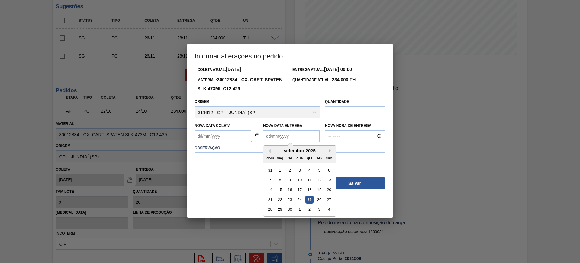
click at [330, 152] on button "Next Month" at bounding box center [331, 150] width 4 height 4
click at [323, 190] on div "17" at bounding box center [319, 189] width 8 height 8
type Coleta2031509 "15/10/2025"
type Entrega2031509 "17/10/2025"
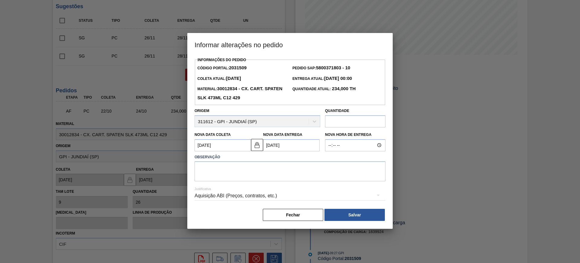
scroll to position [0, 0]
click at [291, 181] on textarea at bounding box center [290, 171] width 191 height 20
type textarea "AJUSTE DATA"
click at [294, 193] on div "Aquisição ABI (Preços, contratos, etc.)" at bounding box center [290, 195] width 191 height 17
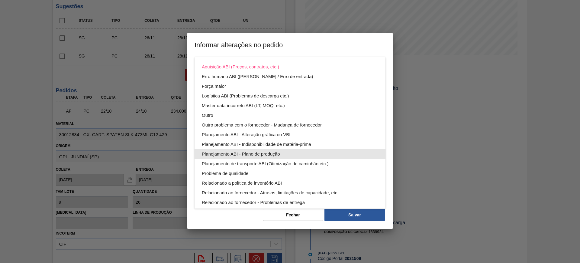
click at [270, 150] on div "Planejamento ABI - Plano de produção" at bounding box center [290, 154] width 176 height 10
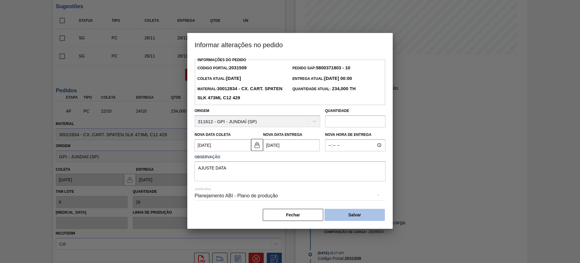
click at [357, 215] on button "Salvar" at bounding box center [355, 214] width 60 height 12
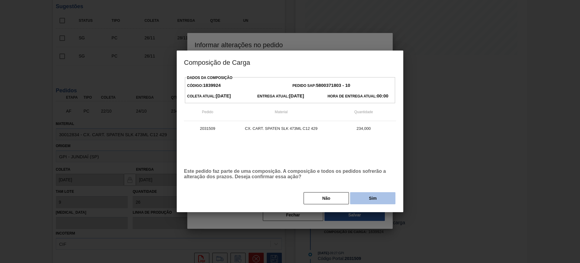
click at [376, 200] on button "Sim" at bounding box center [372, 198] width 45 height 12
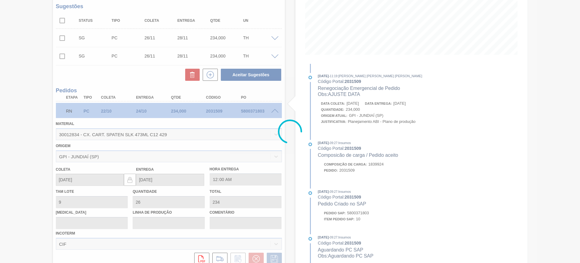
scroll to position [47, 0]
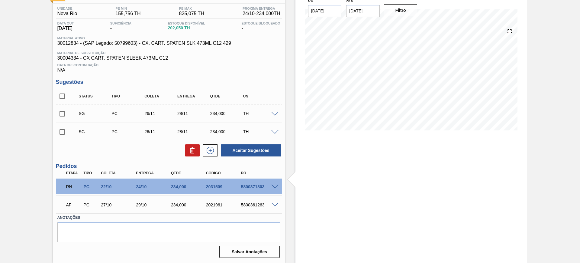
click at [219, 185] on div "2031509" at bounding box center [224, 186] width 39 height 5
copy div "2031509"
click at [275, 114] on span at bounding box center [274, 114] width 7 height 5
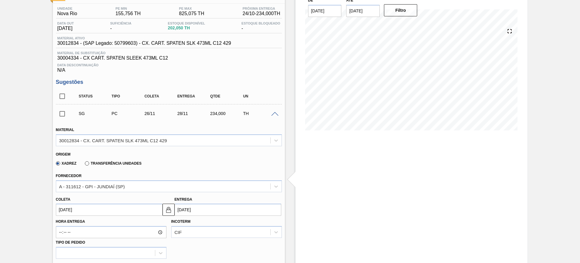
scroll to position [122, 0]
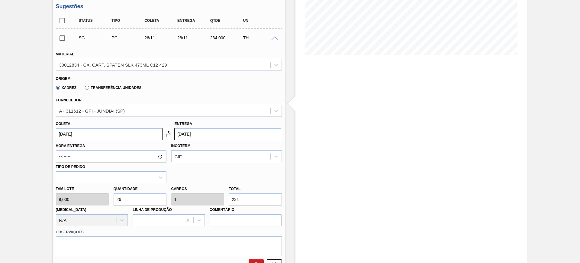
click at [148, 199] on input "26" at bounding box center [140, 199] width 53 height 12
type input "1"
type input "0,038"
type input "9"
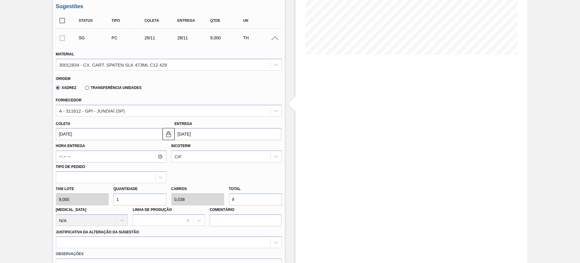
type input "13"
type input "0,5"
type input "117"
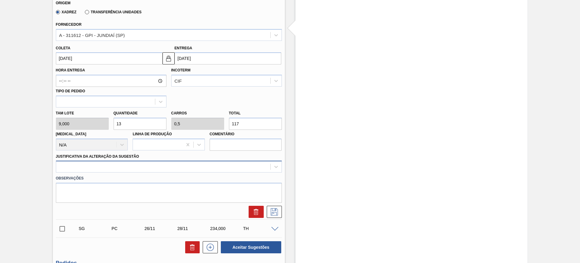
type input "13"
click at [136, 172] on div at bounding box center [169, 166] width 226 height 12
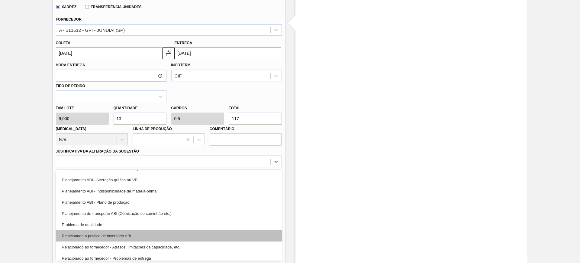
scroll to position [76, 0]
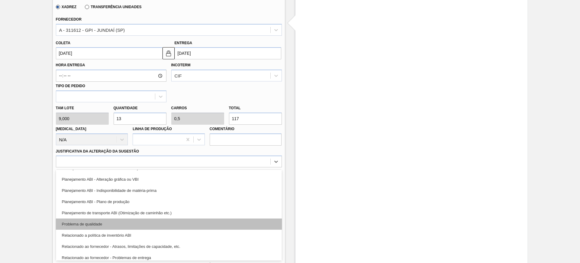
click at [152, 220] on div "Problema de qualidade" at bounding box center [169, 223] width 226 height 11
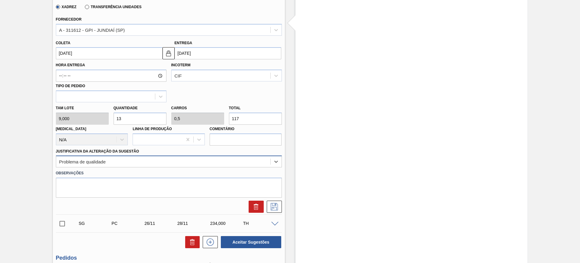
click at [126, 160] on div "Problema de qualidade" at bounding box center [163, 161] width 214 height 9
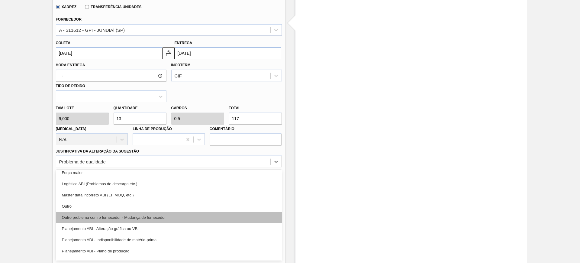
scroll to position [38, 0]
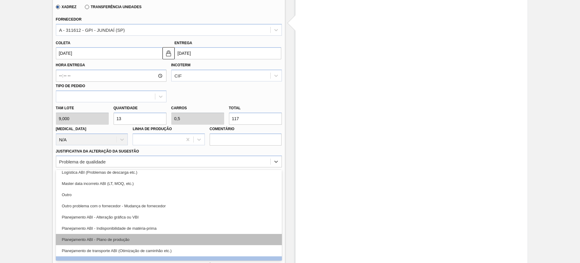
click at [162, 238] on div "Planejamento ABI - Plano de produção" at bounding box center [169, 239] width 226 height 11
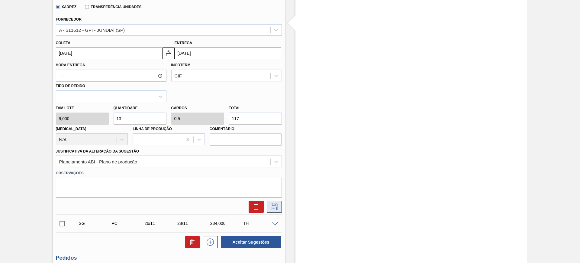
click at [278, 210] on button at bounding box center [274, 206] width 15 height 12
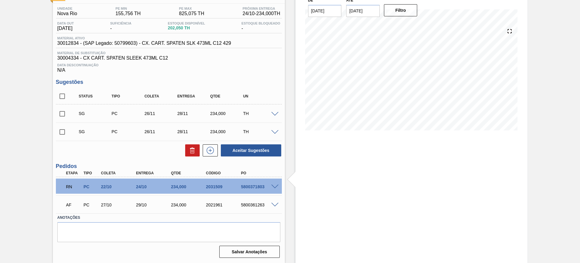
scroll to position [47, 0]
click at [63, 114] on input "checkbox" at bounding box center [62, 113] width 13 height 13
click at [192, 152] on icon at bounding box center [192, 150] width 7 height 7
checkbox input "false"
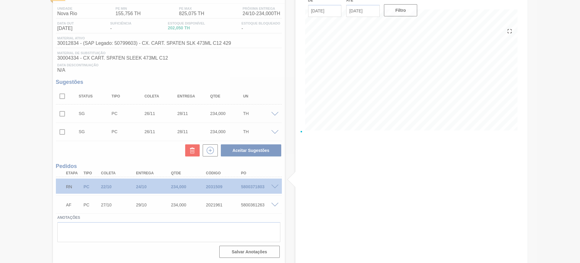
scroll to position [28, 0]
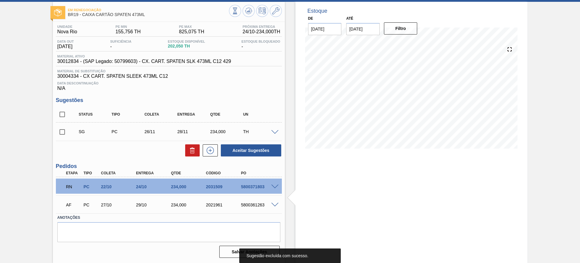
click at [62, 133] on input "checkbox" at bounding box center [62, 131] width 13 height 13
checkbox input "true"
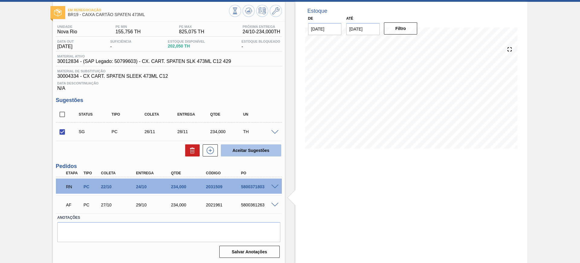
click at [259, 153] on button "Aceitar Sugestões" at bounding box center [251, 150] width 60 height 12
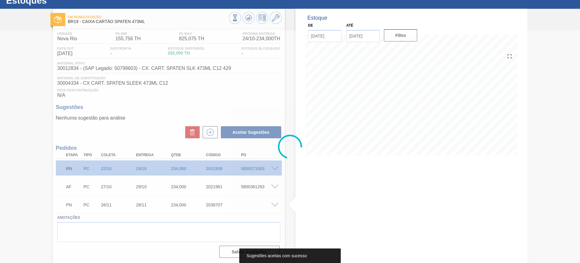
scroll to position [21, 0]
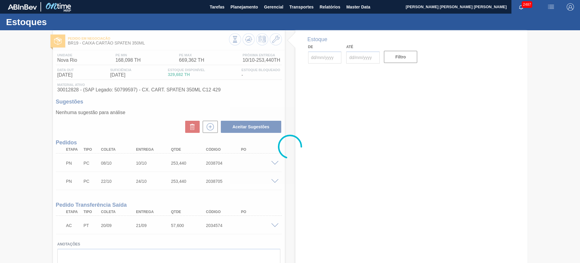
type input "[DATE]"
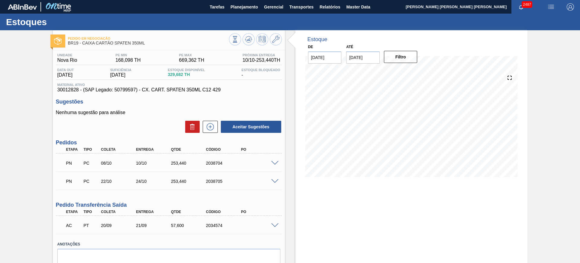
click at [251, 32] on div "Pedido em Negociação BR19 - CAIXA CARTÃO SPATEN 350ML" at bounding box center [169, 38] width 232 height 17
click at [250, 35] on button at bounding box center [249, 39] width 12 height 12
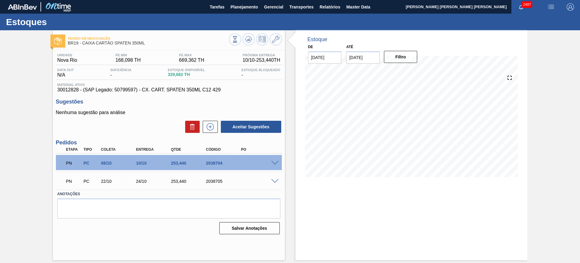
click at [210, 163] on div "2038704" at bounding box center [224, 162] width 39 height 5
click at [210, 162] on div "2038704" at bounding box center [224, 162] width 39 height 5
copy div "2038704"
click at [217, 179] on div "2038705" at bounding box center [224, 181] width 39 height 5
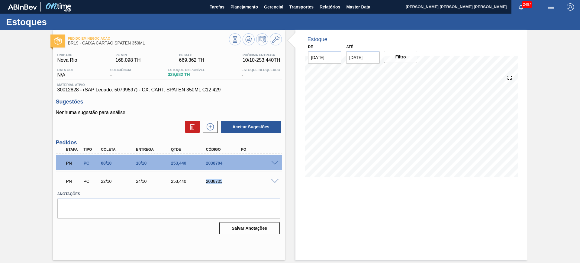
copy div "2038705"
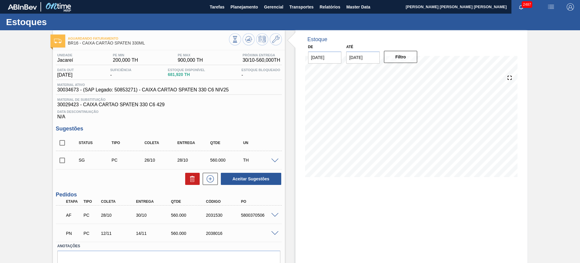
click at [64, 159] on input "checkbox" at bounding box center [62, 160] width 13 height 13
click at [253, 185] on div "Aceitar Sugestões" at bounding box center [250, 178] width 64 height 13
click at [251, 179] on button "Aceitar Sugestões" at bounding box center [251, 179] width 60 height 12
checkbox input "false"
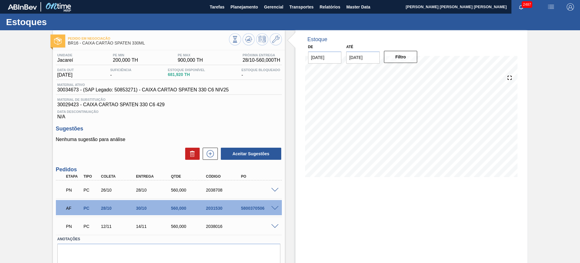
click at [275, 223] on div at bounding box center [276, 225] width 12 height 5
click at [275, 225] on span at bounding box center [274, 226] width 7 height 5
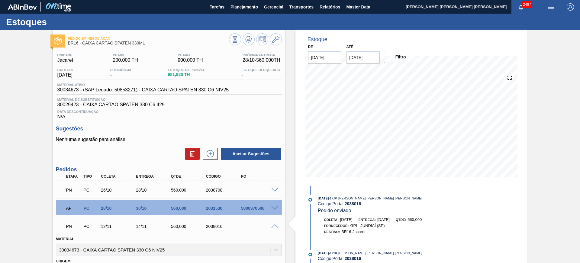
scroll to position [113, 0]
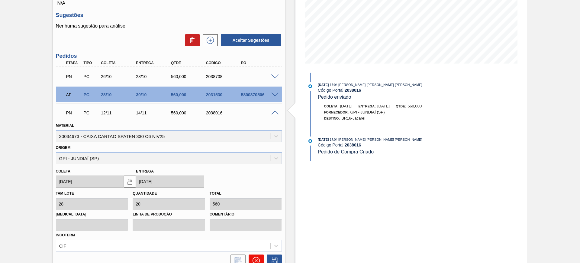
click at [256, 255] on button at bounding box center [256, 260] width 15 height 12
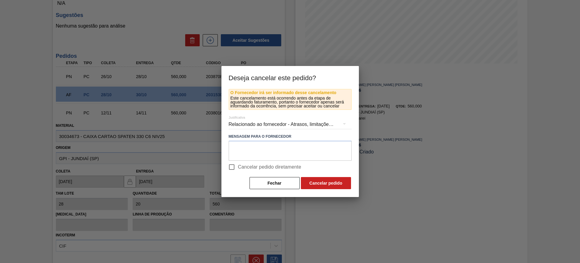
click at [244, 169] on span "Cancelar pedido diretamente" at bounding box center [269, 166] width 63 height 7
click at [238, 169] on input "Cancelar pedido diretamente" at bounding box center [231, 166] width 13 height 13
checkbox input "true"
click at [310, 183] on button "Cancelar pedido" at bounding box center [326, 183] width 50 height 12
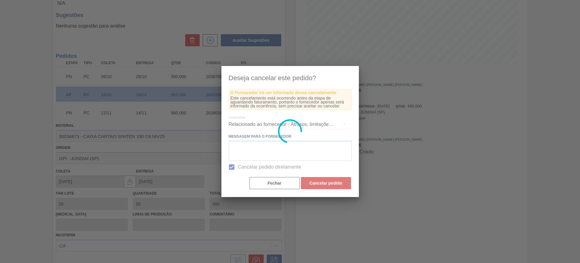
scroll to position [3, 0]
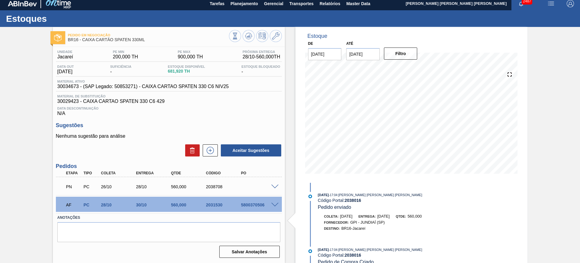
click at [215, 186] on div "2038708" at bounding box center [224, 186] width 39 height 5
copy div "2038708"
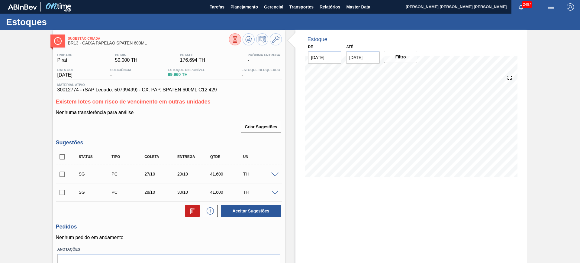
drag, startPoint x: 64, startPoint y: 155, endPoint x: 109, endPoint y: 167, distance: 47.0
click at [64, 155] on input "checkbox" at bounding box center [62, 156] width 13 height 13
checkbox input "true"
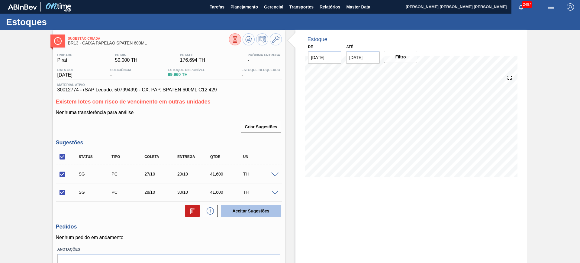
click at [253, 209] on button "Aceitar Sugestões" at bounding box center [251, 211] width 60 height 12
checkbox input "false"
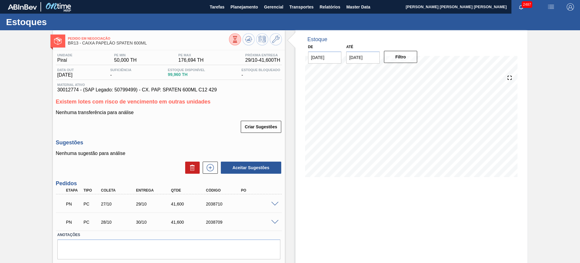
click at [276, 202] on span at bounding box center [274, 204] width 7 height 5
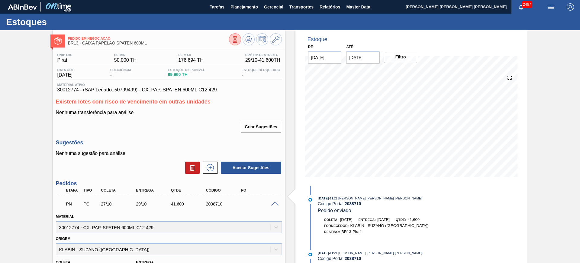
click at [276, 202] on span at bounding box center [274, 204] width 7 height 5
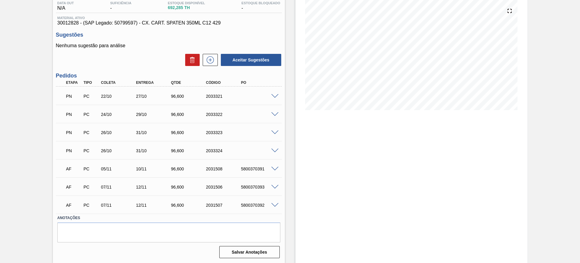
scroll to position [67, 0]
click at [274, 95] on span at bounding box center [274, 96] width 7 height 5
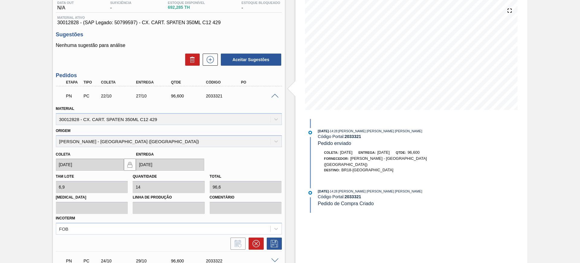
click at [274, 95] on span at bounding box center [274, 96] width 7 height 5
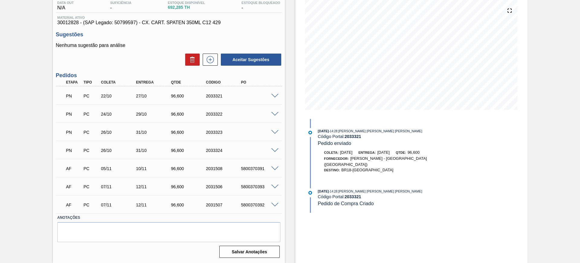
scroll to position [0, 0]
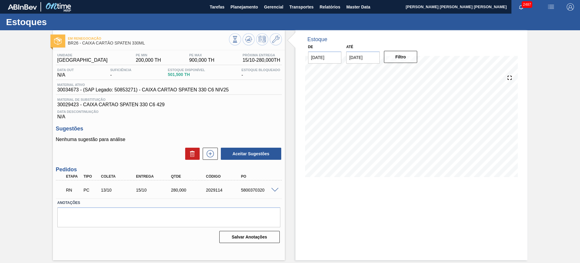
click at [273, 191] on span at bounding box center [274, 190] width 7 height 5
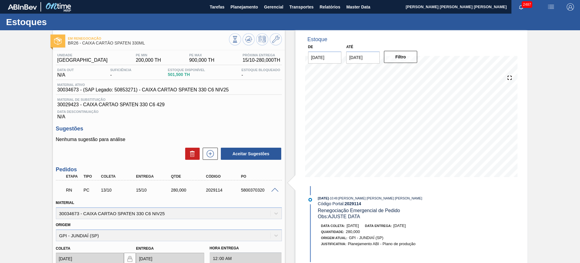
click at [275, 188] on span at bounding box center [274, 190] width 7 height 5
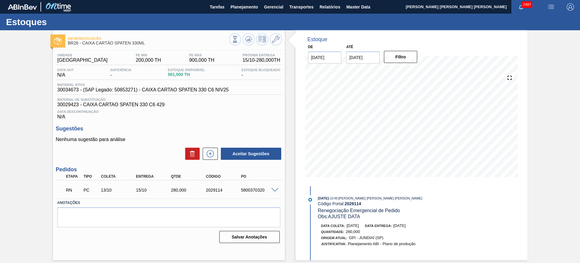
click at [214, 191] on div "2029114" at bounding box center [224, 189] width 39 height 5
copy div "2029114"
click at [276, 189] on span at bounding box center [274, 190] width 7 height 5
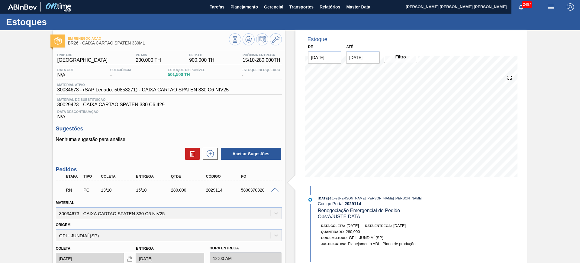
click at [276, 188] on span at bounding box center [274, 190] width 7 height 5
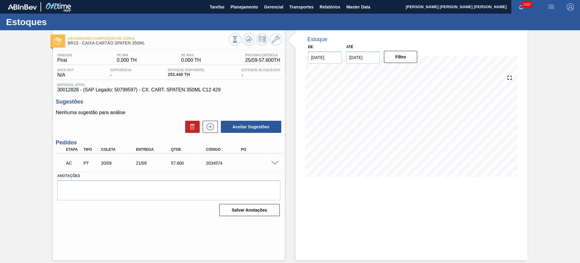
click at [273, 161] on span at bounding box center [274, 163] width 7 height 5
type input "7,68"
type input "7,5"
type input "57,6"
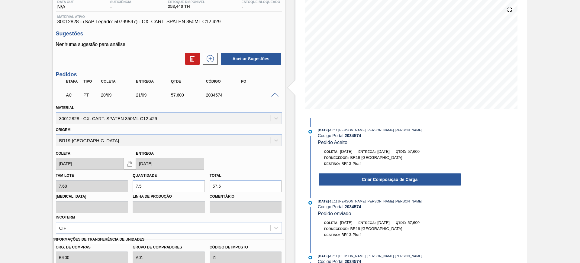
scroll to position [113, 0]
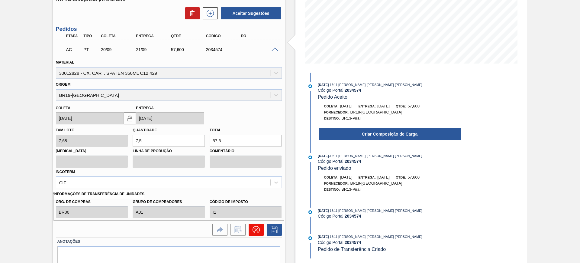
click at [257, 226] on icon at bounding box center [256, 229] width 7 height 7
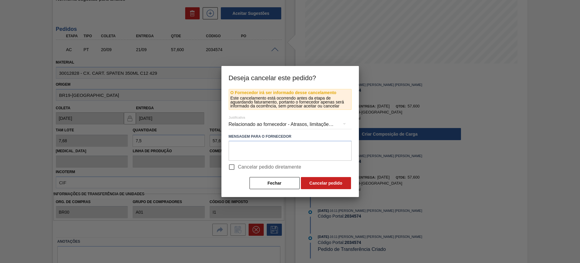
click at [245, 166] on span "Cancelar pedido diretamente" at bounding box center [269, 166] width 63 height 7
click at [238, 166] on input "Cancelar pedido diretamente" at bounding box center [231, 166] width 13 height 13
checkbox input "true"
click at [317, 182] on button "Cancelar pedido" at bounding box center [326, 183] width 50 height 12
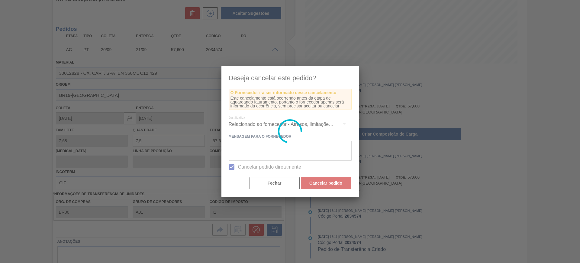
scroll to position [0, 0]
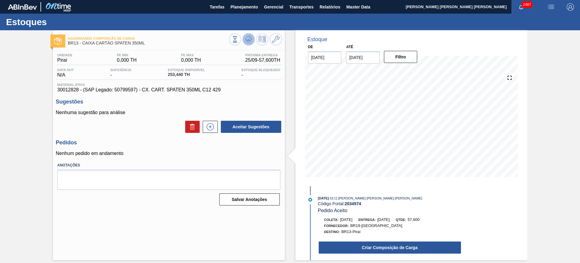
click at [251, 38] on icon at bounding box center [248, 39] width 7 height 7
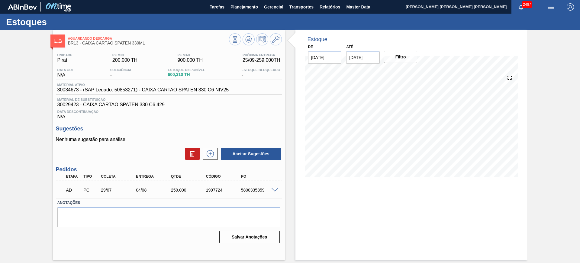
click at [274, 189] on span at bounding box center [274, 190] width 7 height 5
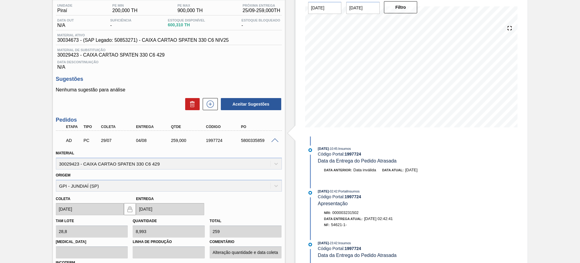
scroll to position [113, 0]
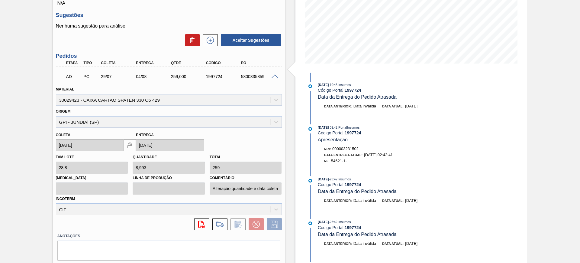
click at [276, 76] on span at bounding box center [274, 76] width 7 height 5
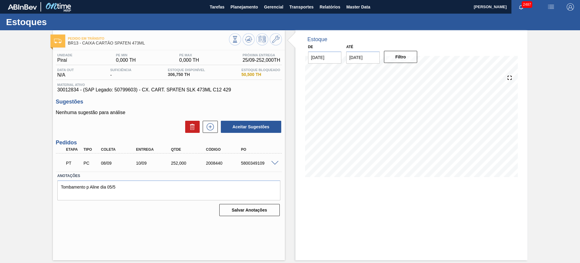
click at [275, 160] on div at bounding box center [276, 162] width 12 height 5
click at [276, 161] on span at bounding box center [274, 163] width 7 height 5
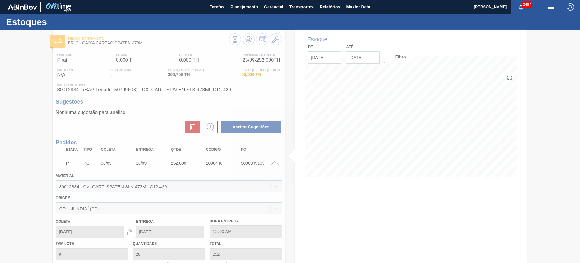
click at [225, 196] on div at bounding box center [290, 146] width 580 height 232
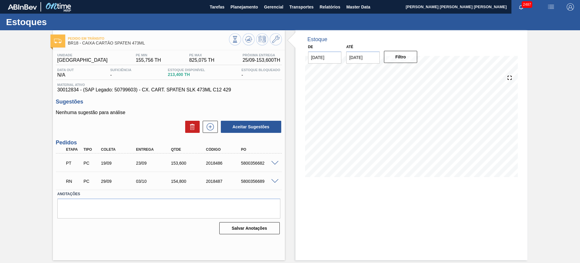
click at [277, 162] on span at bounding box center [274, 163] width 7 height 5
type input "mais uma antecipacao viabilizada"
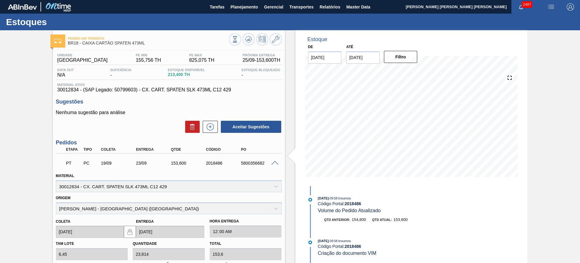
click at [277, 162] on span at bounding box center [274, 163] width 7 height 5
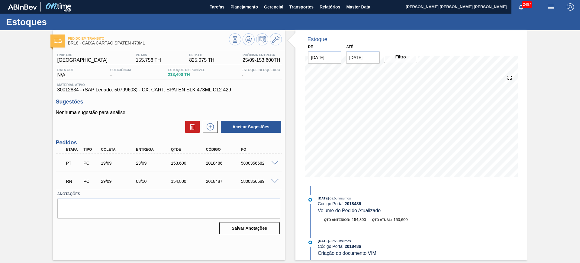
click at [277, 185] on div "RN PC 29/09 03/10 154,[PHONE_NUMBER] 5800356689" at bounding box center [169, 180] width 226 height 15
click at [277, 182] on span at bounding box center [274, 181] width 7 height 5
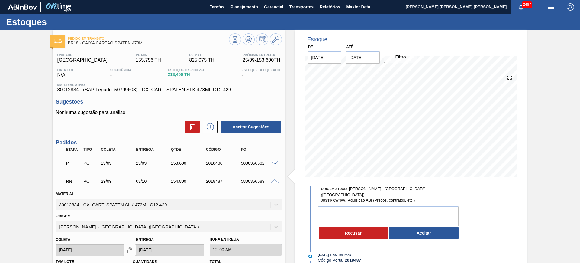
scroll to position [76, 0]
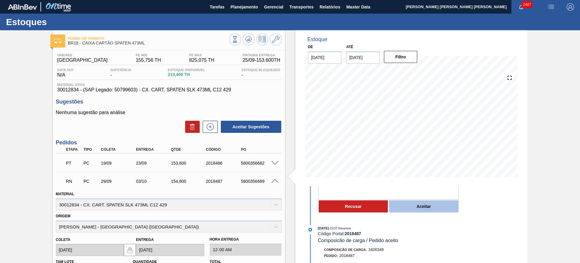
click at [424, 202] on button "Aceitar" at bounding box center [423, 206] width 69 height 12
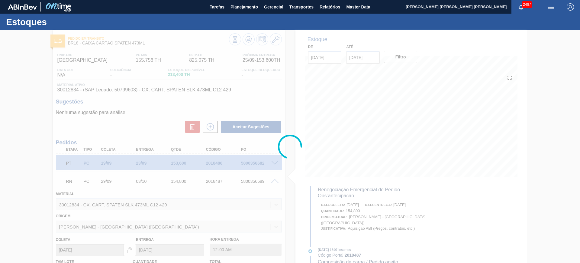
scroll to position [130, 0]
type input "antecipacao"
type input "[DATE]"
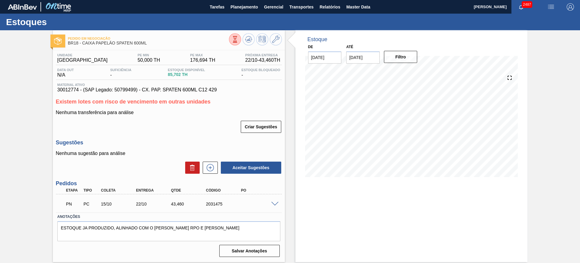
click at [275, 203] on span at bounding box center [274, 204] width 7 height 5
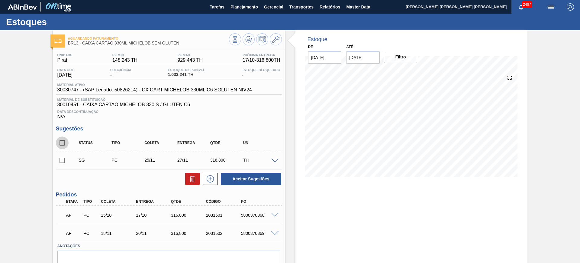
drag, startPoint x: 63, startPoint y: 141, endPoint x: 93, endPoint y: 141, distance: 29.9
click at [63, 141] on input "checkbox" at bounding box center [62, 142] width 13 height 13
checkbox input "true"
click at [247, 177] on button "Aceitar Sugestões" at bounding box center [251, 179] width 60 height 12
checkbox input "false"
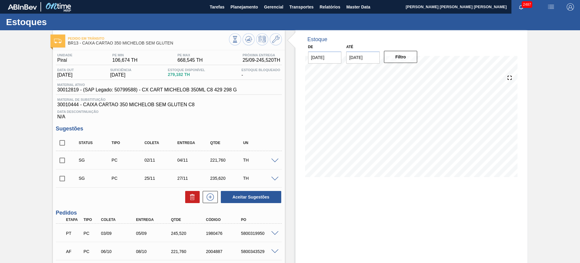
click at [63, 141] on input "checkbox" at bounding box center [62, 142] width 13 height 13
checkbox input "true"
click at [267, 195] on button "Aceitar Sugestões" at bounding box center [251, 197] width 60 height 12
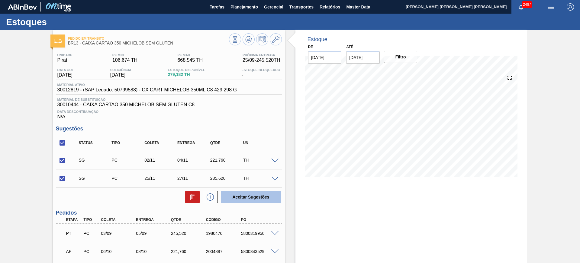
checkbox input "false"
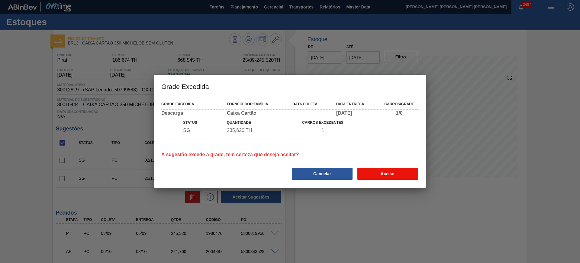
click at [387, 168] on button "Aceitar" at bounding box center [387, 173] width 61 height 12
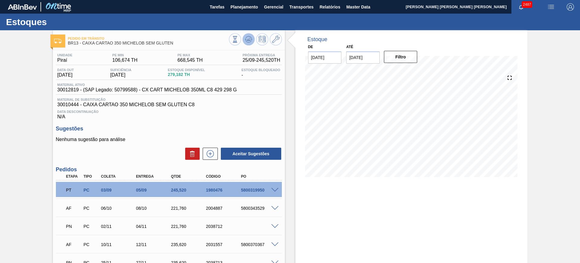
click at [246, 36] on icon at bounding box center [248, 39] width 7 height 7
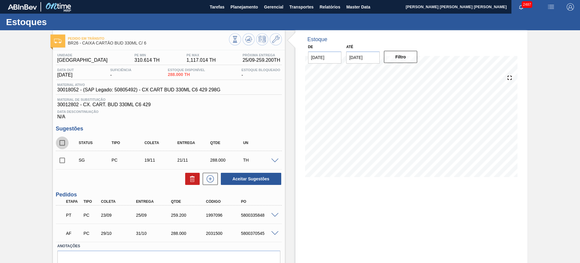
click at [61, 142] on input "checkbox" at bounding box center [62, 142] width 13 height 13
checkbox input "true"
click at [245, 180] on button "Aceitar Sugestões" at bounding box center [251, 179] width 60 height 12
checkbox input "false"
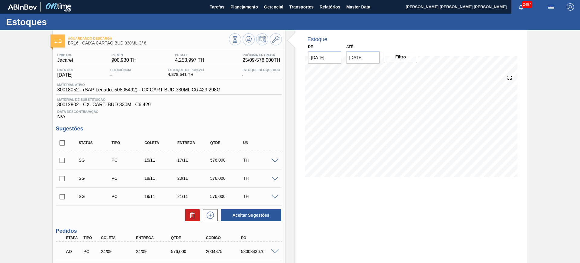
click at [63, 141] on input "checkbox" at bounding box center [62, 142] width 13 height 13
checkbox input "true"
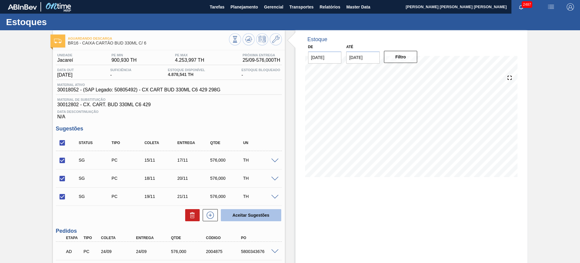
click at [243, 215] on button "Aceitar Sugestões" at bounding box center [251, 215] width 60 height 12
checkbox input "false"
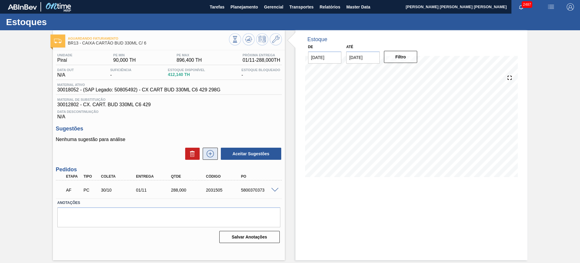
click at [208, 154] on icon at bounding box center [210, 153] width 10 height 7
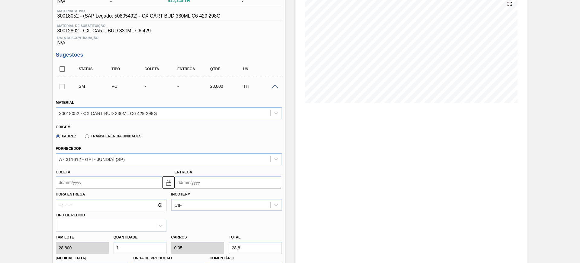
scroll to position [76, 0]
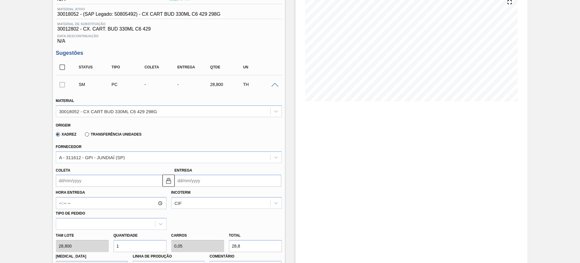
click at [197, 180] on input "Entrega" at bounding box center [228, 180] width 107 height 12
click at [243, 103] on button "Next Month" at bounding box center [242, 104] width 4 height 4
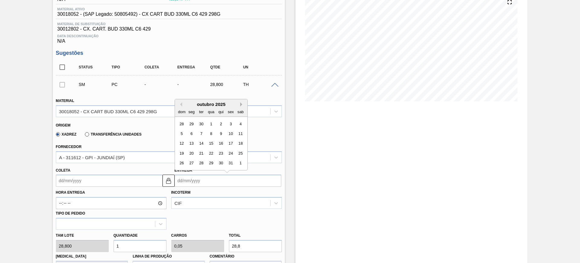
click at [243, 103] on button "Next Month" at bounding box center [242, 104] width 4 height 4
click at [192, 132] on div "3" at bounding box center [191, 133] width 8 height 8
type input "[DATE]"
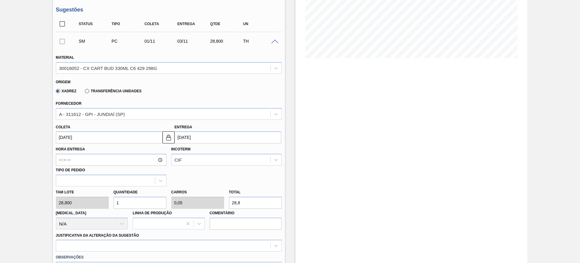
scroll to position [151, 0]
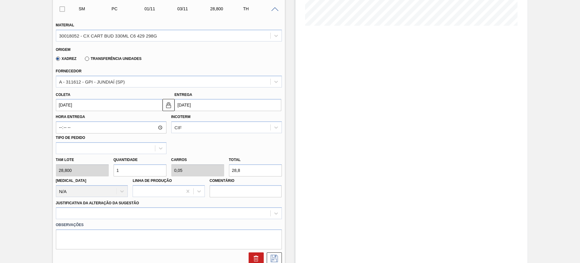
click at [160, 169] on input "1" at bounding box center [140, 170] width 53 height 12
type input "2"
type input "0,1"
type input "57,6"
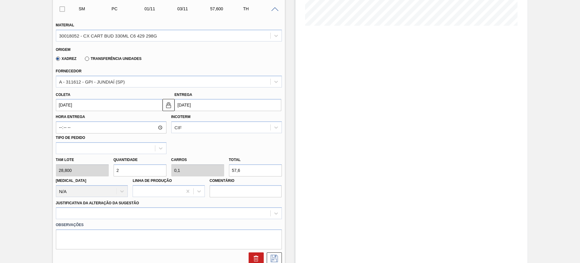
type input "20"
type input "1"
type input "576"
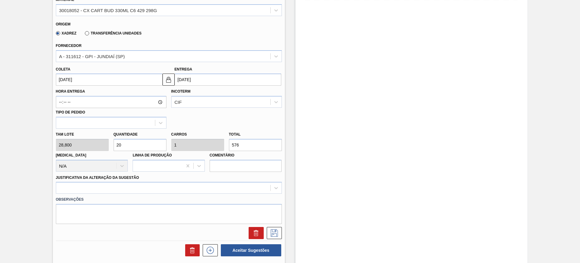
scroll to position [227, 0]
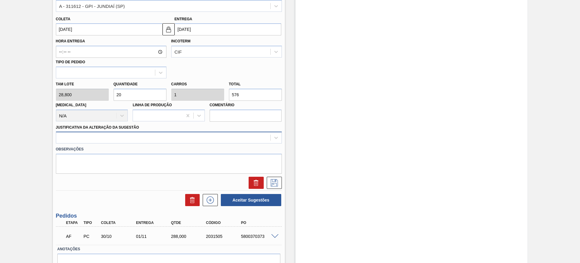
type input "20"
click at [163, 134] on div at bounding box center [163, 137] width 214 height 9
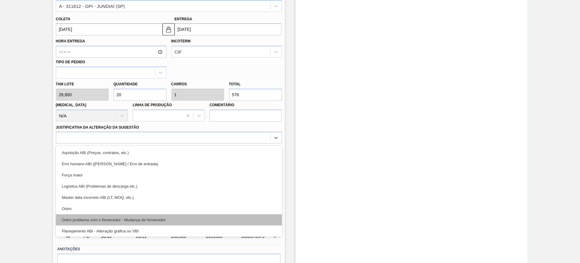
scroll to position [38, 0]
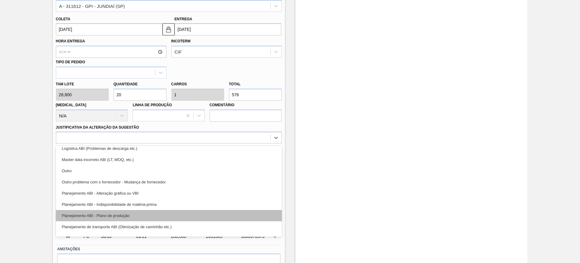
click at [158, 210] on div "Planejamento ABI - Plano de produção" at bounding box center [169, 215] width 226 height 11
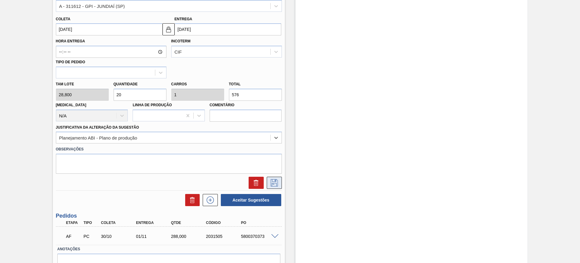
click at [271, 183] on icon at bounding box center [275, 182] width 10 height 7
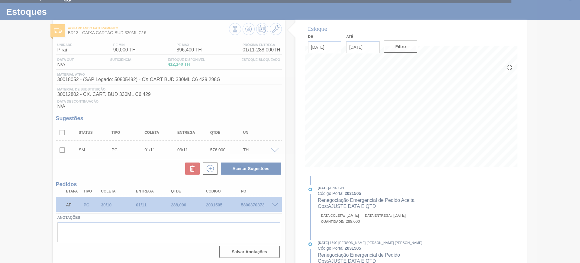
scroll to position [10, 0]
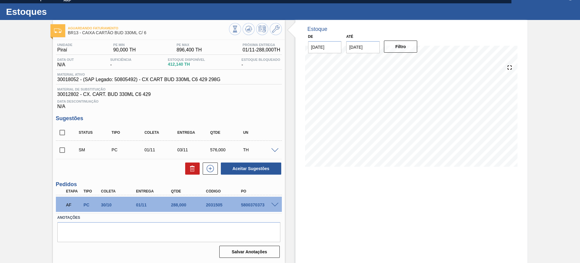
click at [276, 150] on span at bounding box center [274, 150] width 7 height 5
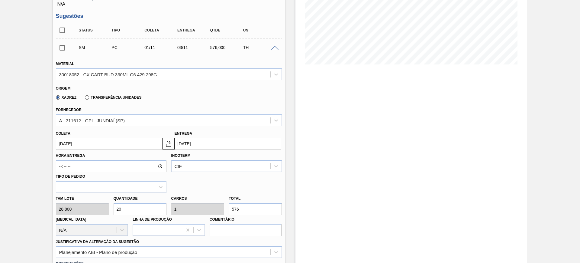
scroll to position [153, 0]
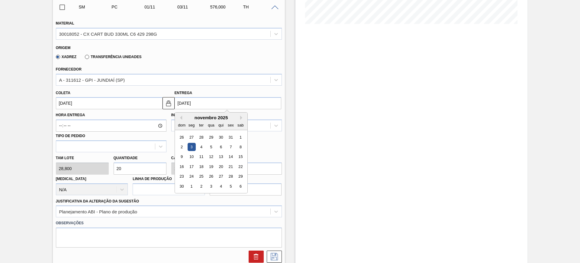
click at [189, 104] on input "[DATE]" at bounding box center [228, 103] width 107 height 12
click at [230, 146] on div "7" at bounding box center [231, 147] width 8 height 8
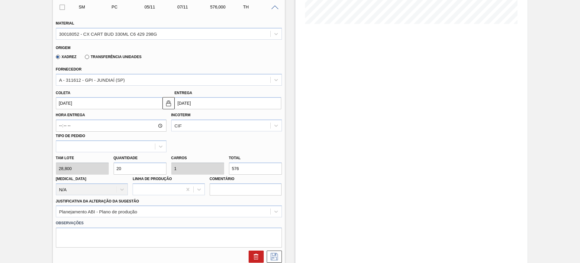
type input "[DATE]"
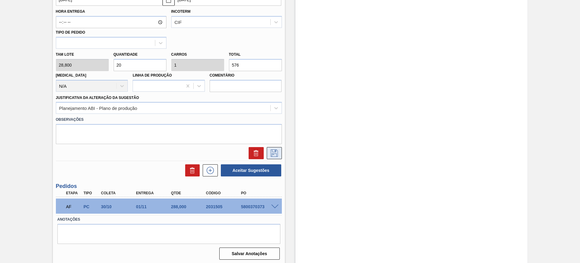
scroll to position [258, 0]
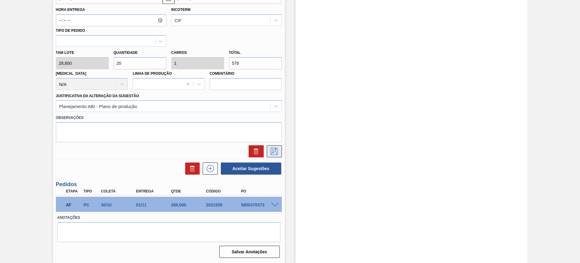
click at [271, 146] on button at bounding box center [274, 151] width 15 height 12
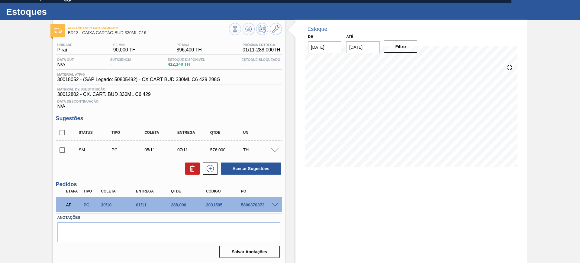
scroll to position [10, 0]
click at [273, 151] on span at bounding box center [274, 150] width 7 height 5
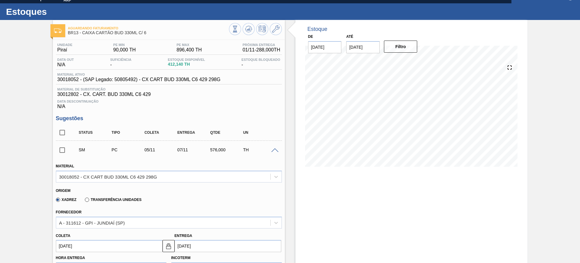
scroll to position [86, 0]
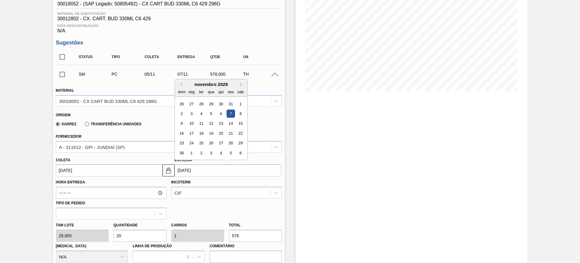
click at [211, 166] on input "[DATE]" at bounding box center [228, 170] width 107 height 12
click at [194, 123] on div "10" at bounding box center [191, 123] width 8 height 8
type input "[DATE]"
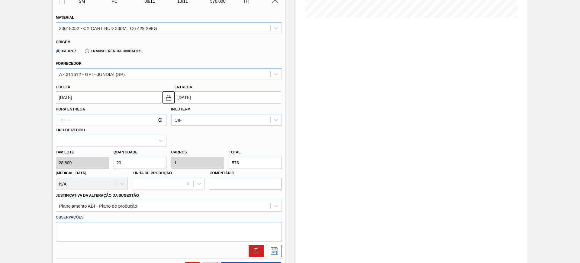
scroll to position [161, 0]
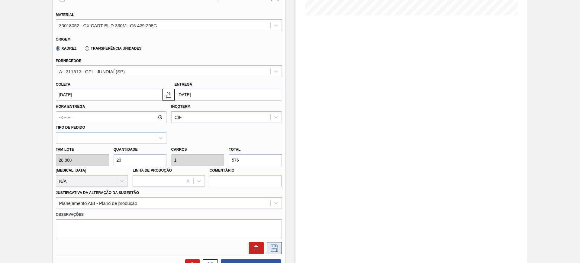
click at [276, 245] on icon at bounding box center [275, 247] width 10 height 7
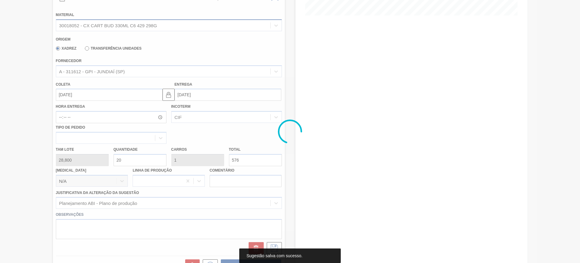
scroll to position [10, 0]
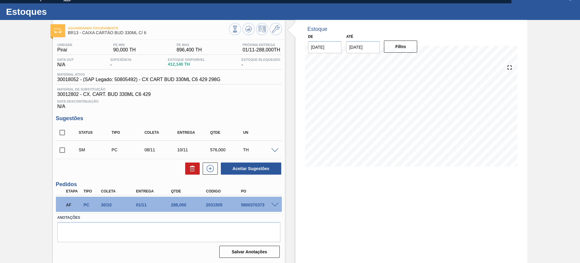
click at [66, 132] on input "checkbox" at bounding box center [62, 132] width 13 height 13
checkbox input "true"
click at [250, 168] on button "Aceitar Sugestões" at bounding box center [251, 168] width 60 height 12
checkbox input "false"
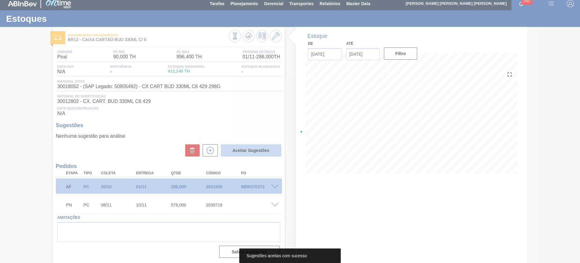
scroll to position [3, 0]
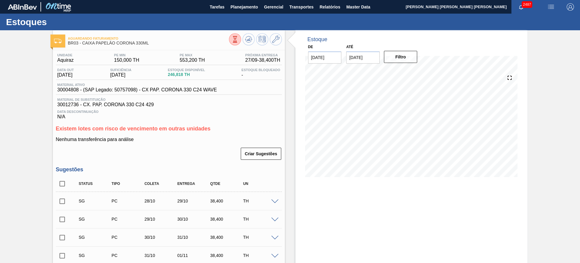
click at [61, 185] on input "checkbox" at bounding box center [62, 183] width 13 height 13
checkbox input "true"
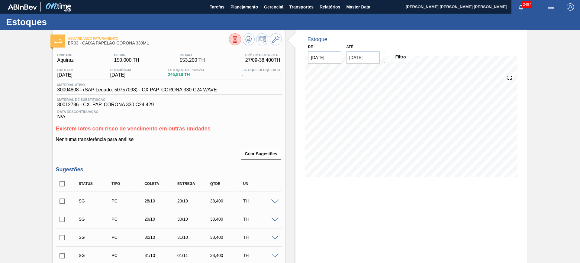
checkbox input "true"
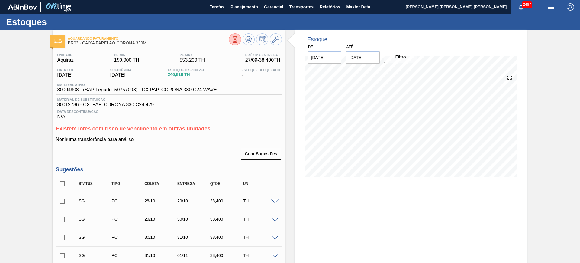
checkbox input "true"
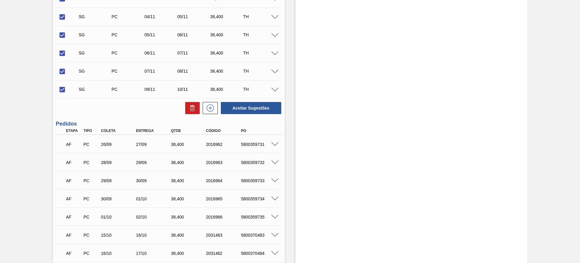
scroll to position [302, 0]
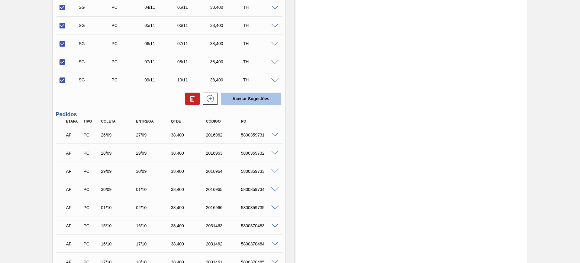
click at [257, 98] on button "Aceitar Sugestões" at bounding box center [251, 98] width 60 height 12
checkbox input "false"
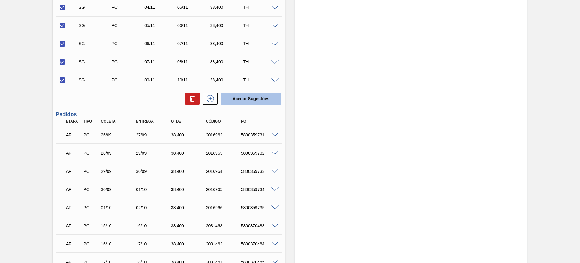
checkbox input "false"
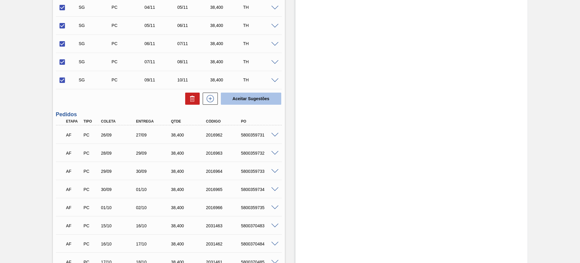
checkbox input "false"
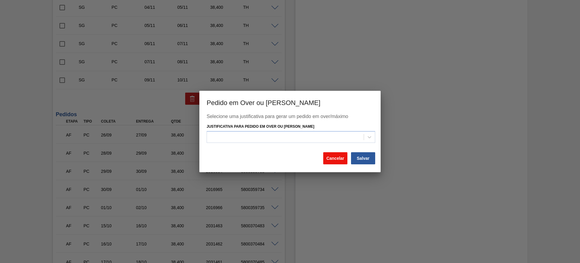
click at [331, 155] on button "Cancelar" at bounding box center [335, 158] width 24 height 12
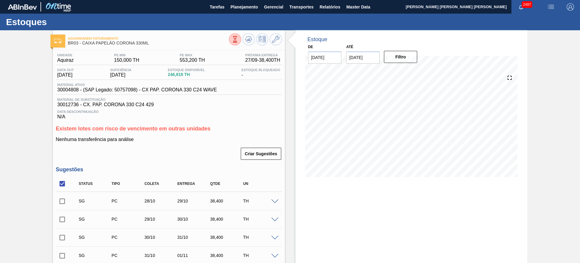
scroll to position [151, 0]
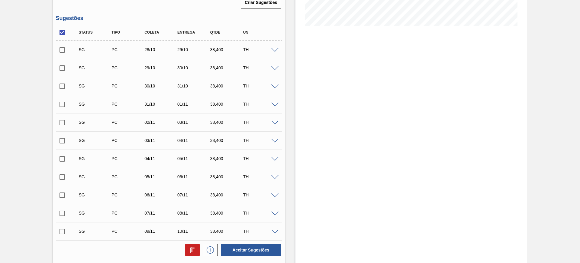
click at [63, 36] on input "checkbox" at bounding box center [62, 32] width 13 height 13
checkbox input "true"
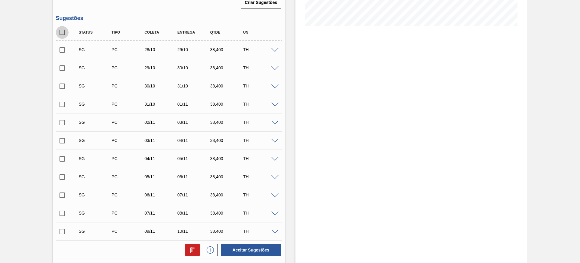
checkbox input "true"
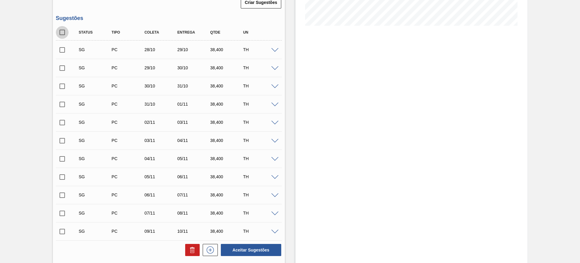
checkbox input "true"
click at [64, 233] on input "checkbox" at bounding box center [62, 231] width 13 height 13
checkbox input "false"
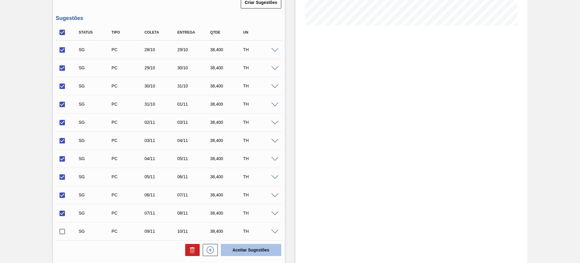
click at [245, 249] on button "Aceitar Sugestões" at bounding box center [251, 250] width 60 height 12
checkbox input "false"
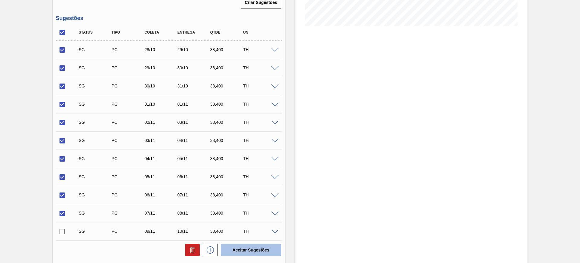
checkbox input "false"
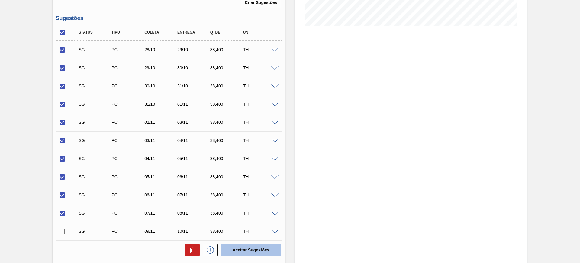
checkbox input "false"
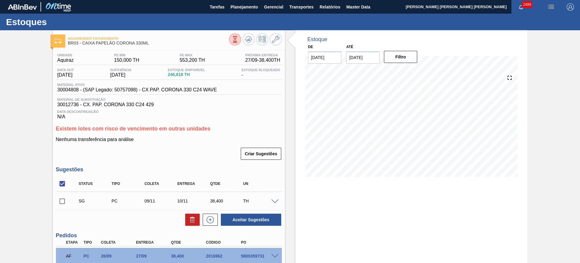
scroll to position [76, 0]
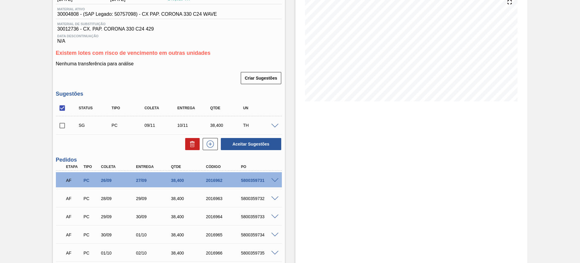
click at [273, 124] on span at bounding box center [274, 126] width 7 height 5
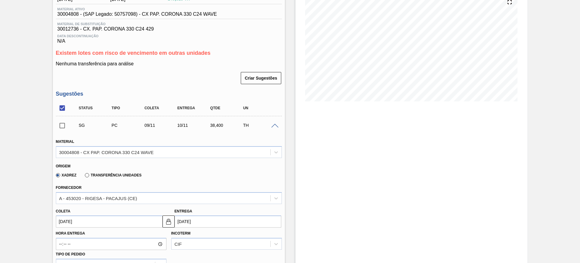
click at [273, 124] on span at bounding box center [274, 126] width 7 height 5
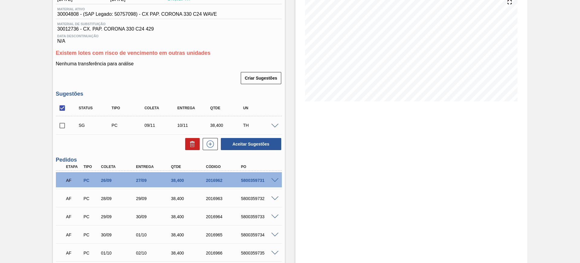
click at [273, 124] on span at bounding box center [274, 126] width 7 height 5
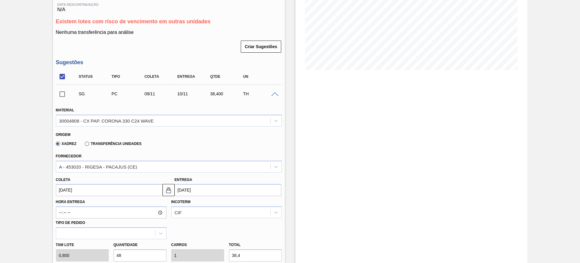
scroll to position [151, 0]
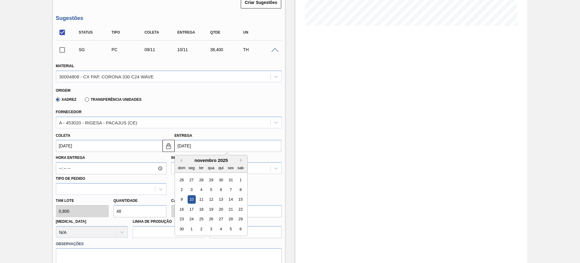
click at [182, 146] on input "10/11/2025" at bounding box center [228, 146] width 107 height 12
click at [181, 158] on button "Previous Month" at bounding box center [180, 160] width 4 height 4
click at [233, 188] on div "10" at bounding box center [231, 189] width 8 height 8
type input "[DATE]"
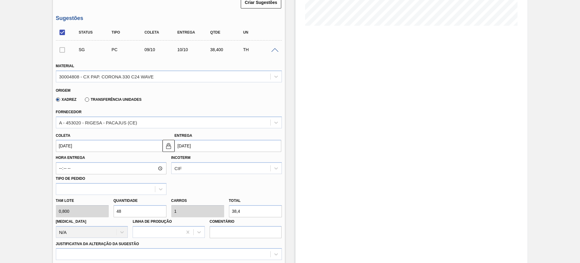
scroll to position [227, 0]
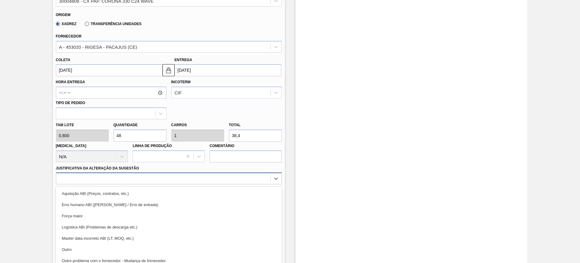
click at [225, 179] on div "option Aquisição ABI (Preços, contratos, etc.) focused, 1 of 18. 18 results ava…" at bounding box center [169, 178] width 226 height 12
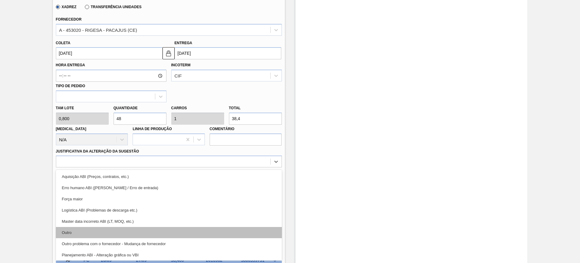
scroll to position [38, 0]
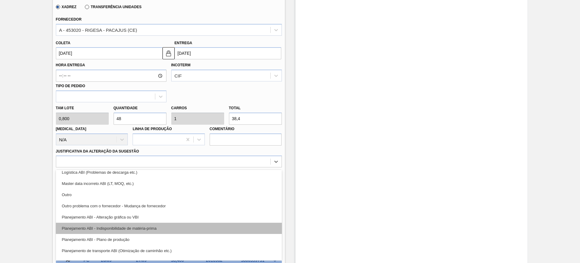
click at [191, 233] on div "Planejamento ABI - Indisponibilidade de matéria-prima" at bounding box center [169, 227] width 226 height 11
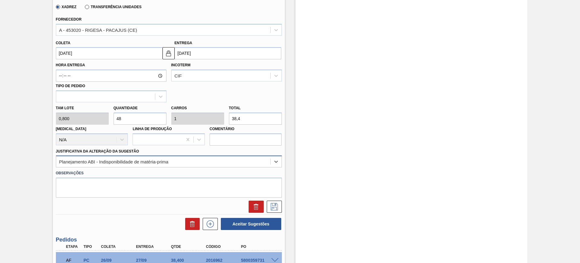
click at [174, 163] on div "Planejamento ABI - Indisponibilidade de matéria-prima" at bounding box center [163, 161] width 214 height 9
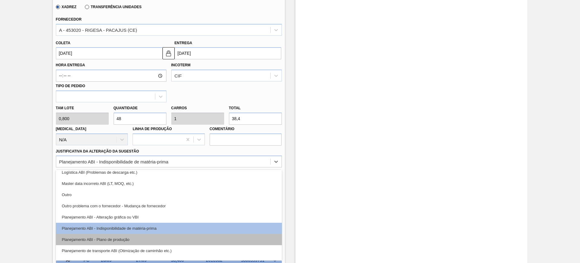
click at [160, 239] on div "Planejamento ABI - Plano de produção" at bounding box center [169, 239] width 226 height 11
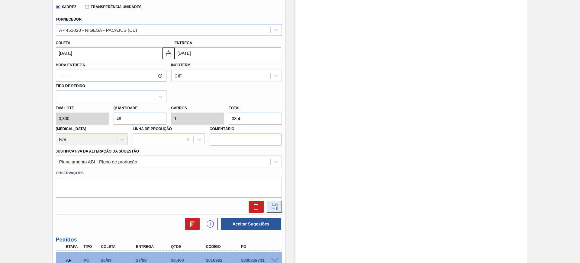
click at [269, 202] on button at bounding box center [274, 206] width 15 height 12
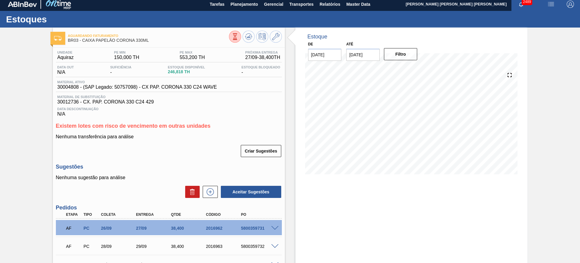
scroll to position [0, 0]
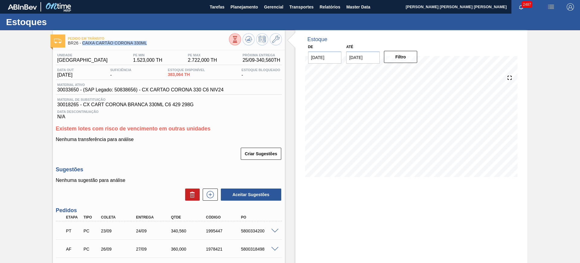
drag, startPoint x: 153, startPoint y: 44, endPoint x: 82, endPoint y: 46, distance: 70.7
click at [82, 46] on div "Pedido [PERSON_NAME] BR26 - CAIXA CARTÃO CORONA 330ML" at bounding box center [148, 41] width 161 height 14
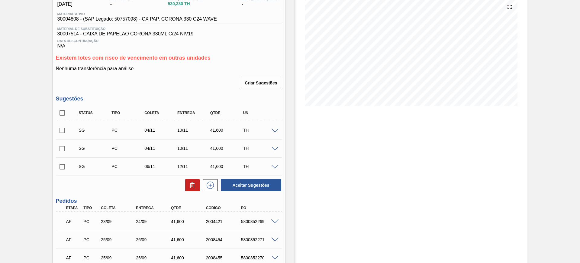
scroll to position [76, 0]
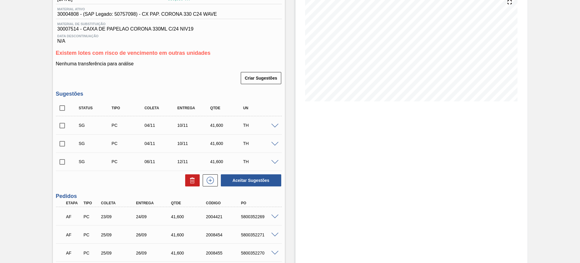
click at [274, 124] on span at bounding box center [274, 126] width 7 height 5
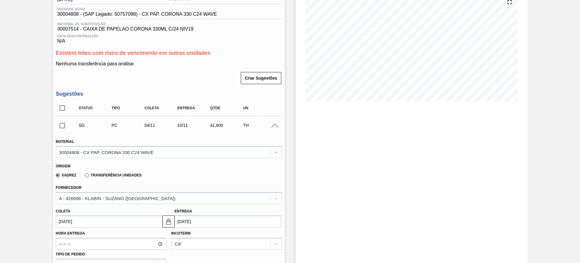
click at [163, 189] on div "Fornecedor A - 426686 - KLABIN - [GEOGRAPHIC_DATA] ([GEOGRAPHIC_DATA])" at bounding box center [169, 193] width 226 height 21
click at [154, 197] on div "A - 426686 - KLABIN - SUZANO ([GEOGRAPHIC_DATA])" at bounding box center [163, 197] width 214 height 9
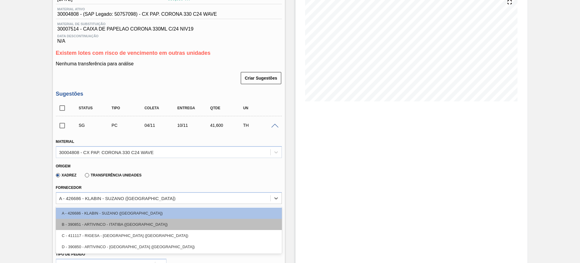
click at [141, 225] on div "B - 390851 - ARTIVINCO - ITATIBA ([GEOGRAPHIC_DATA])" at bounding box center [169, 223] width 226 height 11
type input "[DATE]"
type input "41,600"
type input "1"
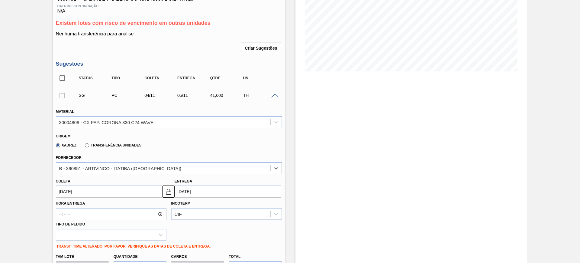
scroll to position [151, 0]
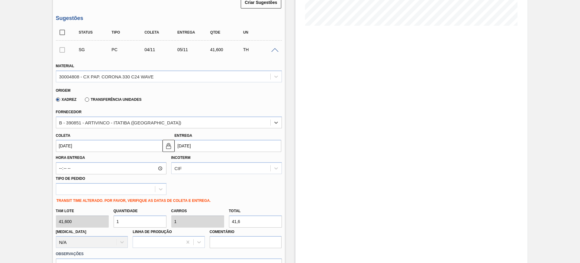
click at [187, 144] on input "[DATE]" at bounding box center [228, 146] width 107 height 12
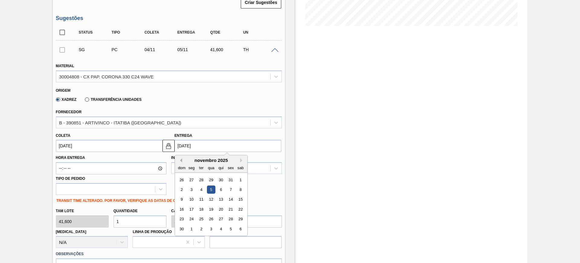
click at [181, 160] on button "Previous Month" at bounding box center [180, 160] width 4 height 4
click at [241, 159] on button "Next Month" at bounding box center [242, 160] width 4 height 4
click at [182, 158] on div "novembro 2025" at bounding box center [211, 159] width 73 height 5
click at [180, 159] on button "Previous Month" at bounding box center [180, 160] width 4 height 4
click at [213, 181] on div "1" at bounding box center [211, 180] width 8 height 8
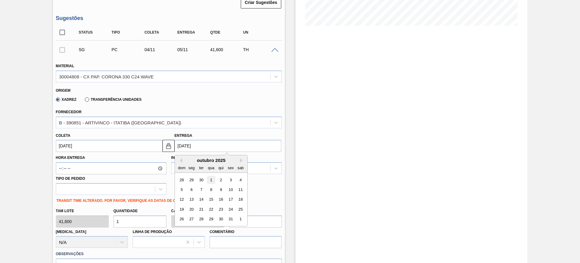
type input "[DATE]"
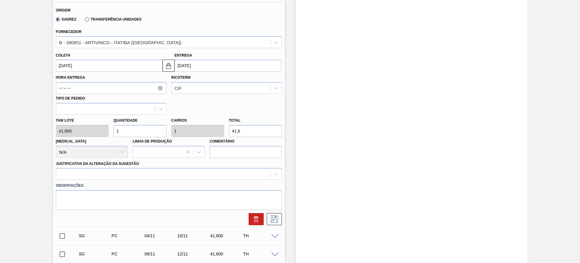
scroll to position [264, 0]
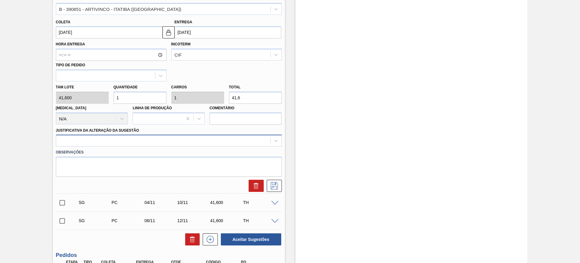
click at [176, 143] on div at bounding box center [163, 140] width 214 height 9
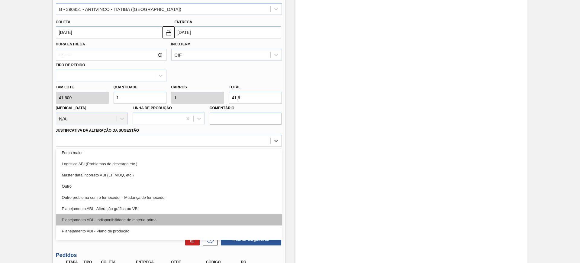
scroll to position [38, 0]
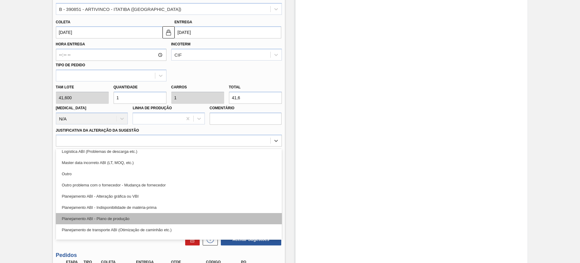
click at [159, 220] on div "Planejamento ABI - Plano de produção" at bounding box center [169, 218] width 226 height 11
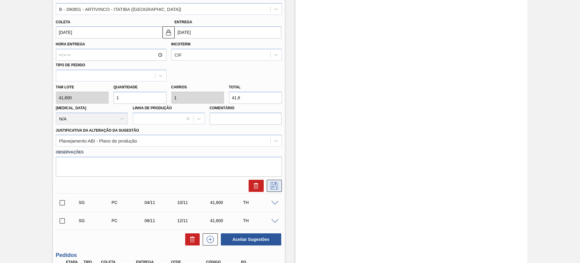
click at [277, 180] on button at bounding box center [274, 185] width 15 height 12
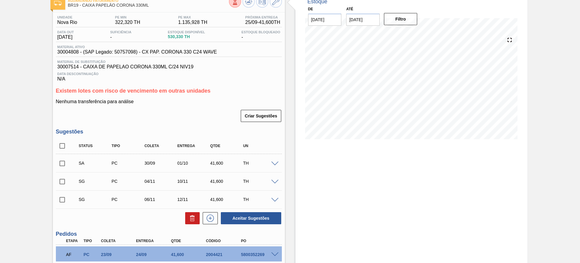
click at [275, 164] on span at bounding box center [274, 163] width 7 height 5
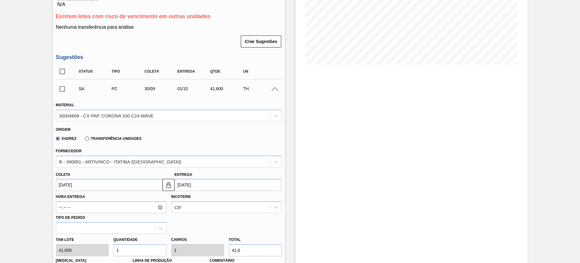
scroll to position [113, 0]
click at [204, 181] on input "[DATE]" at bounding box center [228, 183] width 107 height 12
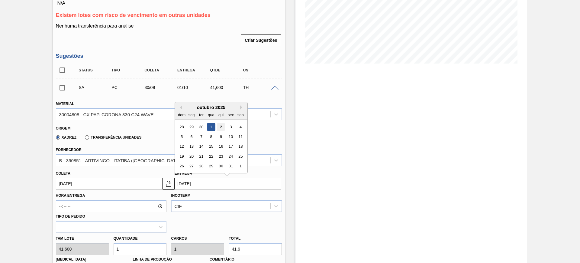
click at [218, 130] on div "2" at bounding box center [221, 127] width 8 height 8
type input "[DATE]"
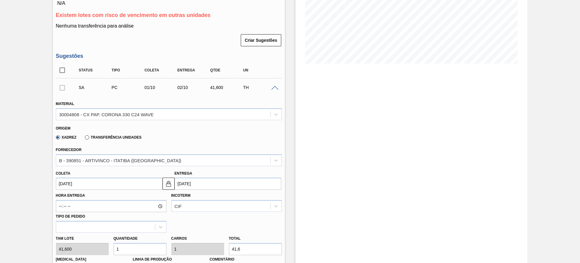
click at [218, 182] on input "[DATE]" at bounding box center [228, 183] width 107 height 12
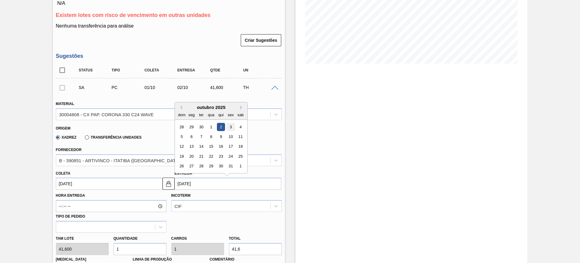
click at [232, 128] on div "3" at bounding box center [231, 127] width 8 height 8
type input "[DATE]"
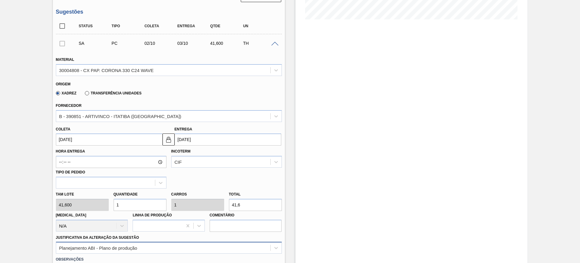
scroll to position [227, 0]
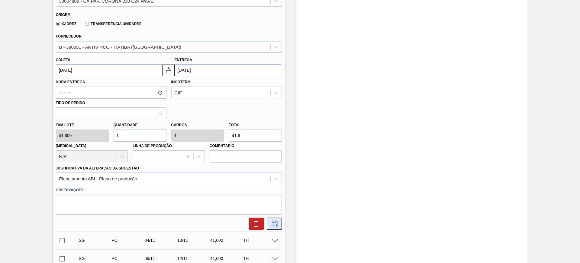
click at [274, 223] on icon at bounding box center [275, 223] width 10 height 7
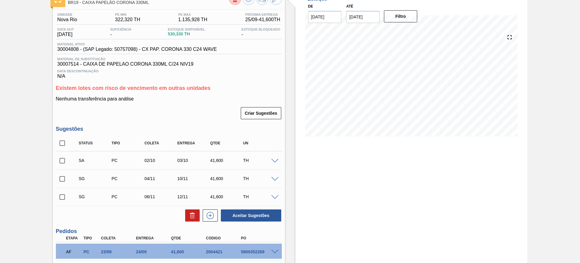
scroll to position [38, 0]
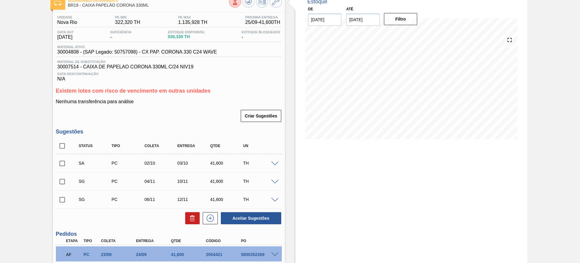
click at [277, 182] on span at bounding box center [274, 181] width 7 height 5
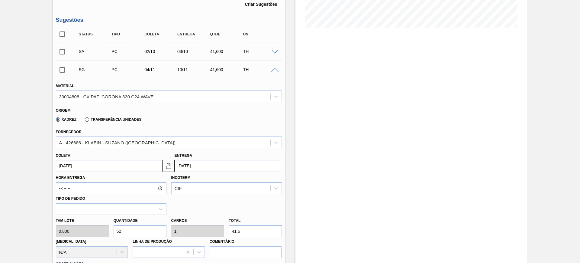
scroll to position [151, 0]
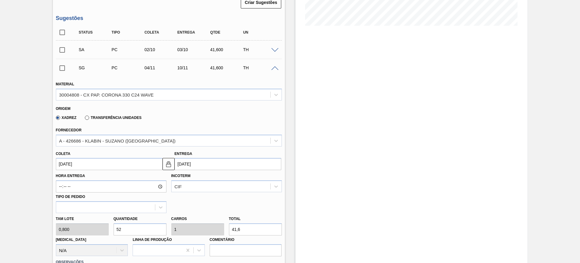
click at [203, 164] on input "10/11/2025" at bounding box center [228, 164] width 107 height 12
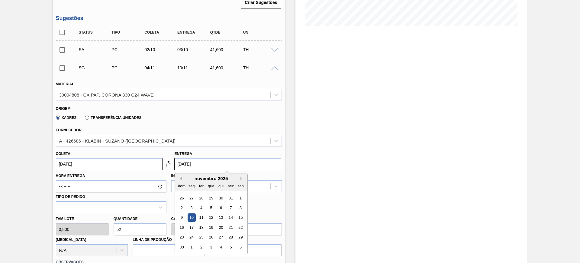
click at [180, 177] on button "Previous Month" at bounding box center [180, 178] width 4 height 4
click at [231, 198] on div "3" at bounding box center [231, 198] width 8 height 8
type input "[DATE]"
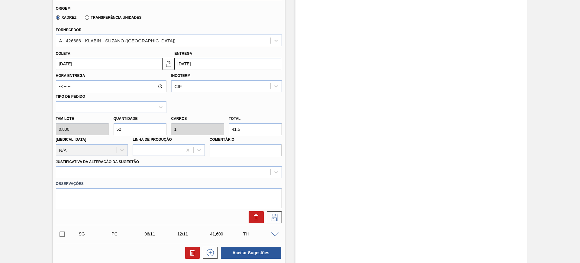
scroll to position [264, 0]
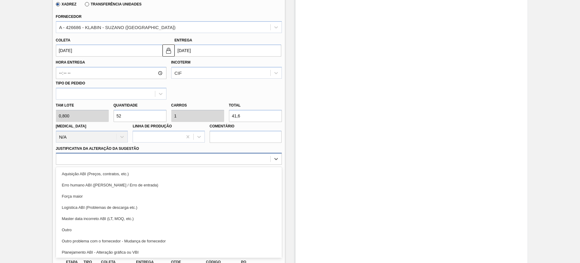
click at [215, 159] on div at bounding box center [163, 158] width 214 height 9
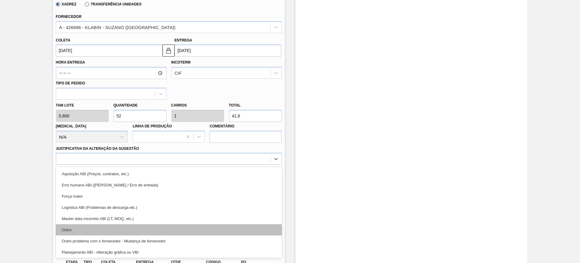
scroll to position [38, 0]
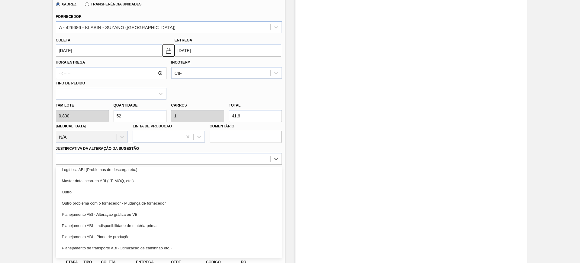
click at [190, 233] on div "Planejamento ABI - Plano de produção" at bounding box center [169, 236] width 226 height 11
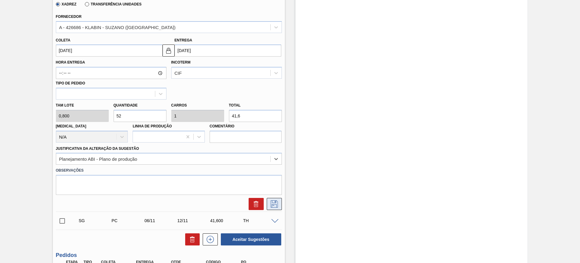
click at [270, 201] on icon at bounding box center [275, 203] width 10 height 7
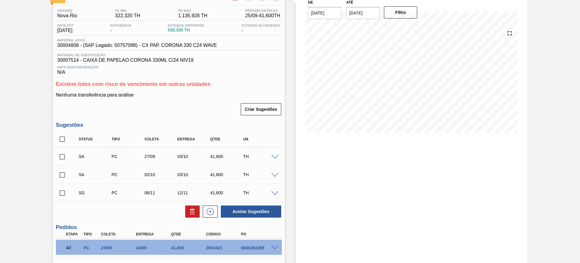
scroll to position [57, 0]
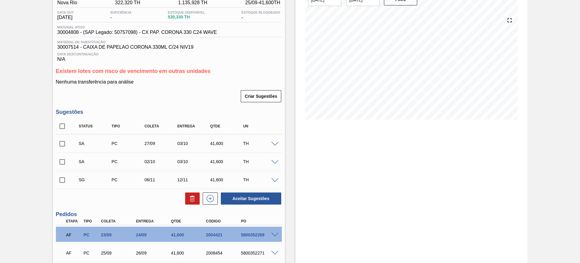
click at [273, 177] on div at bounding box center [276, 179] width 12 height 5
click at [275, 179] on span at bounding box center [274, 180] width 7 height 5
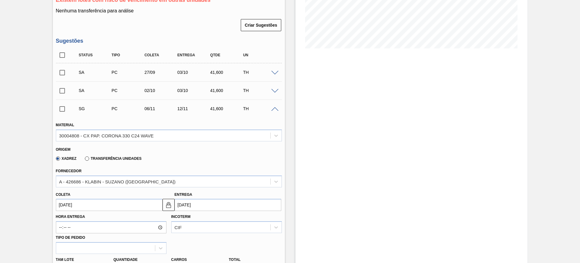
scroll to position [133, 0]
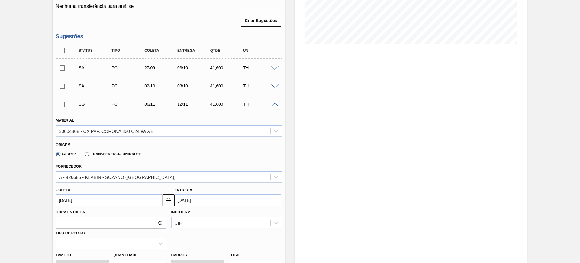
click at [275, 86] on span at bounding box center [274, 86] width 7 height 5
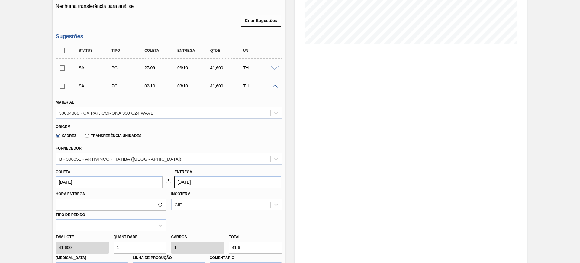
click at [272, 87] on span at bounding box center [274, 86] width 7 height 5
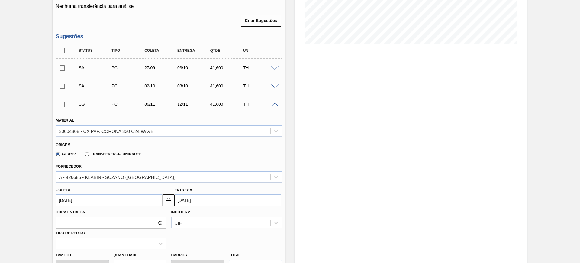
click at [276, 66] on span at bounding box center [274, 68] width 7 height 5
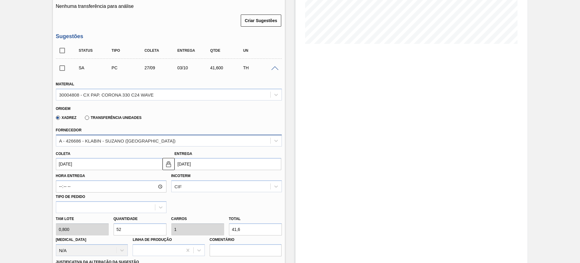
click at [148, 140] on div "A - 426686 - KLABIN - SUZANO ([GEOGRAPHIC_DATA])" at bounding box center [163, 140] width 214 height 9
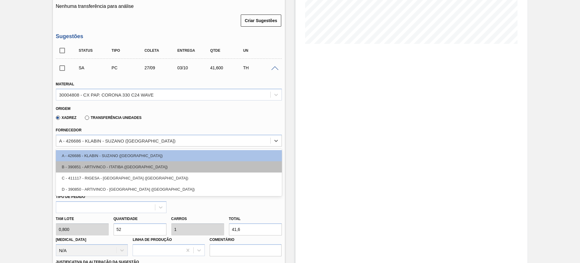
click at [136, 168] on div "B - 390851 - ARTIVINCO - ITATIBA (SP)" at bounding box center [169, 166] width 226 height 11
type input "[DATE]"
type input "41,600"
type input "1"
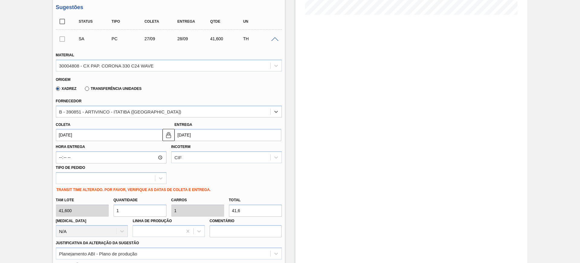
scroll to position [208, 0]
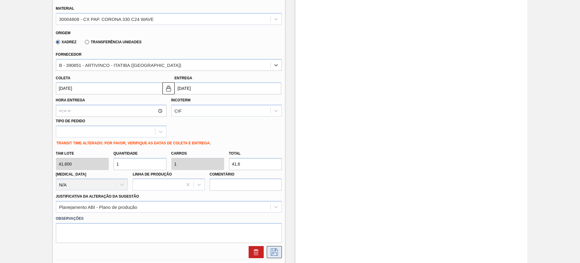
click at [279, 250] on button at bounding box center [274, 252] width 15 height 12
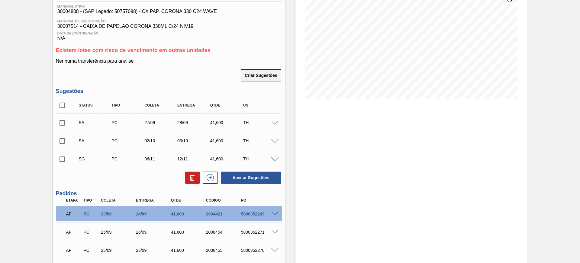
scroll to position [57, 0]
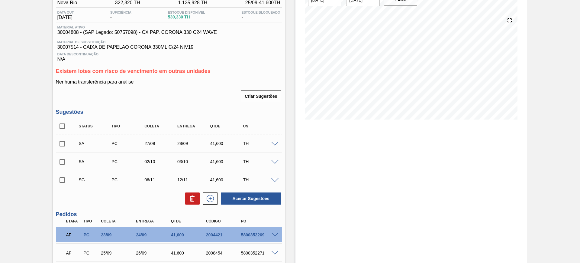
click at [276, 179] on span at bounding box center [274, 180] width 7 height 5
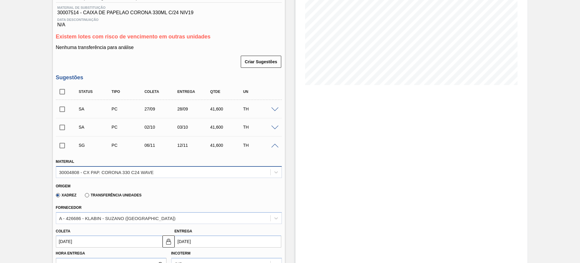
scroll to position [171, 0]
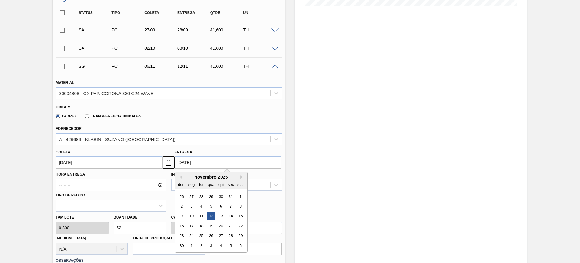
click at [217, 164] on input "12/11/2025" at bounding box center [228, 162] width 107 height 12
click at [223, 218] on div "13" at bounding box center [221, 216] width 8 height 8
type input "07/11/2025"
type input "13/11/2025"
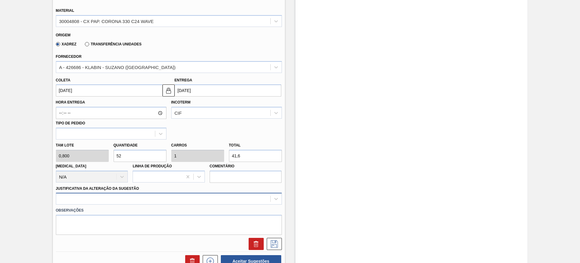
scroll to position [246, 0]
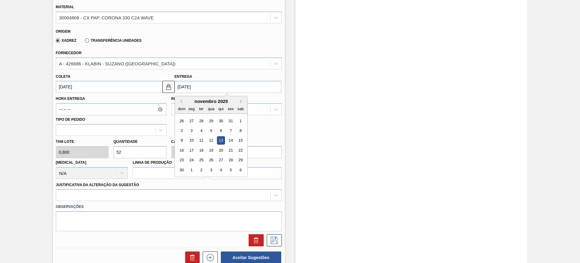
click at [196, 87] on input "13/11/2025" at bounding box center [228, 87] width 107 height 12
click at [181, 100] on button "Previous Month" at bounding box center [180, 101] width 4 height 4
click at [193, 138] on div "13" at bounding box center [191, 140] width 8 height 8
type input "[DATE]"
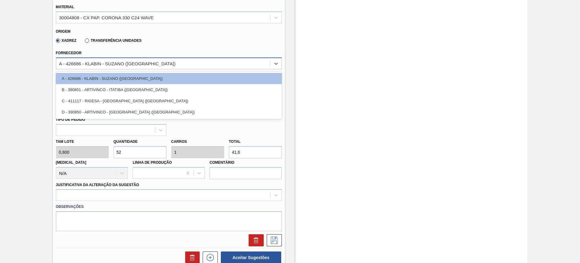
click at [109, 63] on div "A - 426686 - KLABIN - SUZANO (SP)" at bounding box center [117, 63] width 116 height 5
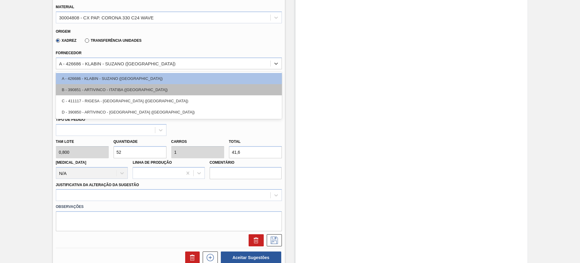
click at [120, 89] on div "B - 390851 - ARTIVINCO - ITATIBA (SP)" at bounding box center [169, 89] width 226 height 11
type input "08/10/2025"
type input "41,600"
type input "1"
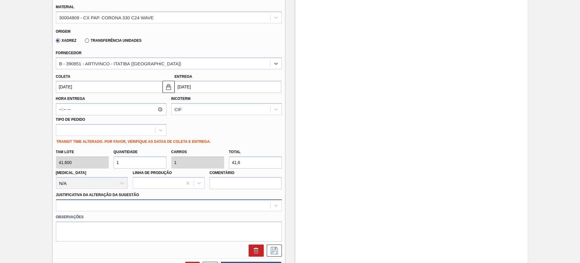
click at [130, 206] on div at bounding box center [169, 205] width 226 height 12
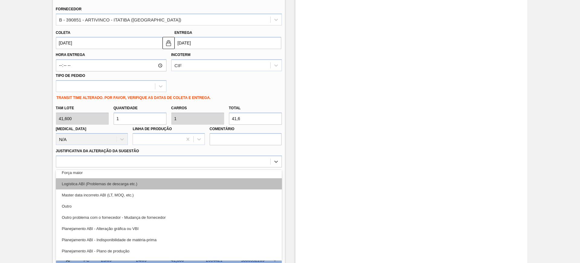
scroll to position [38, 0]
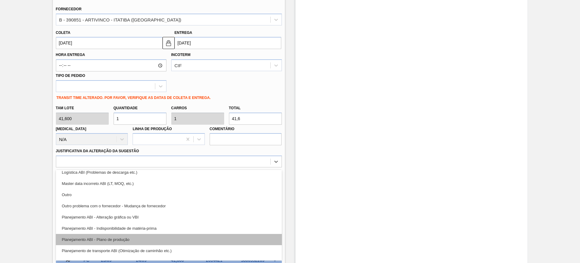
click at [138, 236] on div "Planejamento ABI - Plano de produção" at bounding box center [169, 239] width 226 height 11
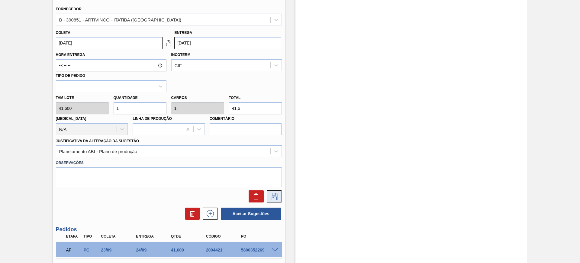
click at [272, 193] on icon at bounding box center [275, 195] width 10 height 7
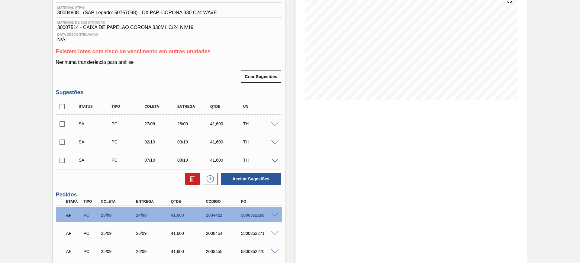
scroll to position [63, 0]
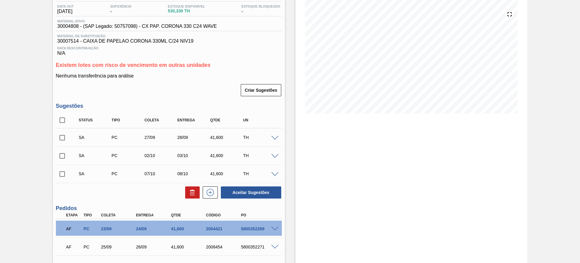
click at [276, 174] on span at bounding box center [274, 174] width 7 height 5
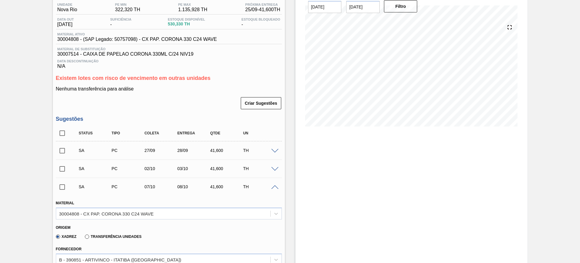
scroll to position [101, 0]
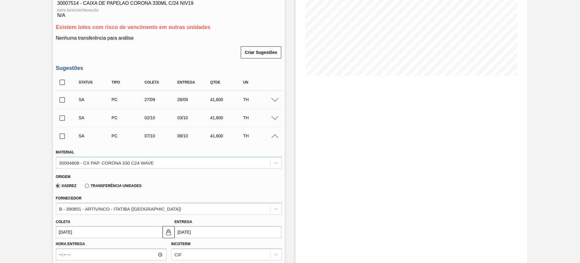
click at [271, 137] on span at bounding box center [274, 136] width 7 height 5
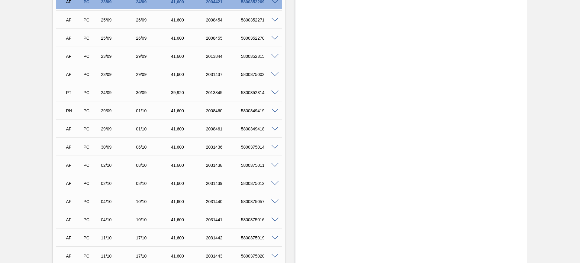
scroll to position [139, 0]
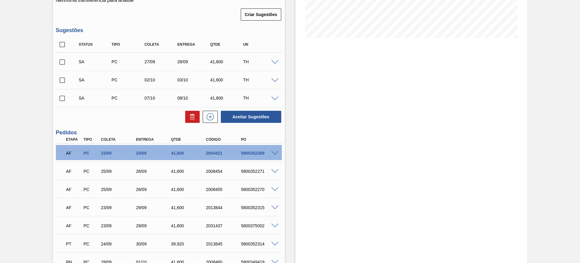
click at [275, 99] on span at bounding box center [274, 98] width 7 height 5
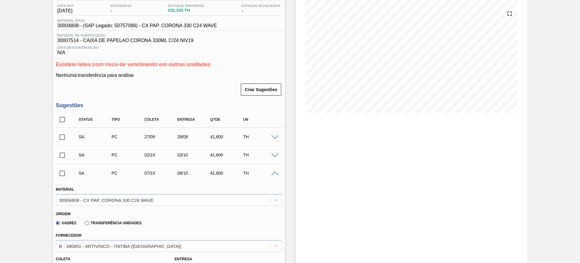
scroll to position [101, 0]
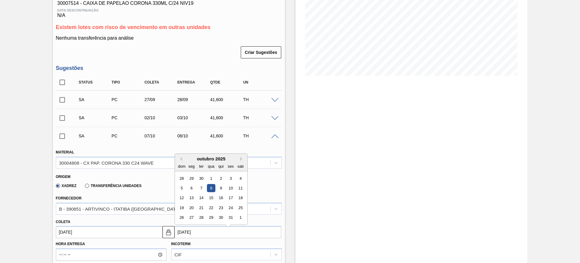
click at [198, 228] on input "08/10/2025" at bounding box center [228, 232] width 107 height 12
click at [192, 197] on div "13" at bounding box center [191, 195] width 8 height 8
type input "12/10/2025"
type input "13/10/2025"
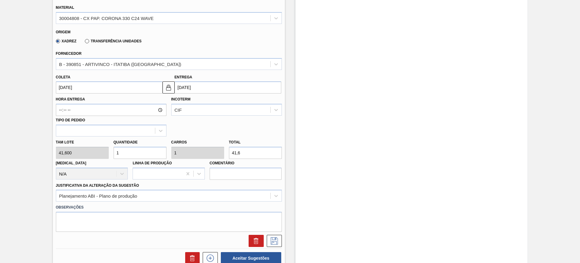
scroll to position [290, 0]
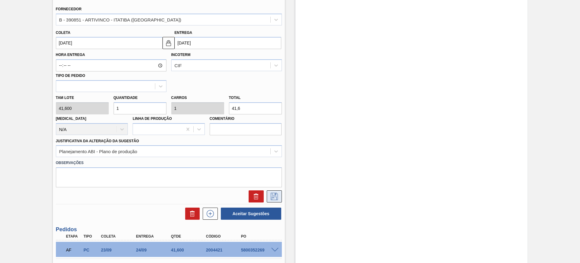
click at [278, 196] on icon at bounding box center [275, 195] width 10 height 7
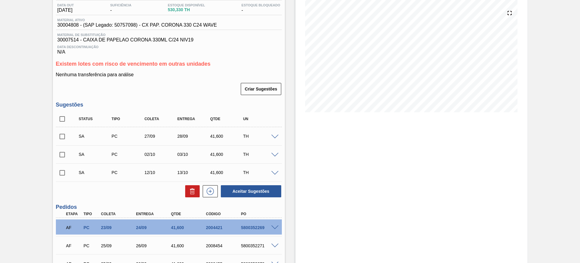
scroll to position [63, 0]
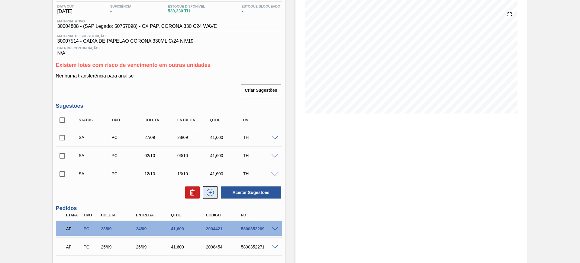
click at [211, 193] on icon at bounding box center [210, 192] width 10 height 7
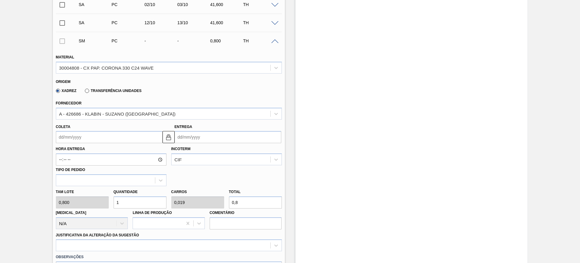
scroll to position [215, 0]
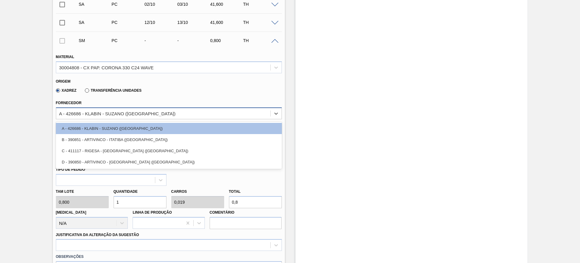
click at [143, 115] on div "A - 426686 - KLABIN - SUZANO (SP)" at bounding box center [163, 113] width 214 height 9
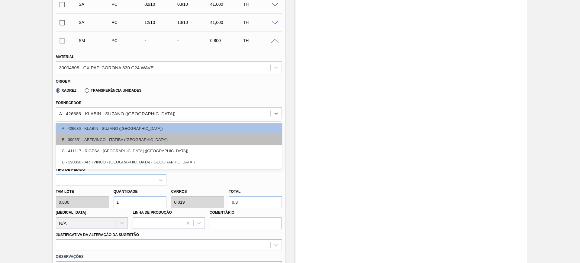
click at [137, 135] on div "B - 390851 - ARTIVINCO - ITATIBA (SP)" at bounding box center [169, 139] width 226 height 11
type input "41,600"
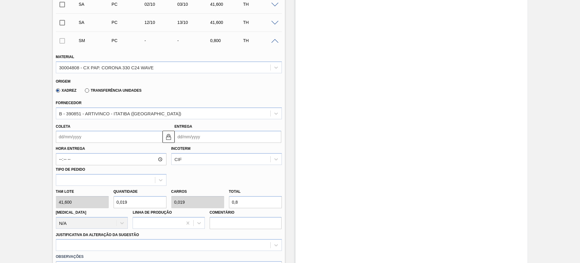
click at [245, 202] on input "0,8" at bounding box center [255, 202] width 53 height 12
type input "0,096"
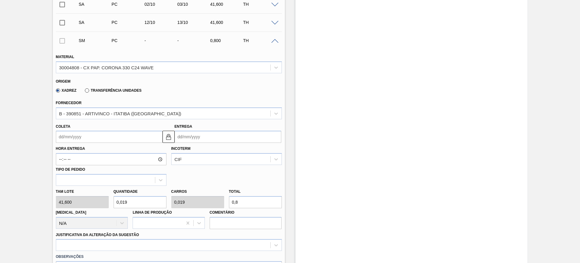
type input "0,096"
type input "4"
type input "0,986"
type input "41,"
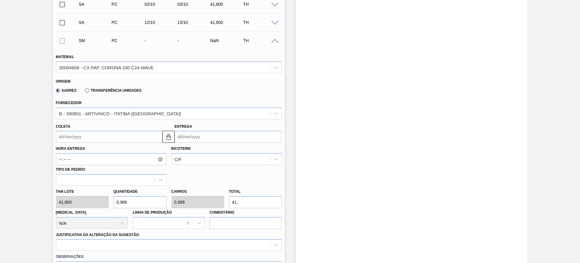
type input "1"
type input "41,6"
click at [223, 140] on input "Entrega" at bounding box center [228, 137] width 107 height 12
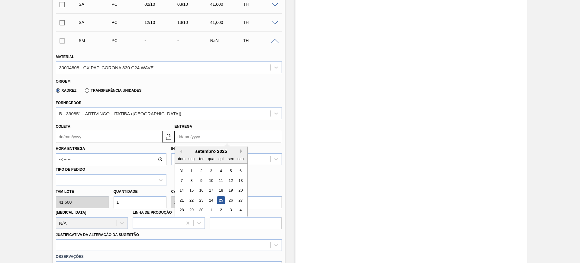
click at [241, 152] on button "Next Month" at bounding box center [242, 151] width 4 height 4
click at [191, 190] on div "13" at bounding box center [191, 190] width 8 height 8
type input "12/10/2025"
type input "13/10/2025"
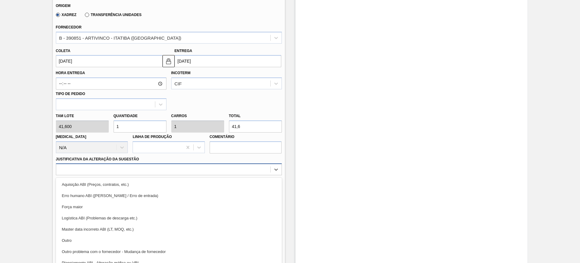
click at [216, 169] on div "Material 30004808 - CX PAP. CORONA 330 C24 WAVE Origem Xadrez Transferência Uni…" at bounding box center [169, 97] width 226 height 248
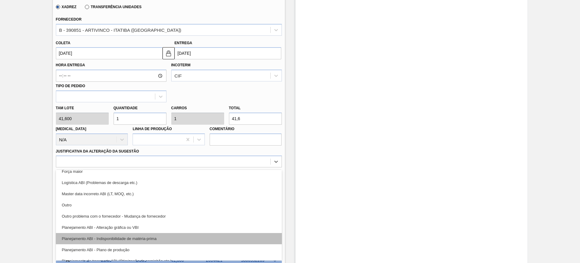
scroll to position [38, 0]
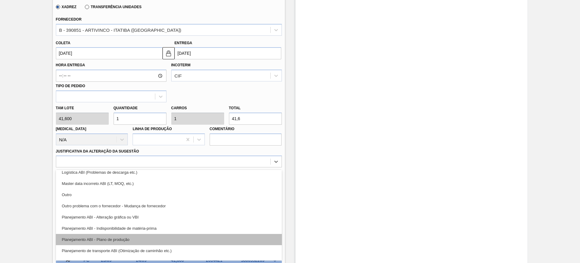
click at [152, 237] on div "Planejamento ABI - Plano de produção" at bounding box center [169, 239] width 226 height 11
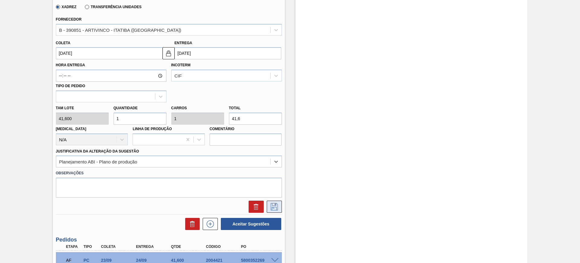
click at [275, 206] on icon at bounding box center [275, 206] width 10 height 7
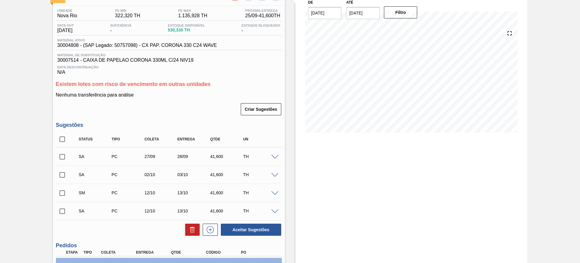
scroll to position [91, 0]
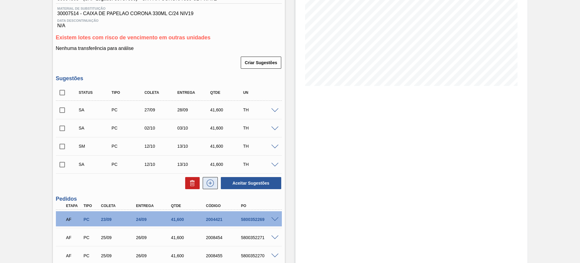
click at [211, 186] on icon at bounding box center [210, 182] width 10 height 7
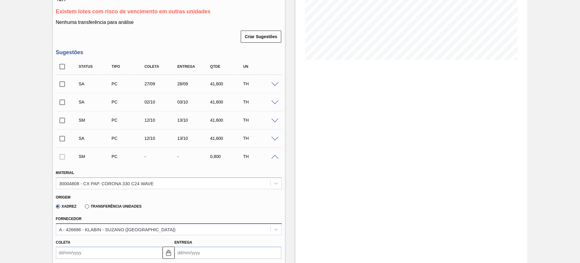
scroll to position [166, 0]
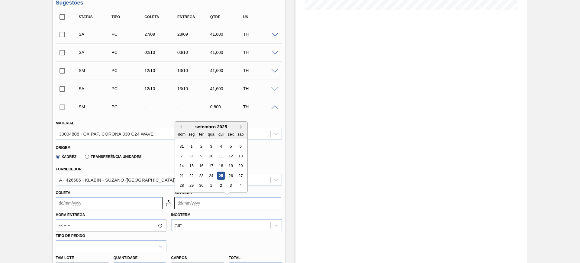
click at [191, 200] on input "Entrega" at bounding box center [228, 203] width 107 height 12
click at [242, 128] on button "Next Month" at bounding box center [242, 126] width 4 height 4
click at [191, 176] on div "20" at bounding box center [191, 175] width 8 height 8
type input "[DATE]"
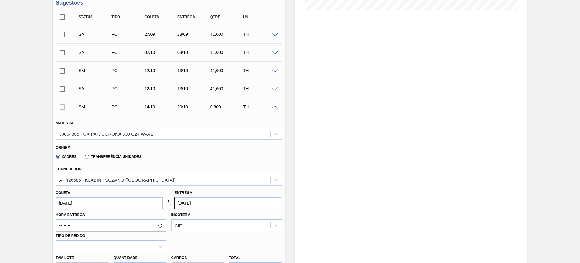
scroll to position [242, 0]
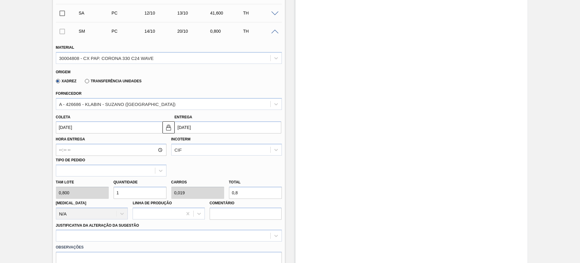
click at [243, 192] on input "0,8" at bounding box center [255, 192] width 53 height 12
type input "5"
type input "0,096"
type input "4"
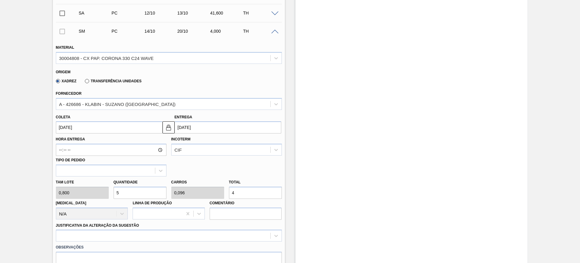
type input "51,25"
type input "0,986"
type input "41,"
type input "52"
type input "1"
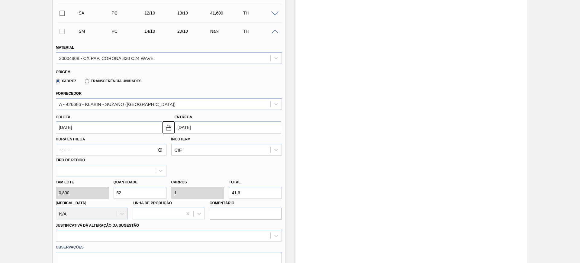
type input "41,6"
click at [176, 239] on div "option Outro problema com o fornecedor - Mudança de fornecedor focused, 7 of 18…" at bounding box center [169, 235] width 226 height 12
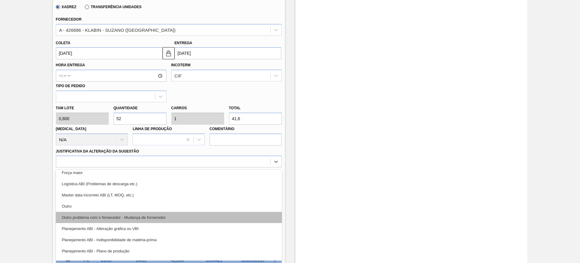
scroll to position [38, 0]
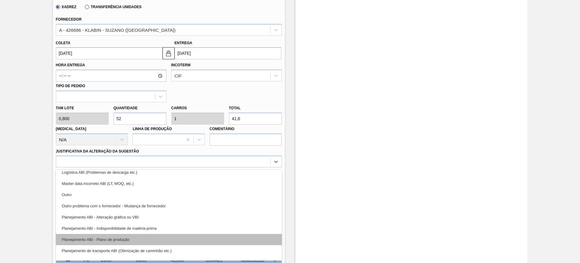
click at [174, 236] on div "Planejamento ABI - Plano de produção" at bounding box center [169, 239] width 226 height 11
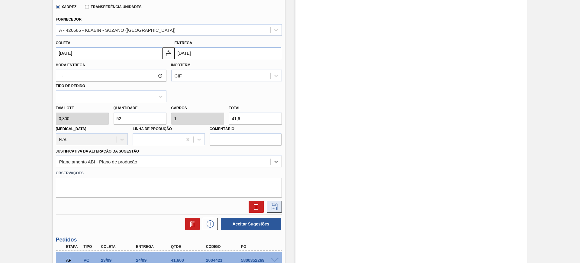
click at [273, 203] on icon at bounding box center [275, 206] width 10 height 7
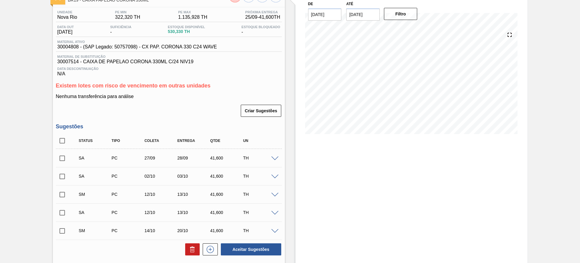
scroll to position [89, 0]
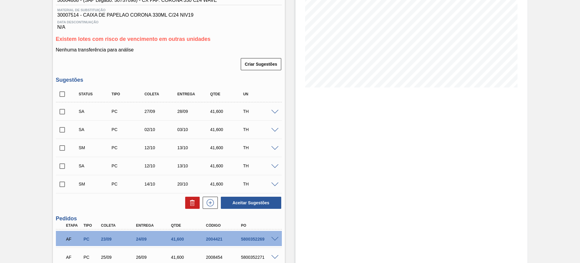
click at [276, 184] on span at bounding box center [274, 184] width 7 height 5
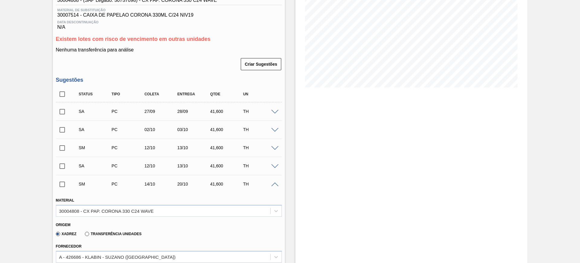
scroll to position [165, 0]
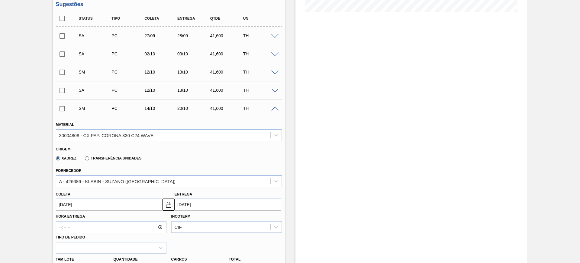
click at [196, 202] on input "[DATE]" at bounding box center [228, 204] width 107 height 12
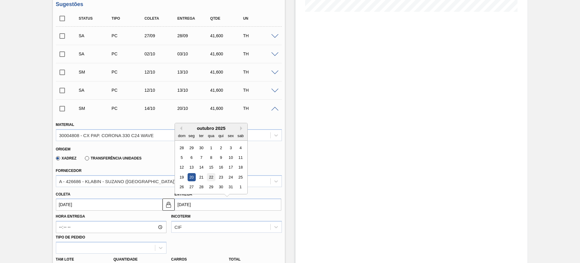
click at [211, 176] on div "22" at bounding box center [211, 177] width 8 height 8
type input "16/10/2025"
type input "[DATE]"
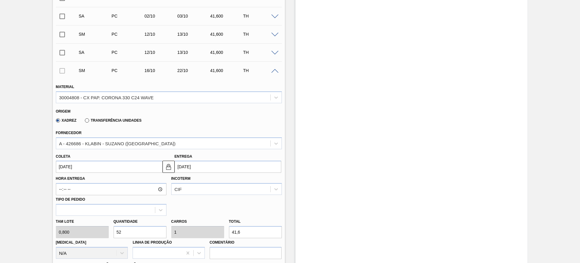
scroll to position [278, 0]
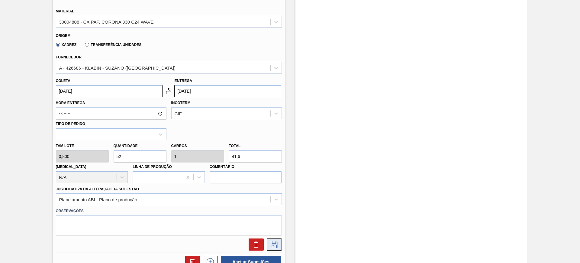
click at [272, 241] on icon at bounding box center [274, 244] width 7 height 7
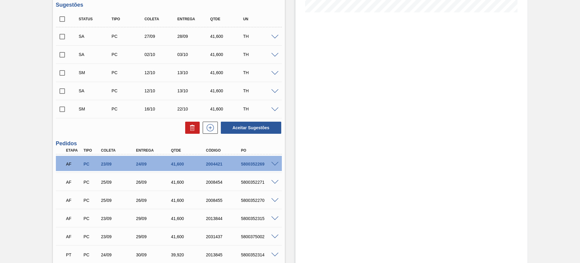
scroll to position [203, 0]
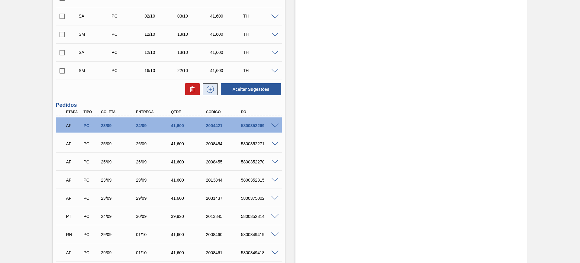
click at [212, 93] on button at bounding box center [210, 89] width 15 height 12
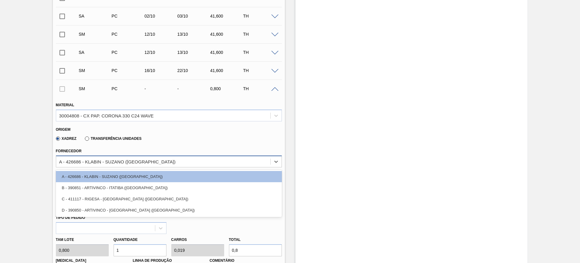
click at [145, 161] on div "A - 426686 - KLABIN - SUZANO (SP)" at bounding box center [163, 161] width 214 height 9
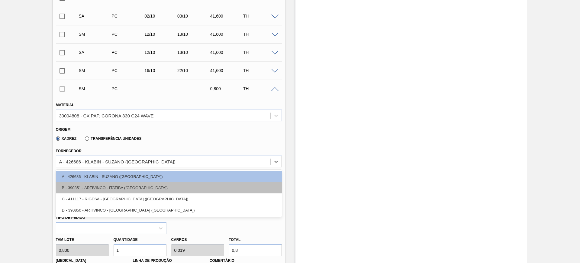
click at [135, 184] on div "B - 390851 - ARTIVINCO - ITATIBA (SP)" at bounding box center [169, 187] width 226 height 11
type input "41,600"
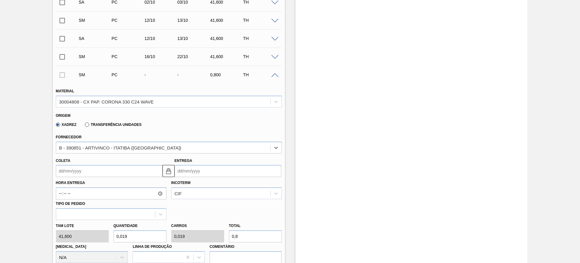
scroll to position [241, 0]
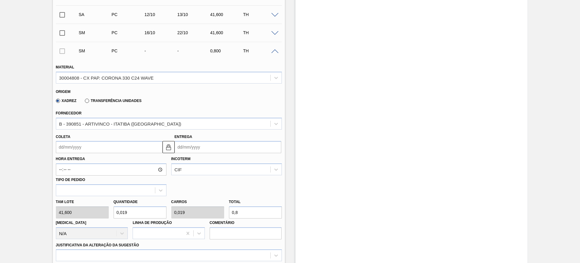
click at [239, 208] on input "0,8" at bounding box center [255, 212] width 53 height 12
type input "0,096"
type input "4"
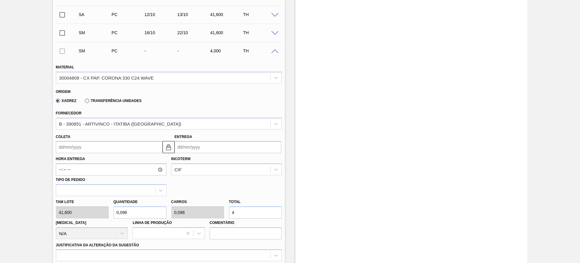
type input "0,986"
type input "41,"
type input "1"
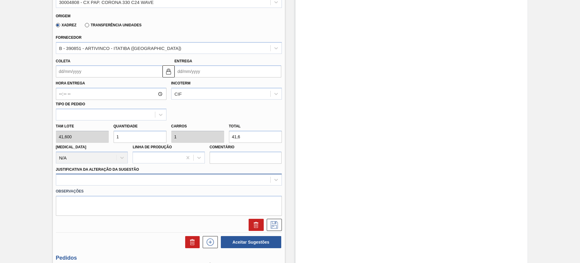
type input "41,6"
click at [218, 176] on div at bounding box center [169, 179] width 226 height 12
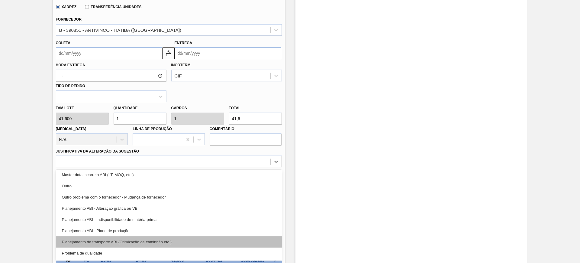
scroll to position [76, 0]
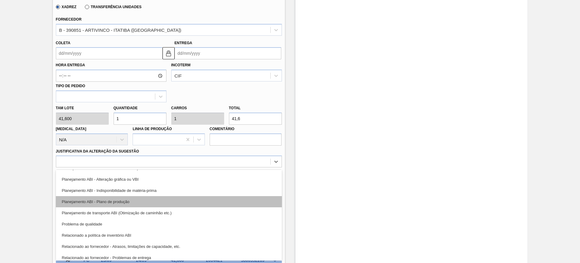
click at [161, 202] on div "Planejamento ABI - Plano de produção" at bounding box center [169, 201] width 226 height 11
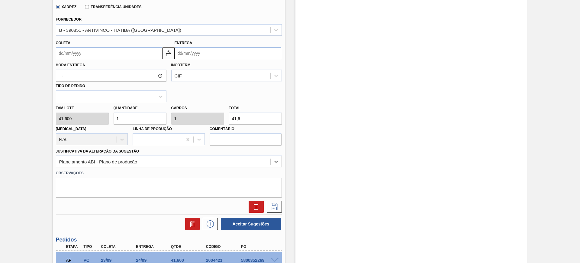
scroll to position [259, 0]
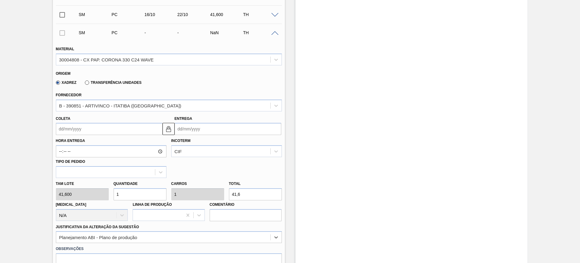
click at [184, 128] on input "Entrega" at bounding box center [228, 129] width 107 height 12
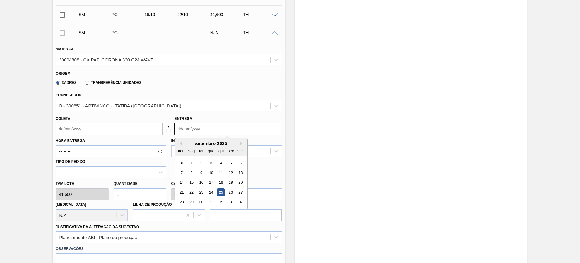
click at [242, 139] on div "setembro 2025 dom seg ter qua qui sex sab" at bounding box center [211, 147] width 73 height 18
click at [242, 142] on button "Next Month" at bounding box center [242, 143] width 4 height 4
click at [211, 192] on div "22" at bounding box center [211, 192] width 8 height 8
type input "21/10/2025"
type input "[DATE]"
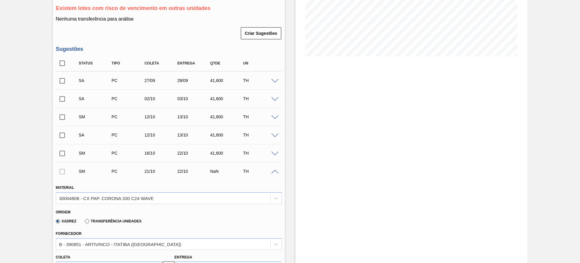
scroll to position [108, 0]
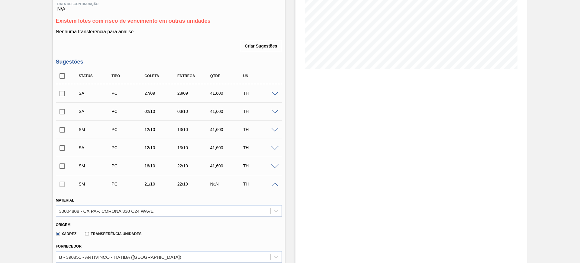
click at [272, 130] on span at bounding box center [274, 130] width 7 height 5
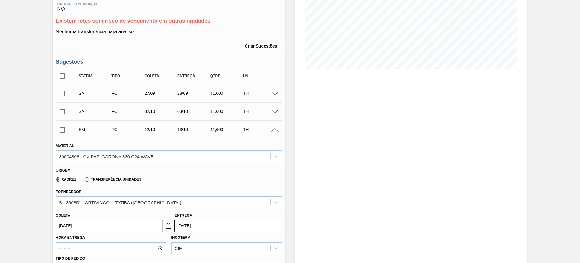
click at [273, 130] on span at bounding box center [274, 130] width 7 height 5
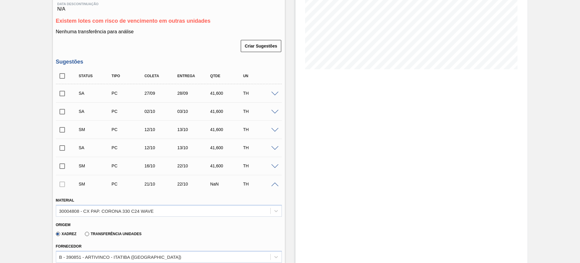
click at [273, 147] on span at bounding box center [274, 148] width 7 height 5
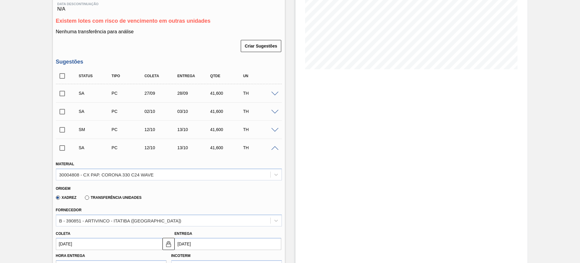
click at [273, 147] on span at bounding box center [274, 148] width 7 height 5
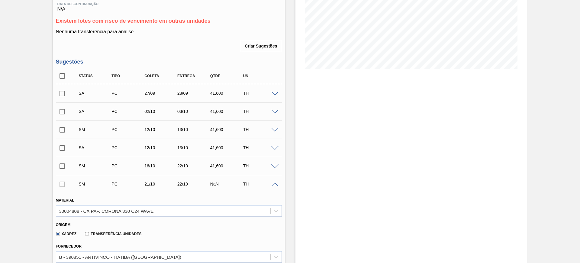
click at [273, 166] on span at bounding box center [274, 166] width 7 height 5
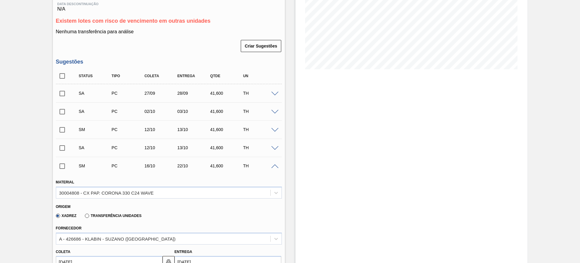
click at [273, 166] on span at bounding box center [274, 166] width 7 height 5
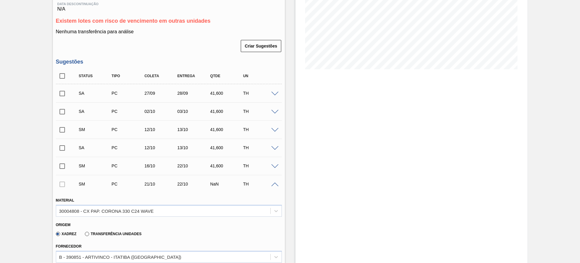
click at [273, 166] on span at bounding box center [274, 166] width 7 height 5
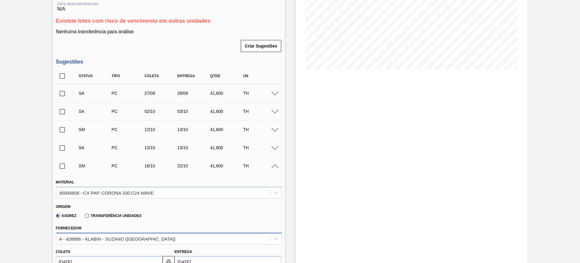
click at [155, 238] on div "A - 426686 - KLABIN - SUZANO (SP)" at bounding box center [169, 238] width 226 height 12
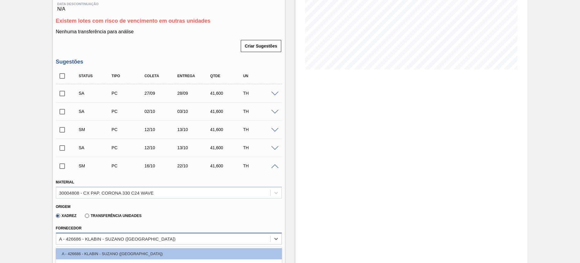
scroll to position [141, 0]
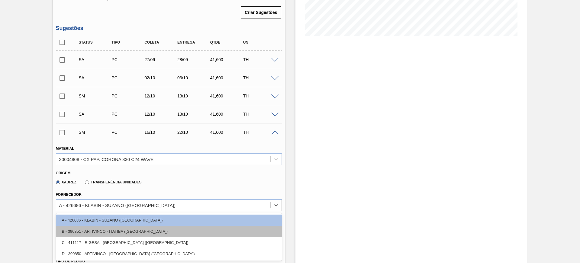
click at [155, 228] on div "B - 390851 - ARTIVINCO - ITATIBA (SP)" at bounding box center [169, 230] width 226 height 11
type input "[DATE]"
type input "41,600"
type input "1"
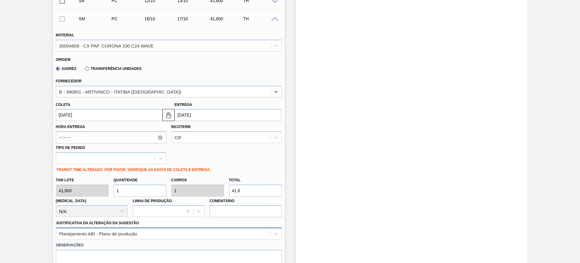
scroll to position [292, 0]
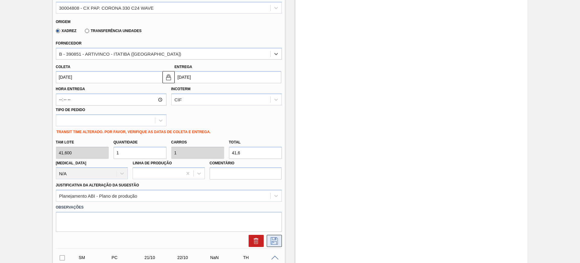
click at [274, 238] on icon at bounding box center [274, 240] width 3 height 5
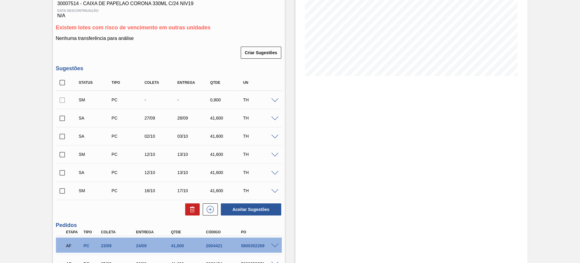
scroll to position [113, 0]
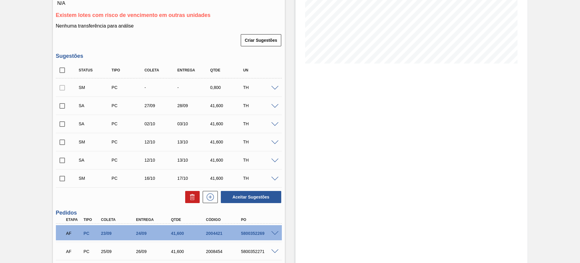
click at [272, 177] on span at bounding box center [274, 178] width 7 height 5
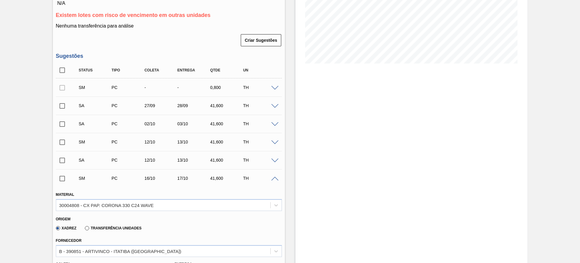
click at [273, 177] on span at bounding box center [274, 178] width 7 height 5
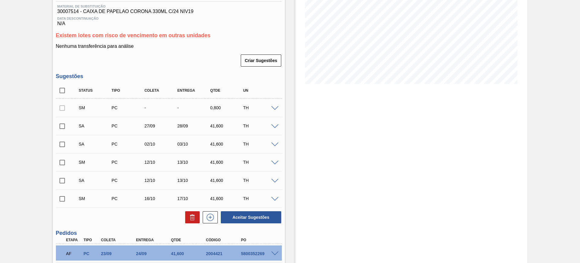
scroll to position [76, 0]
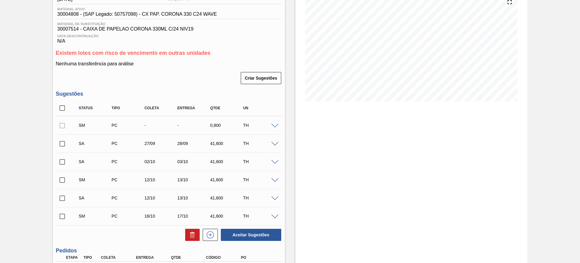
click at [275, 218] on span at bounding box center [274, 216] width 7 height 5
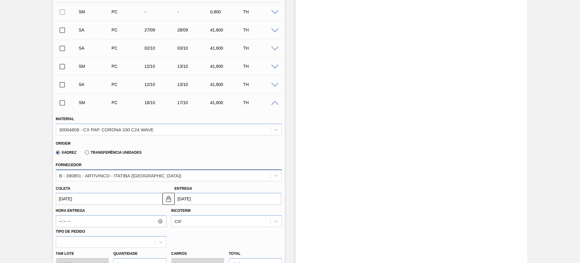
scroll to position [264, 0]
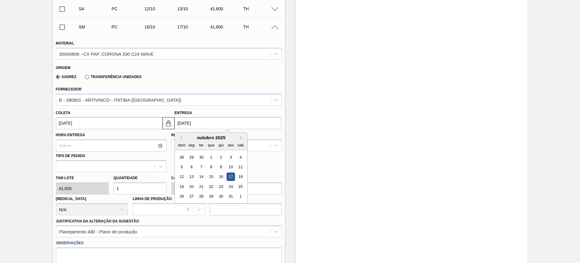
click at [211, 125] on input "[DATE]" at bounding box center [228, 123] width 107 height 12
click at [209, 189] on div "22" at bounding box center [211, 186] width 8 height 8
type input "21/10/2025"
type input "[DATE]"
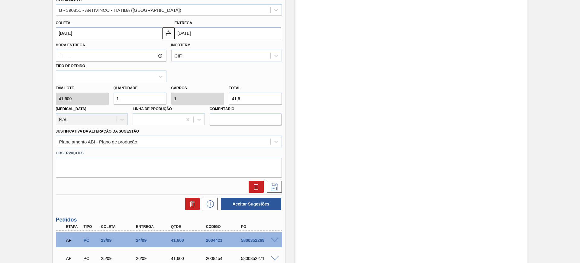
scroll to position [378, 0]
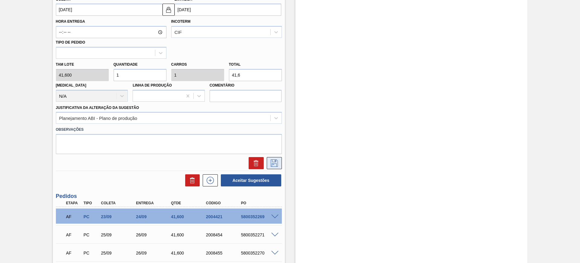
click at [273, 163] on icon at bounding box center [275, 162] width 10 height 7
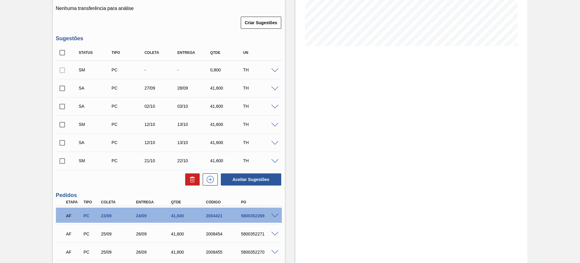
scroll to position [113, 0]
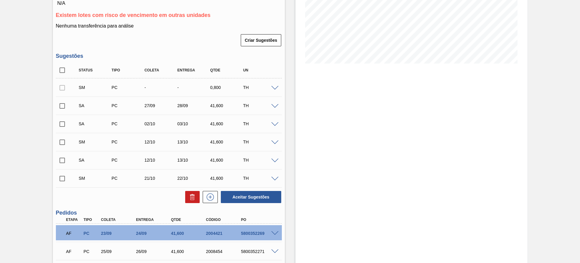
click at [273, 86] on span at bounding box center [274, 88] width 7 height 5
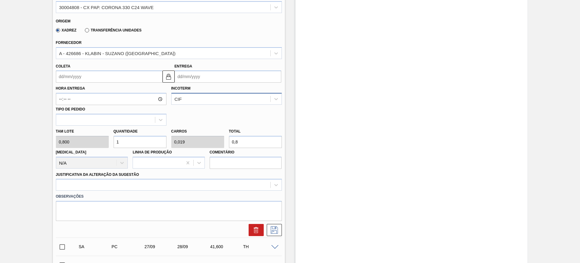
scroll to position [227, 0]
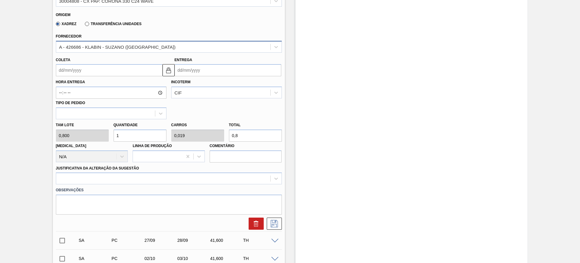
click at [131, 51] on div "A - 426686 - KLABIN - SUZANO (SP)" at bounding box center [163, 46] width 214 height 9
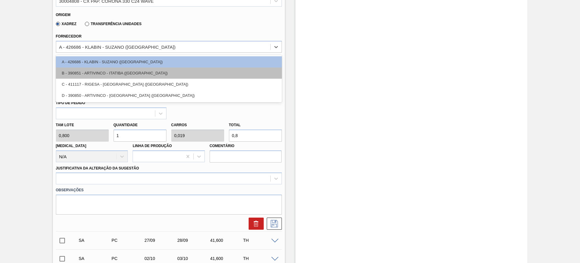
click at [125, 76] on div "B - 390851 - ARTIVINCO - ITATIBA (SP)" at bounding box center [169, 72] width 226 height 11
type input "41,600"
type input "0,019"
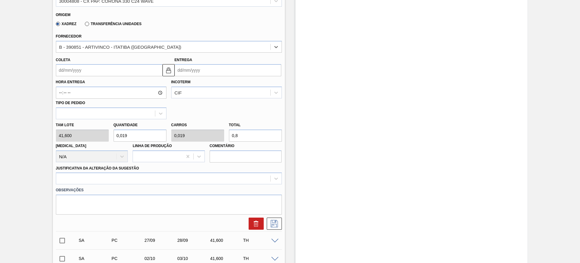
click at [202, 69] on input "Entrega" at bounding box center [228, 70] width 107 height 12
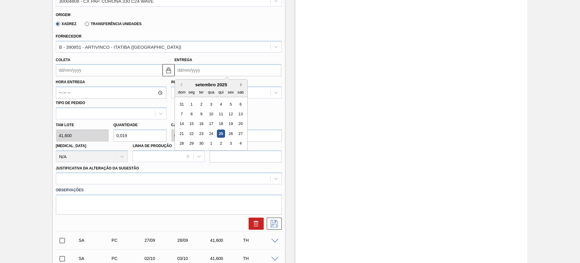
click at [241, 84] on button "Next Month" at bounding box center [242, 84] width 4 height 4
click at [192, 134] on div "20" at bounding box center [191, 133] width 8 height 8
type input "19/10/2025"
type input "[DATE]"
click at [209, 70] on input "[DATE]" at bounding box center [228, 70] width 107 height 12
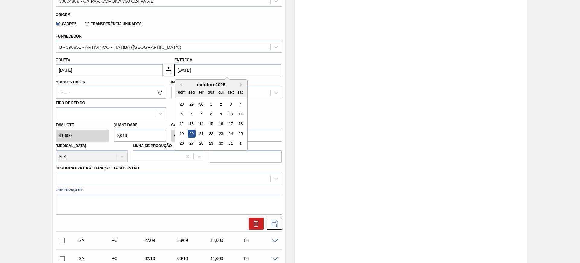
drag, startPoint x: 209, startPoint y: 133, endPoint x: 207, endPoint y: 139, distance: 6.4
click at [210, 133] on div "22" at bounding box center [211, 133] width 8 height 8
type input "21/10/2025"
type input "[DATE]"
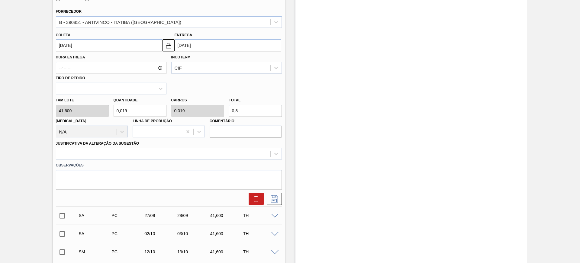
scroll to position [302, 0]
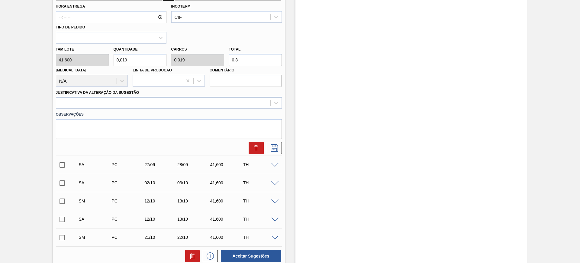
click at [194, 105] on div at bounding box center [163, 103] width 214 height 9
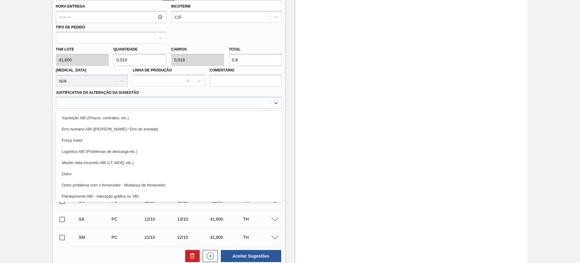
scroll to position [76, 0]
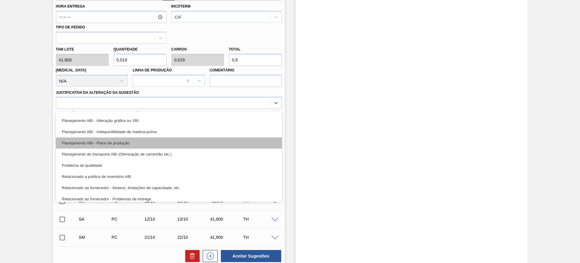
click at [171, 144] on div "Planejamento ABI - Plano de produção" at bounding box center [169, 142] width 226 height 11
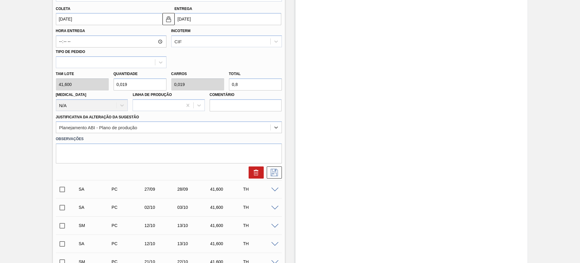
scroll to position [264, 0]
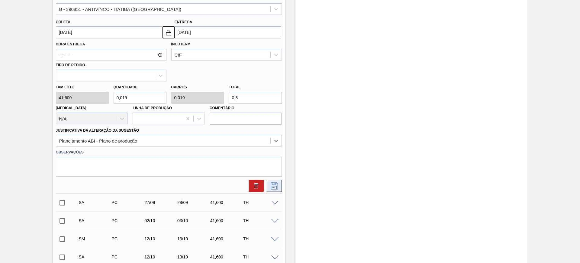
click at [271, 189] on button at bounding box center [274, 185] width 15 height 12
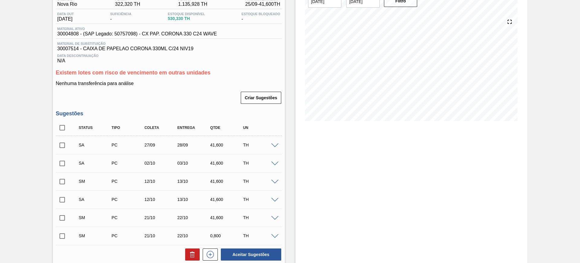
scroll to position [113, 0]
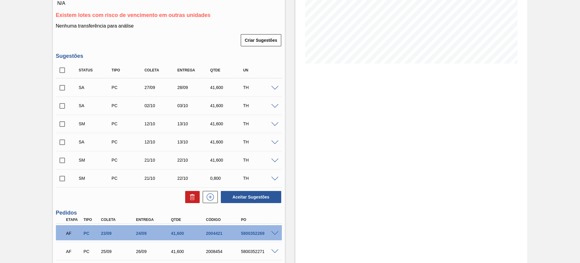
click at [65, 73] on input "checkbox" at bounding box center [62, 70] width 13 height 13
checkbox input "true"
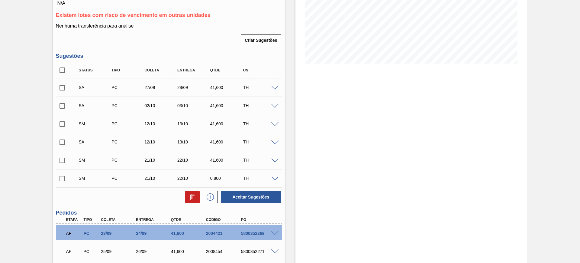
checkbox input "true"
click at [274, 177] on span at bounding box center [274, 178] width 7 height 5
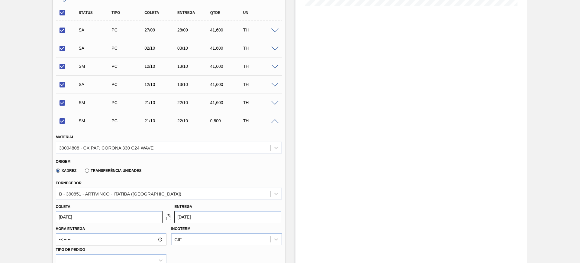
scroll to position [227, 0]
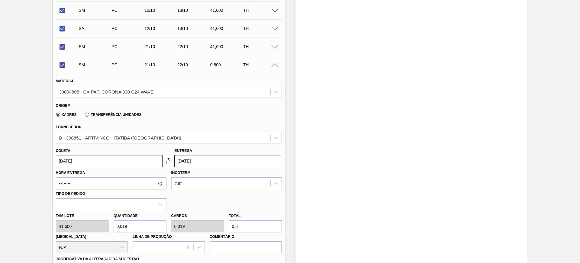
click at [243, 226] on input "0,8" at bounding box center [255, 226] width 53 height 12
checkbox input "false"
type input "0,096"
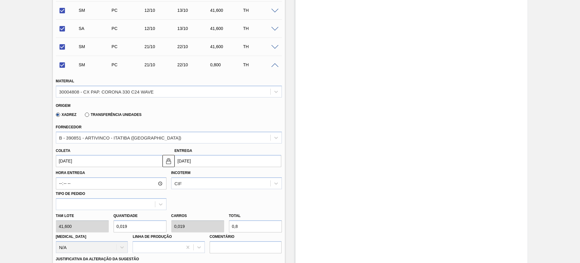
type input "4"
type input "0,986"
type input "41,"
type input "1"
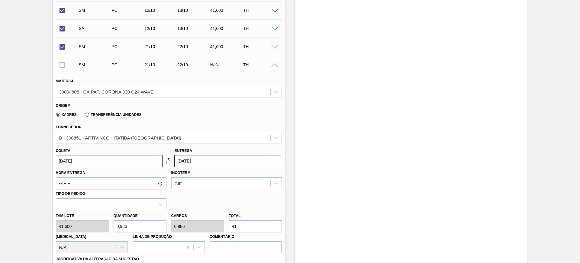
type input "1"
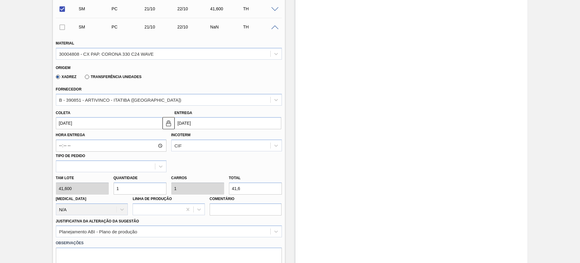
scroll to position [340, 0]
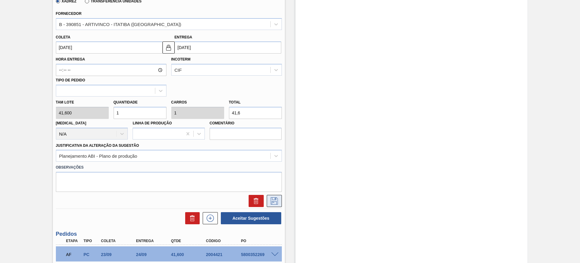
type input "41,6"
click at [276, 199] on icon at bounding box center [275, 200] width 10 height 7
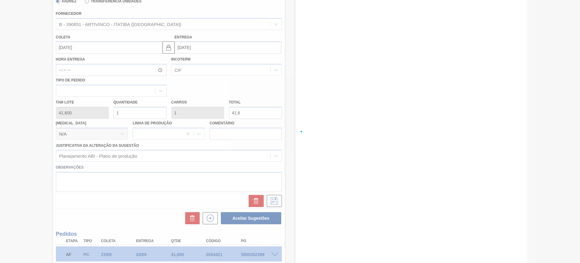
checkbox input "true"
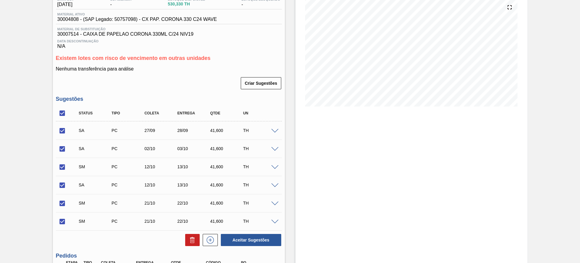
scroll to position [113, 0]
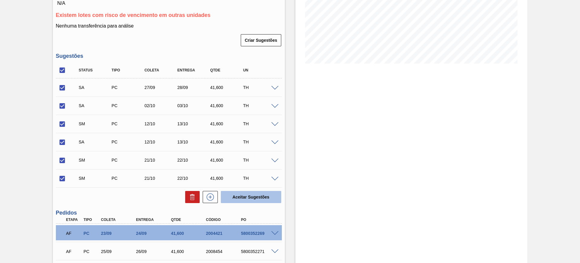
click at [241, 198] on button "Aceitar Sugestões" at bounding box center [251, 197] width 60 height 12
checkbox input "false"
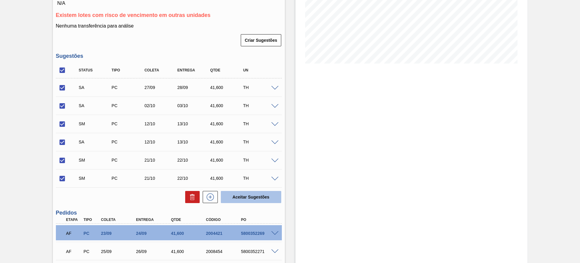
checkbox input "false"
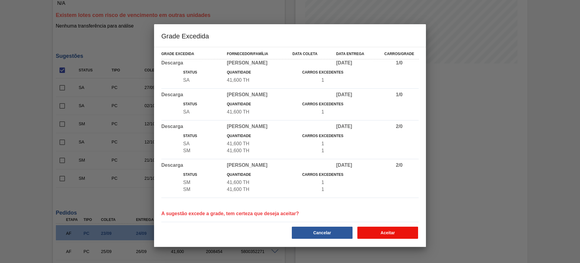
click at [388, 229] on button "Aceitar" at bounding box center [387, 232] width 61 height 12
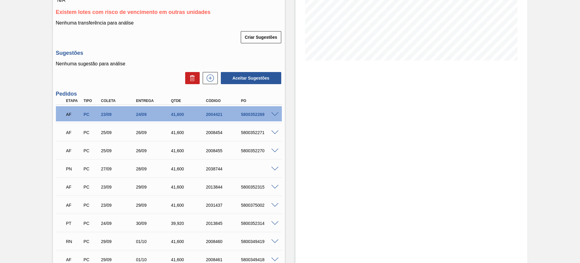
scroll to position [189, 0]
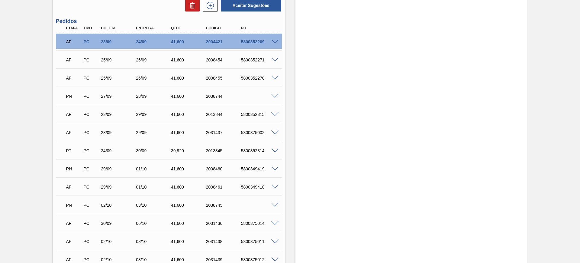
click at [277, 97] on span at bounding box center [274, 96] width 7 height 5
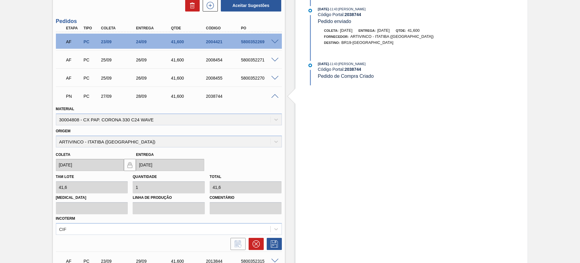
click at [275, 96] on span at bounding box center [274, 96] width 7 height 5
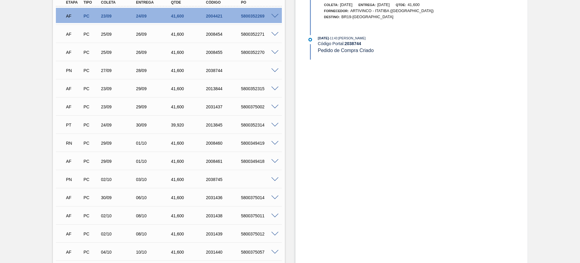
scroll to position [227, 0]
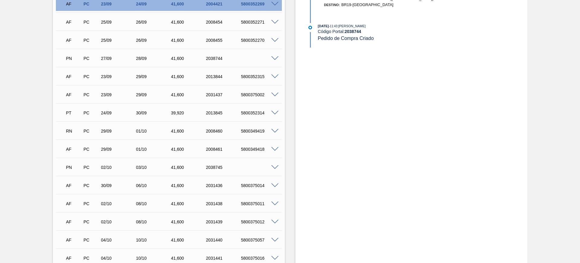
click at [275, 167] on span at bounding box center [274, 167] width 7 height 5
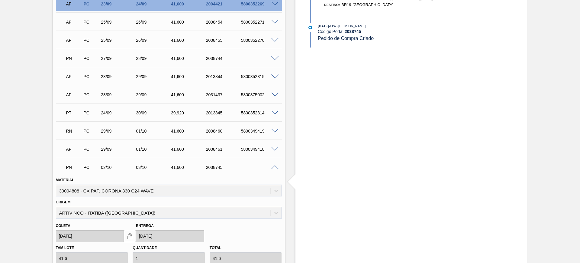
click at [275, 167] on span at bounding box center [274, 167] width 7 height 5
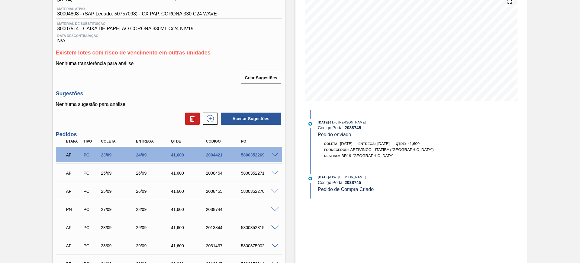
scroll to position [0, 0]
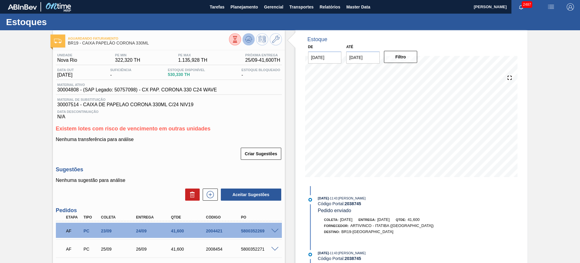
click at [248, 45] on button at bounding box center [249, 39] width 12 height 12
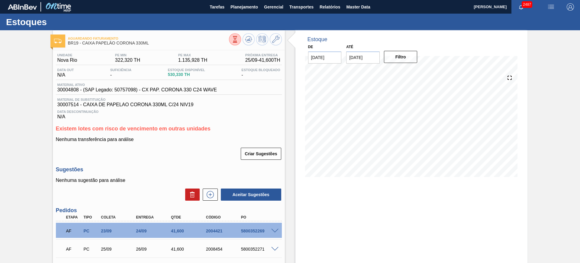
click at [208, 187] on div "Nenhuma sugestão para análise Aceitar Sugestões" at bounding box center [169, 189] width 226 height 24
click at [210, 191] on icon at bounding box center [210, 194] width 7 height 7
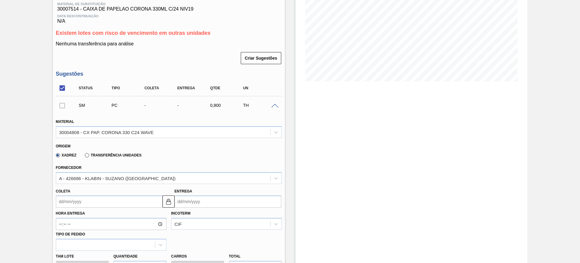
scroll to position [113, 0]
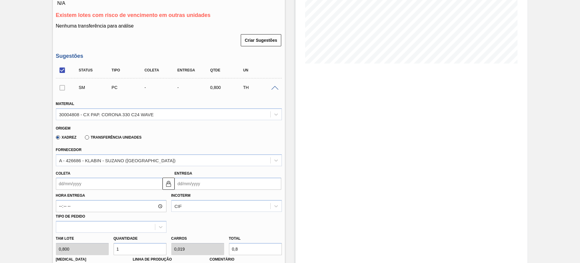
click at [192, 181] on input "Entrega" at bounding box center [228, 183] width 107 height 12
click at [241, 107] on button "Next Month" at bounding box center [242, 107] width 4 height 4
click at [233, 155] on div "24" at bounding box center [231, 156] width 8 height 8
type input "18/10/2025"
type input "[DATE]"
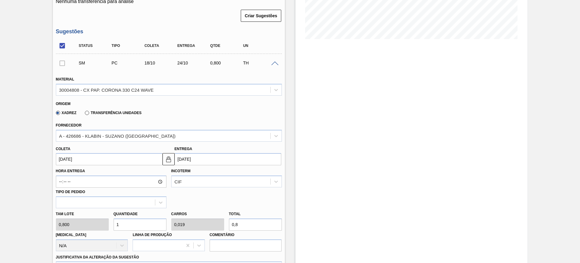
scroll to position [189, 0]
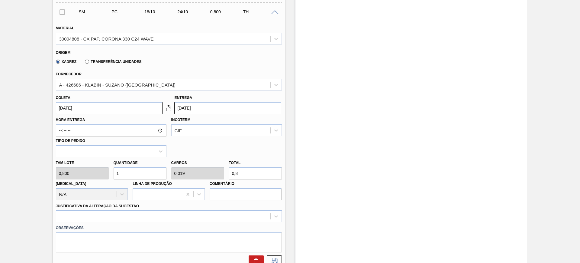
click at [249, 171] on input "0,8" at bounding box center [255, 173] width 53 height 12
type input "5"
type input "0,096"
type input "4"
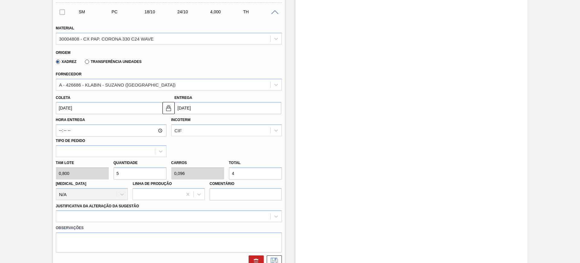
type input "51,25"
type input "0,986"
type input "41,"
type input "52"
type input "1"
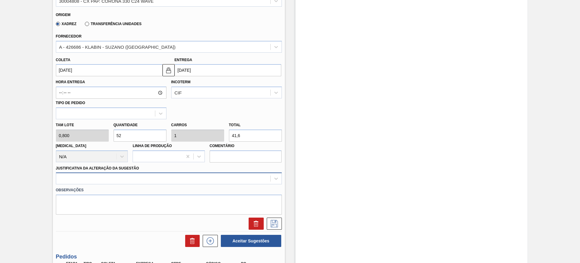
type input "41,6"
click at [136, 182] on div at bounding box center [169, 178] width 226 height 12
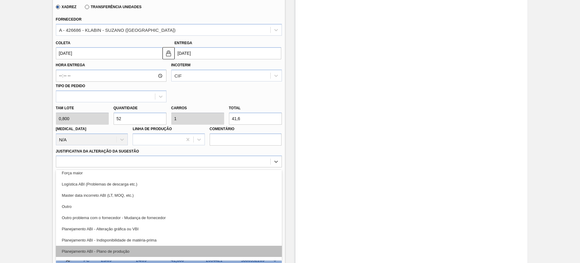
scroll to position [38, 0]
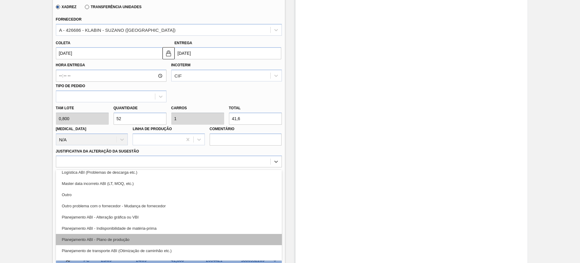
click at [162, 239] on div "Planejamento ABI - Plano de produção" at bounding box center [169, 239] width 226 height 11
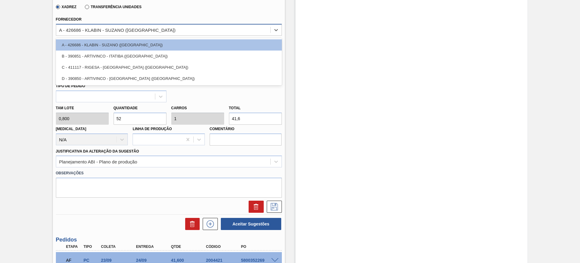
click at [114, 31] on div "A - 426686 - KLABIN - SUZANO (SP)" at bounding box center [117, 29] width 116 height 5
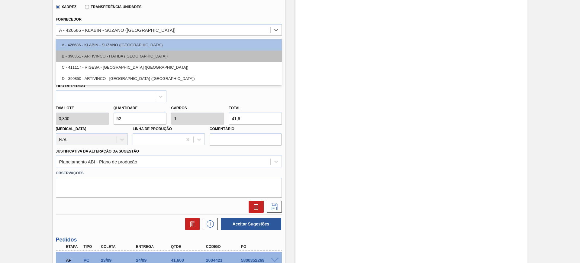
click at [117, 56] on div "B - 390851 - ARTIVINCO - ITATIBA (SP)" at bounding box center [169, 55] width 226 height 11
type input "19/10/2025"
type input "41,600"
type input "1"
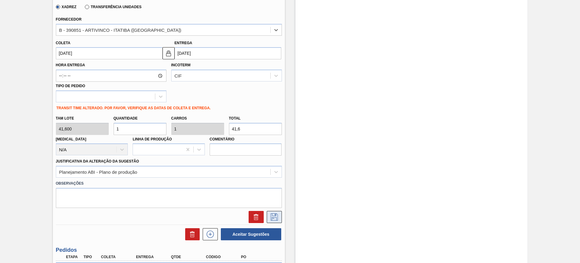
click at [277, 218] on icon at bounding box center [275, 216] width 10 height 7
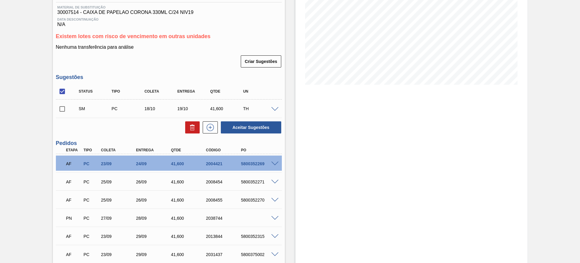
scroll to position [92, 0]
click at [208, 128] on icon at bounding box center [210, 126] width 10 height 7
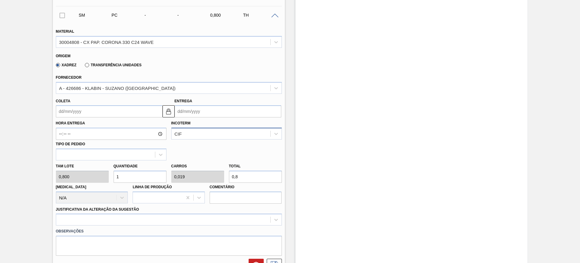
scroll to position [206, 0]
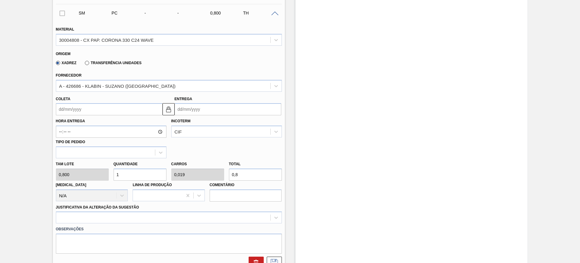
click at [211, 108] on input "Entrega" at bounding box center [228, 109] width 107 height 12
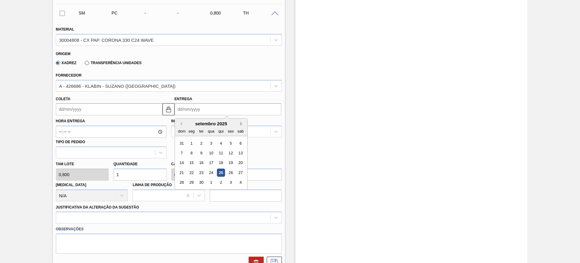
click at [241, 124] on button "Next Month" at bounding box center [242, 123] width 4 height 4
click at [231, 172] on div "24" at bounding box center [231, 172] width 8 height 8
type input "18/10/2025"
type input "[DATE]"
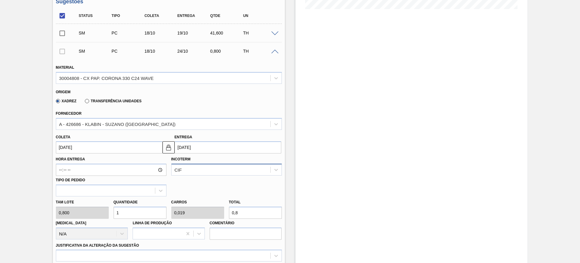
scroll to position [168, 0]
click at [244, 214] on input "0,8" at bounding box center [255, 212] width 53 height 12
type input "5"
type input "0,096"
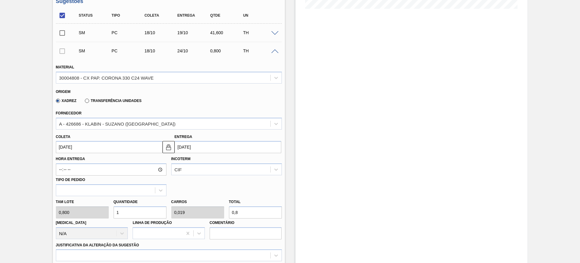
type input "4"
type input "51,25"
type input "0,986"
type input "41,"
type input "52"
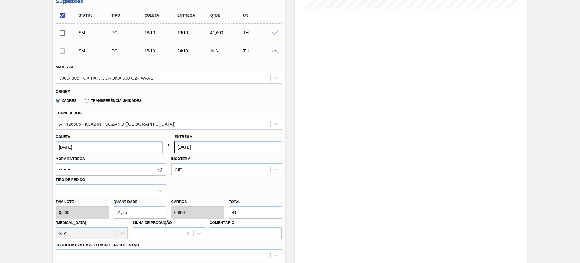
type input "1"
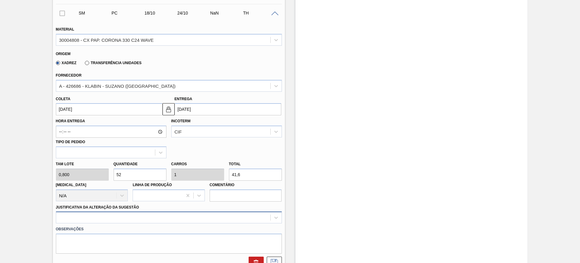
type input "41,6"
click at [178, 214] on div "option Logística ABI (Problemas de descarga etc.) focused, 4 of 18. 18 results …" at bounding box center [169, 217] width 226 height 12
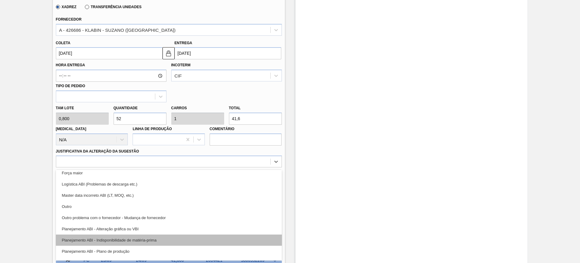
scroll to position [38, 0]
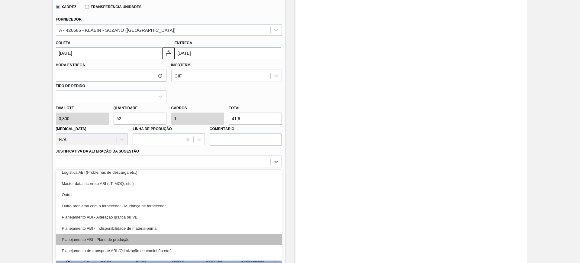
click at [159, 237] on div "Planejamento ABI - Plano de produção" at bounding box center [169, 239] width 226 height 11
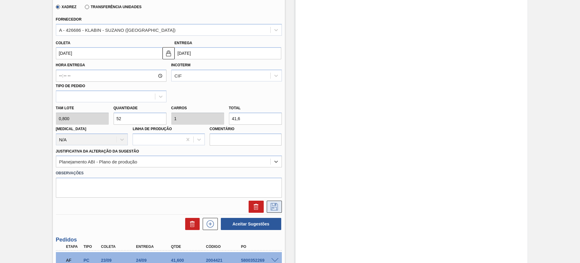
click at [272, 206] on icon at bounding box center [275, 206] width 10 height 7
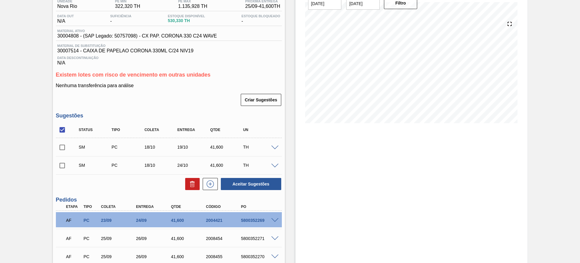
scroll to position [0, 0]
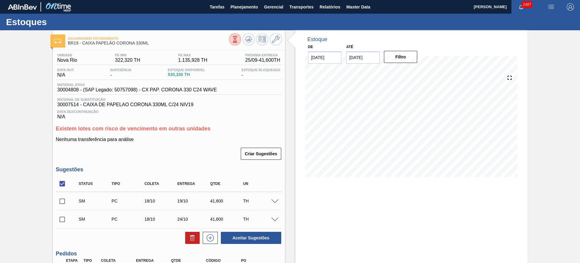
click at [59, 186] on input "checkbox" at bounding box center [62, 183] width 13 height 13
checkbox input "true"
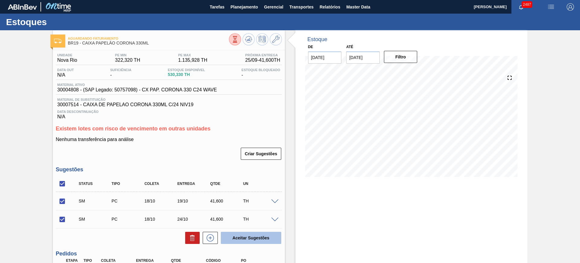
click at [230, 237] on button "Aceitar Sugestões" at bounding box center [251, 237] width 60 height 12
checkbox input "false"
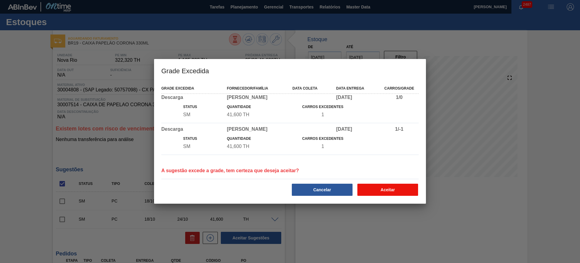
click at [374, 188] on button "Aceitar" at bounding box center [387, 189] width 61 height 12
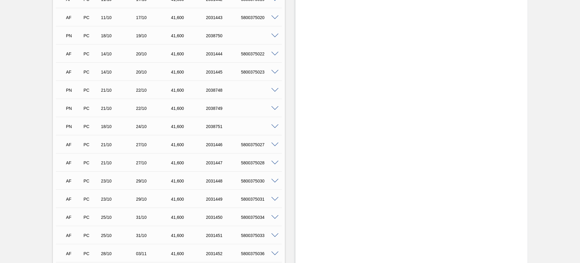
scroll to position [490, 0]
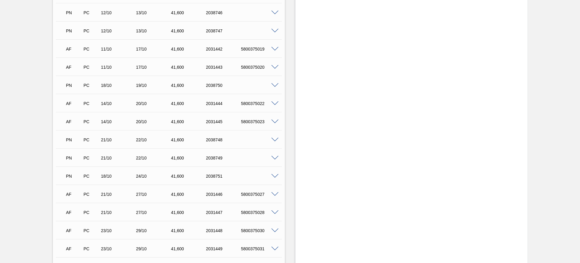
click at [273, 138] on span at bounding box center [274, 139] width 7 height 5
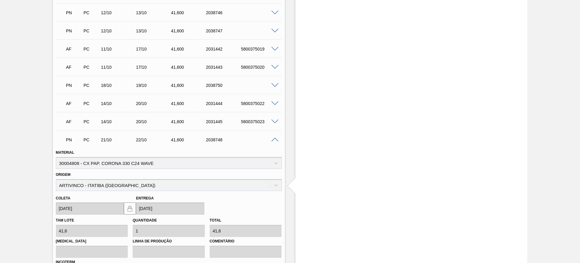
click at [273, 138] on span at bounding box center [274, 139] width 7 height 5
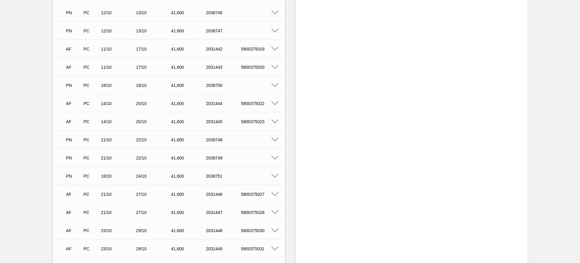
click at [276, 156] on span at bounding box center [274, 158] width 7 height 5
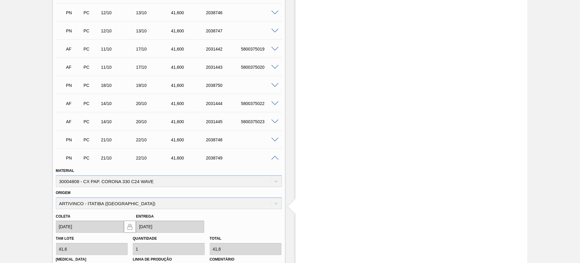
click at [276, 156] on span at bounding box center [274, 158] width 7 height 5
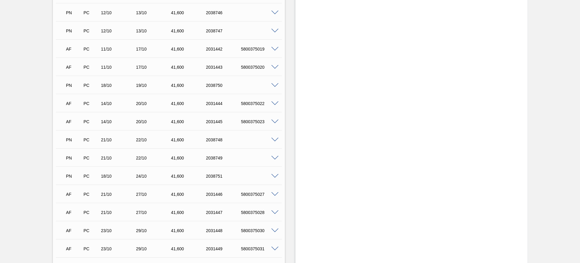
click at [272, 176] on span at bounding box center [274, 176] width 7 height 5
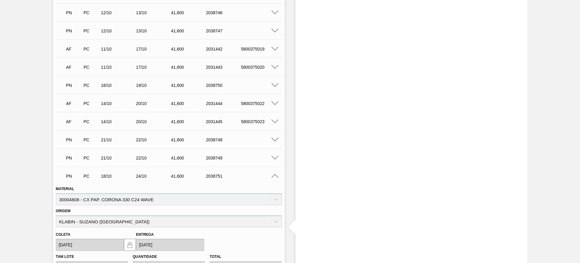
click at [272, 176] on span at bounding box center [274, 176] width 7 height 5
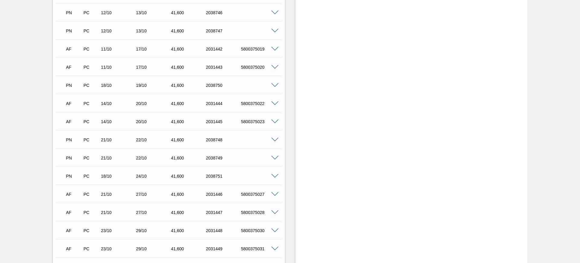
click at [272, 176] on span at bounding box center [274, 176] width 7 height 5
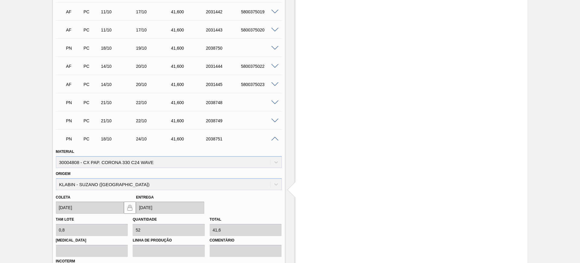
scroll to position [565, 0]
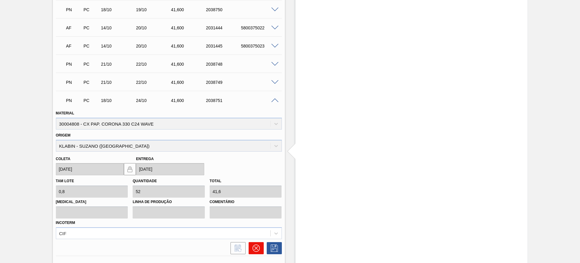
click at [256, 247] on icon at bounding box center [256, 248] width 4 height 4
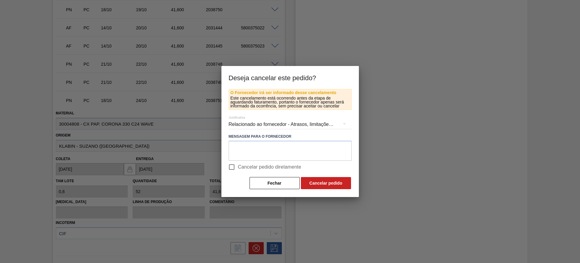
click at [244, 166] on span "Cancelar pedido diretamente" at bounding box center [269, 166] width 63 height 7
click at [238, 166] on input "Cancelar pedido diretamente" at bounding box center [231, 166] width 13 height 13
checkbox input "true"
click at [322, 179] on button "Cancelar pedido" at bounding box center [326, 183] width 50 height 12
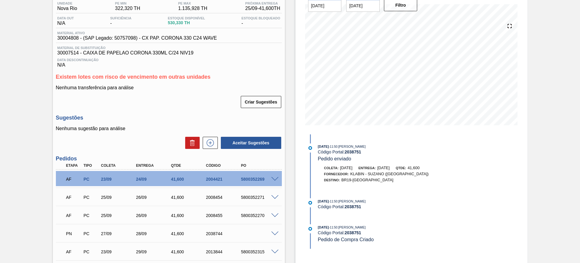
scroll to position [113, 0]
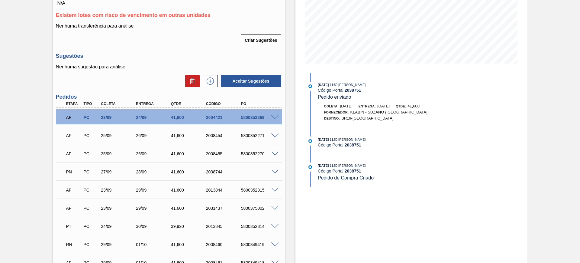
click at [209, 170] on div "2038744" at bounding box center [224, 171] width 39 height 5
copy div "2038744"
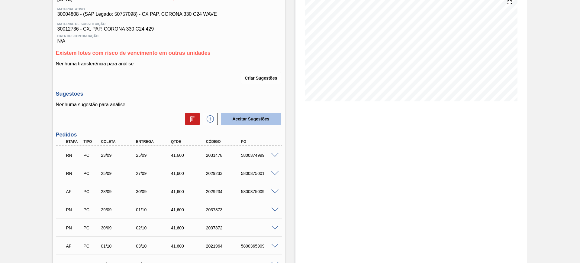
scroll to position [38, 0]
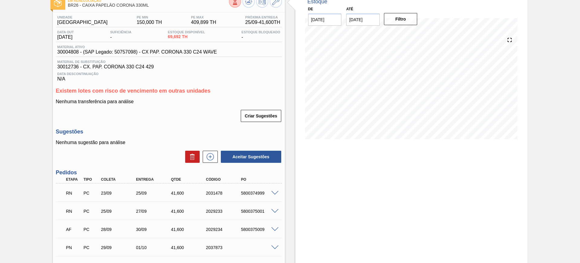
click at [275, 191] on span at bounding box center [274, 193] width 7 height 5
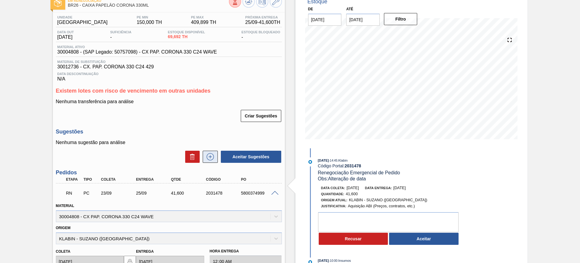
click at [208, 158] on icon at bounding box center [210, 156] width 10 height 7
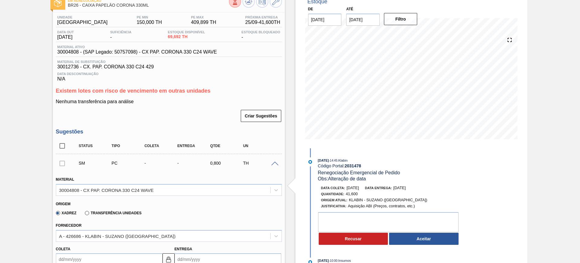
scroll to position [113, 0]
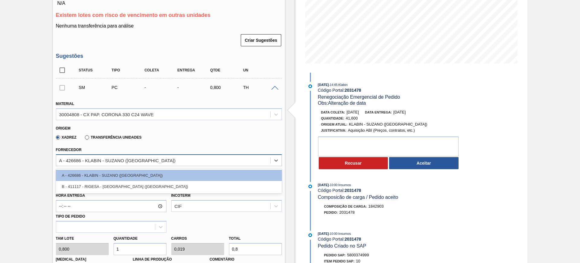
click at [152, 162] on div "A - 426686 - KLABIN - SUZANO ([GEOGRAPHIC_DATA])" at bounding box center [163, 160] width 214 height 9
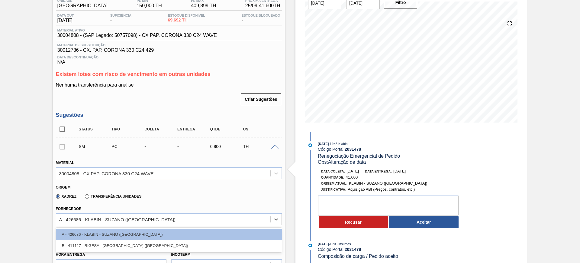
scroll to position [0, 0]
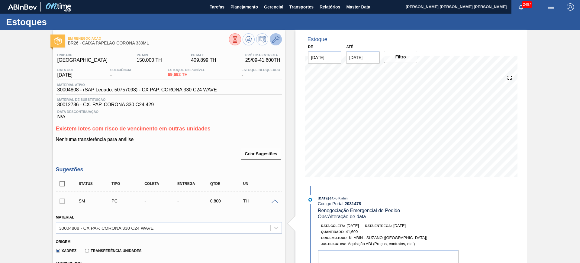
click at [277, 38] on icon at bounding box center [275, 39] width 7 height 7
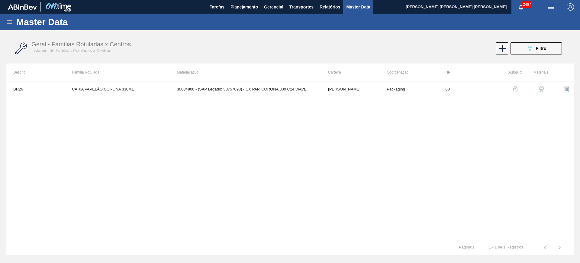
click at [541, 90] on img "button" at bounding box center [541, 89] width 6 height 6
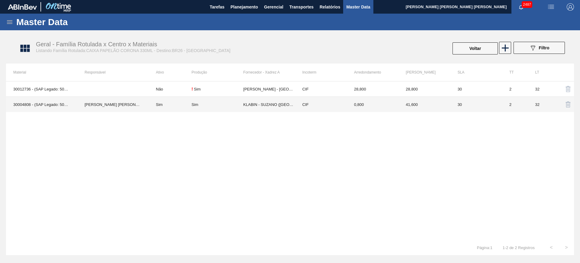
click at [176, 105] on td "Sim" at bounding box center [170, 104] width 43 height 15
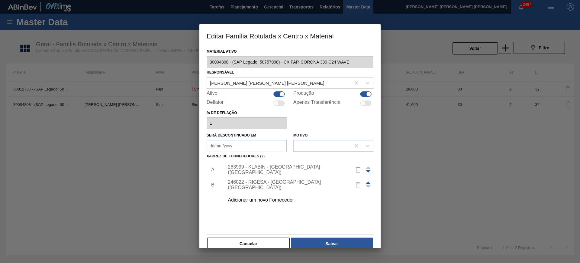
click at [263, 196] on div "Adicionar um novo Fornecedor" at bounding box center [297, 199] width 153 height 15
click at [261, 202] on div "Adicionar um novo Fornecedor" at bounding box center [287, 199] width 118 height 5
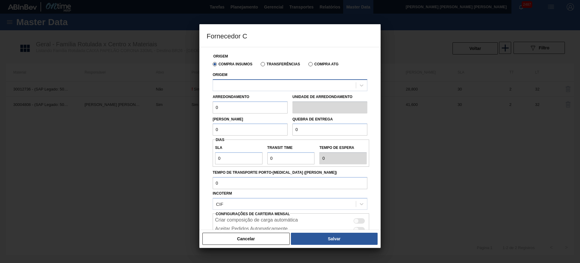
click at [247, 83] on div at bounding box center [284, 85] width 143 height 9
click at [267, 66] on div "Compra Insumos Transferências Compra ATG" at bounding box center [290, 64] width 160 height 10
click at [263, 79] on div at bounding box center [290, 85] width 155 height 12
click at [233, 65] on label "Compra Insumos" at bounding box center [233, 64] width 40 height 4
click at [212, 65] on input "Compra Insumos" at bounding box center [212, 65] width 0 height 0
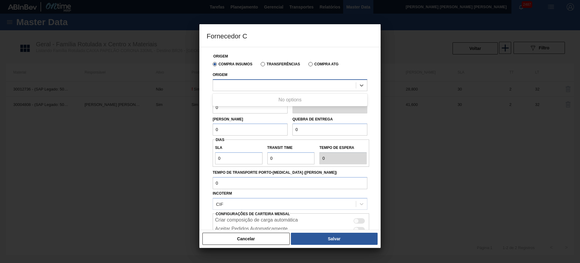
click at [246, 85] on div at bounding box center [284, 85] width 143 height 9
type input "kla"
click at [133, 157] on div at bounding box center [290, 131] width 580 height 263
click at [135, 184] on div at bounding box center [290, 131] width 580 height 263
click at [266, 241] on button "Cancelar" at bounding box center [245, 238] width 87 height 12
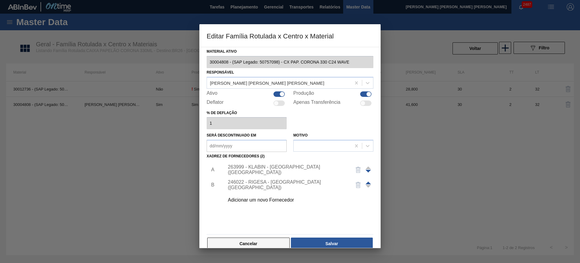
click at [260, 238] on button "Cancelar" at bounding box center [248, 243] width 82 height 12
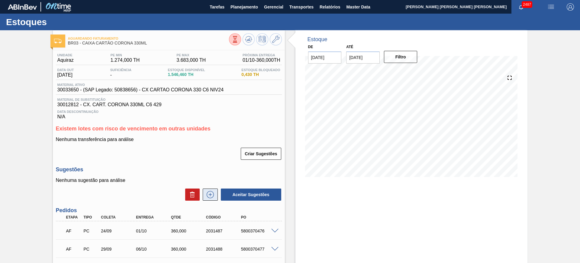
click at [211, 194] on icon at bounding box center [210, 194] width 10 height 7
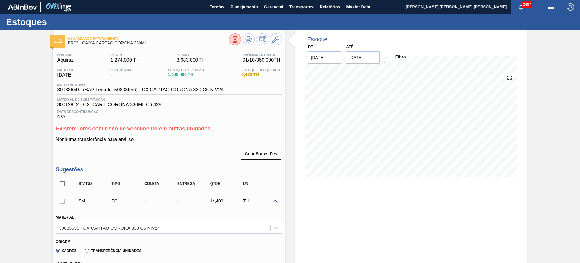
scroll to position [113, 0]
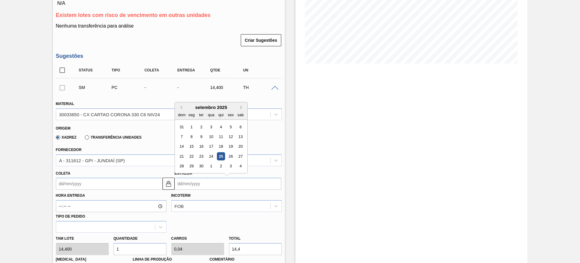
click at [199, 186] on input "Entrega" at bounding box center [228, 183] width 107 height 12
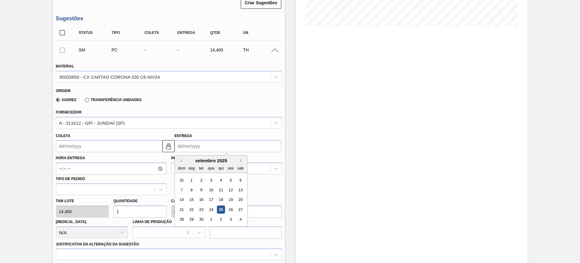
scroll to position [151, 0]
click at [241, 161] on button "Next Month" at bounding box center [242, 160] width 4 height 4
click at [200, 199] on div "14" at bounding box center [201, 199] width 8 height 8
type input "[DATE]"
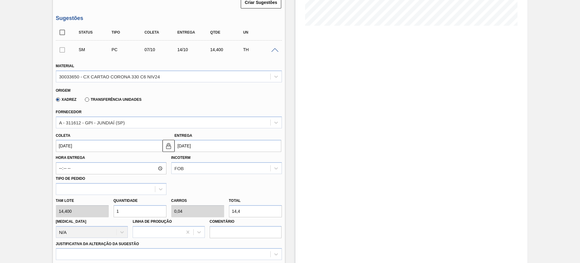
scroll to position [189, 0]
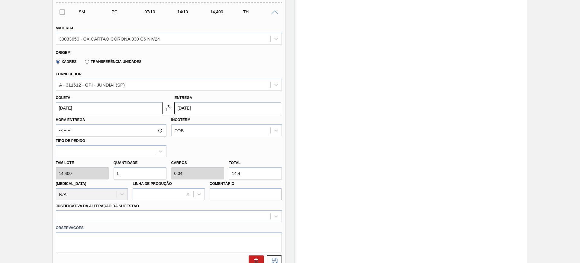
click at [254, 170] on input "14,4" at bounding box center [255, 173] width 53 height 12
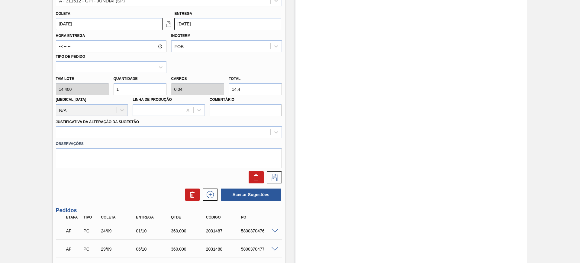
scroll to position [227, 0]
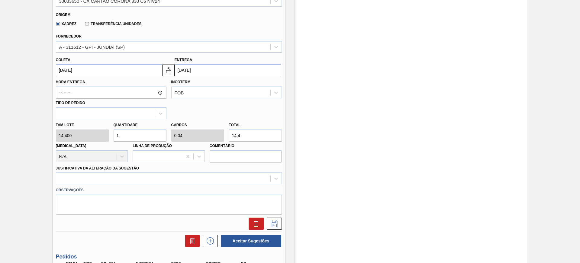
type input "0,208"
type input "0,008"
type input "3"
type input "2,5"
type input "0,1"
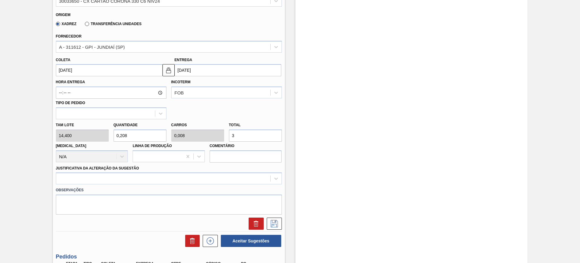
type input "36"
type input "25"
type input "1"
type input "360"
click at [243, 179] on div at bounding box center [169, 178] width 226 height 12
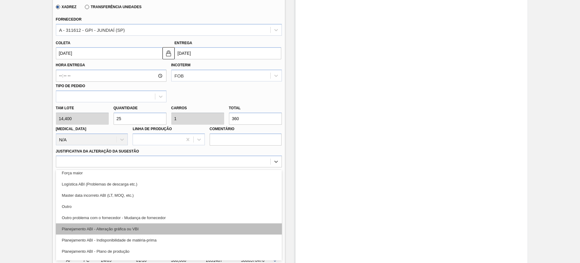
scroll to position [38, 0]
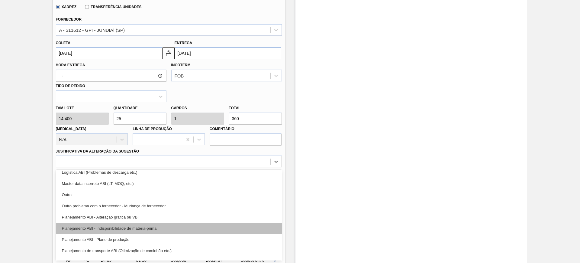
click at [170, 233] on div "Planejamento ABI - Indisponibilidade de matéria-prima" at bounding box center [169, 227] width 226 height 11
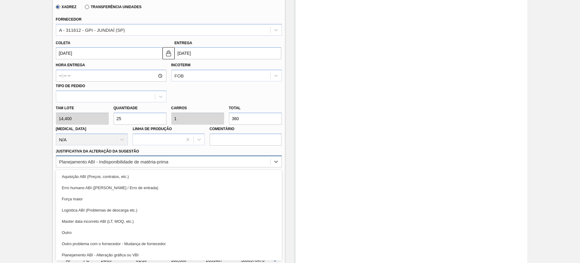
click at [178, 163] on div "Planejamento ABI - Indisponibilidade de matéria-prima" at bounding box center [163, 161] width 214 height 9
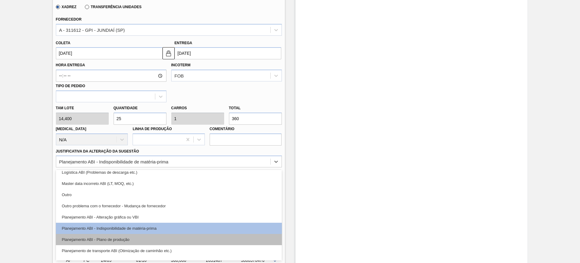
click at [155, 241] on div "Planejamento ABI - Plano de produção" at bounding box center [169, 239] width 226 height 11
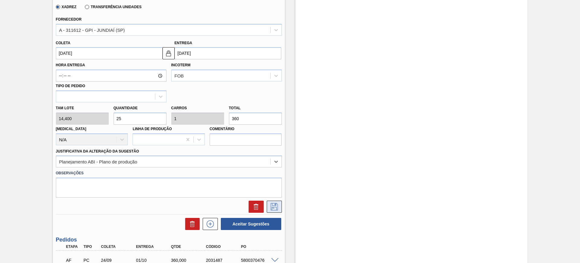
click at [279, 212] on button at bounding box center [274, 206] width 15 height 12
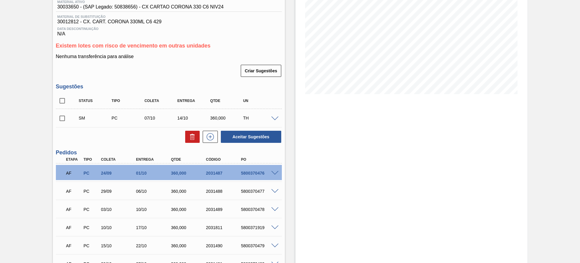
scroll to position [45, 0]
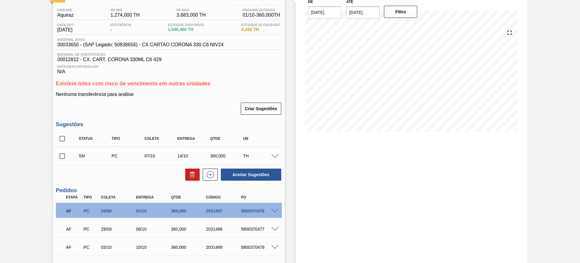
click at [63, 139] on input "checkbox" at bounding box center [62, 138] width 13 height 13
checkbox input "true"
click at [261, 177] on button "Aceitar Sugestões" at bounding box center [251, 174] width 60 height 12
checkbox input "false"
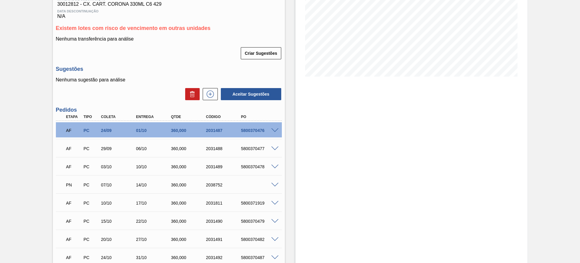
scroll to position [113, 0]
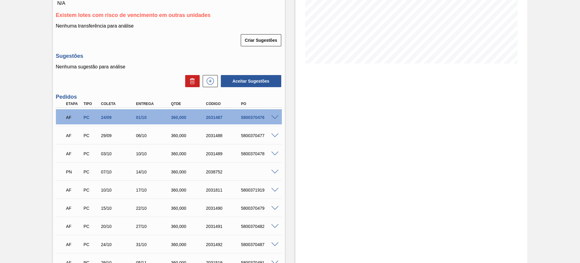
click at [209, 170] on div "2038752" at bounding box center [224, 171] width 39 height 5
click at [210, 170] on div "2038752" at bounding box center [224, 171] width 39 height 5
copy div "2038752"
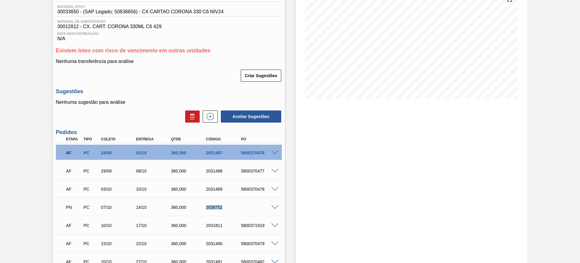
scroll to position [0, 0]
